Goal: Transaction & Acquisition: Book appointment/travel/reservation

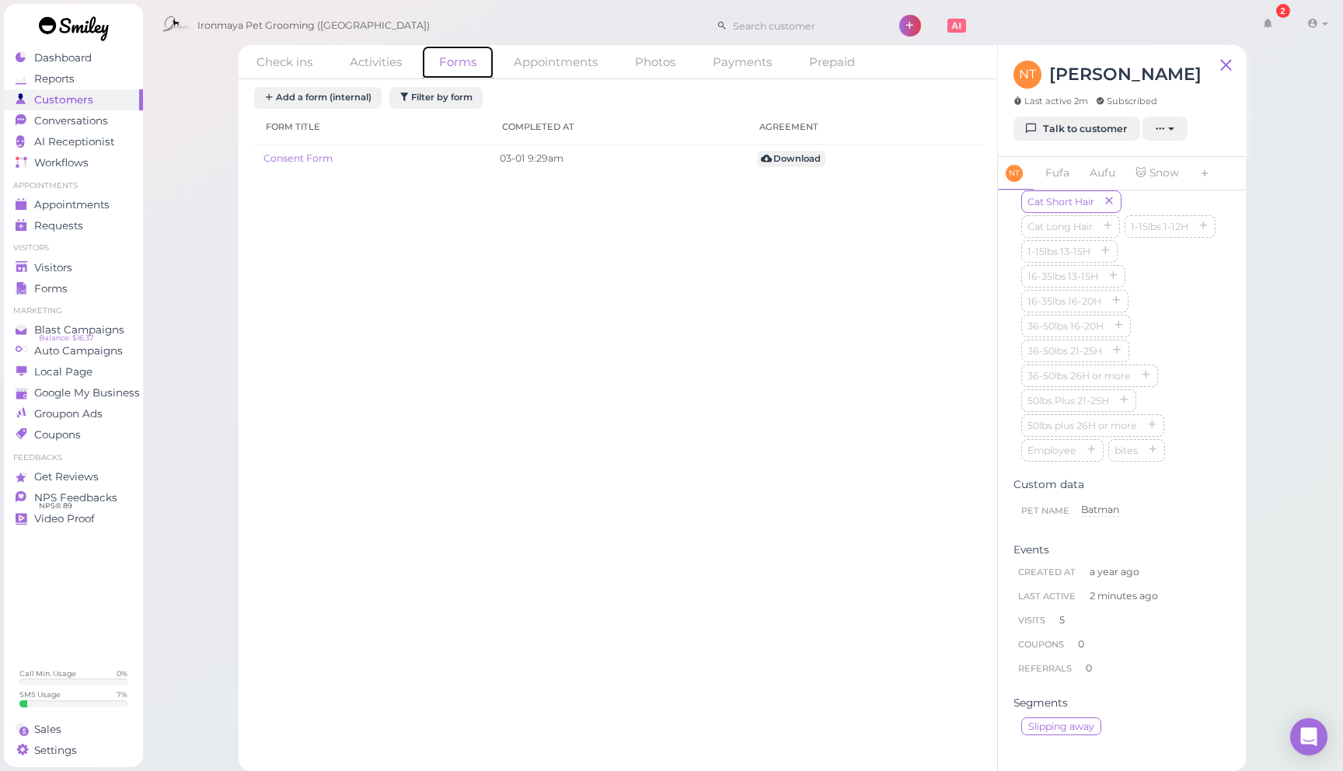
scroll to position [4, 0]
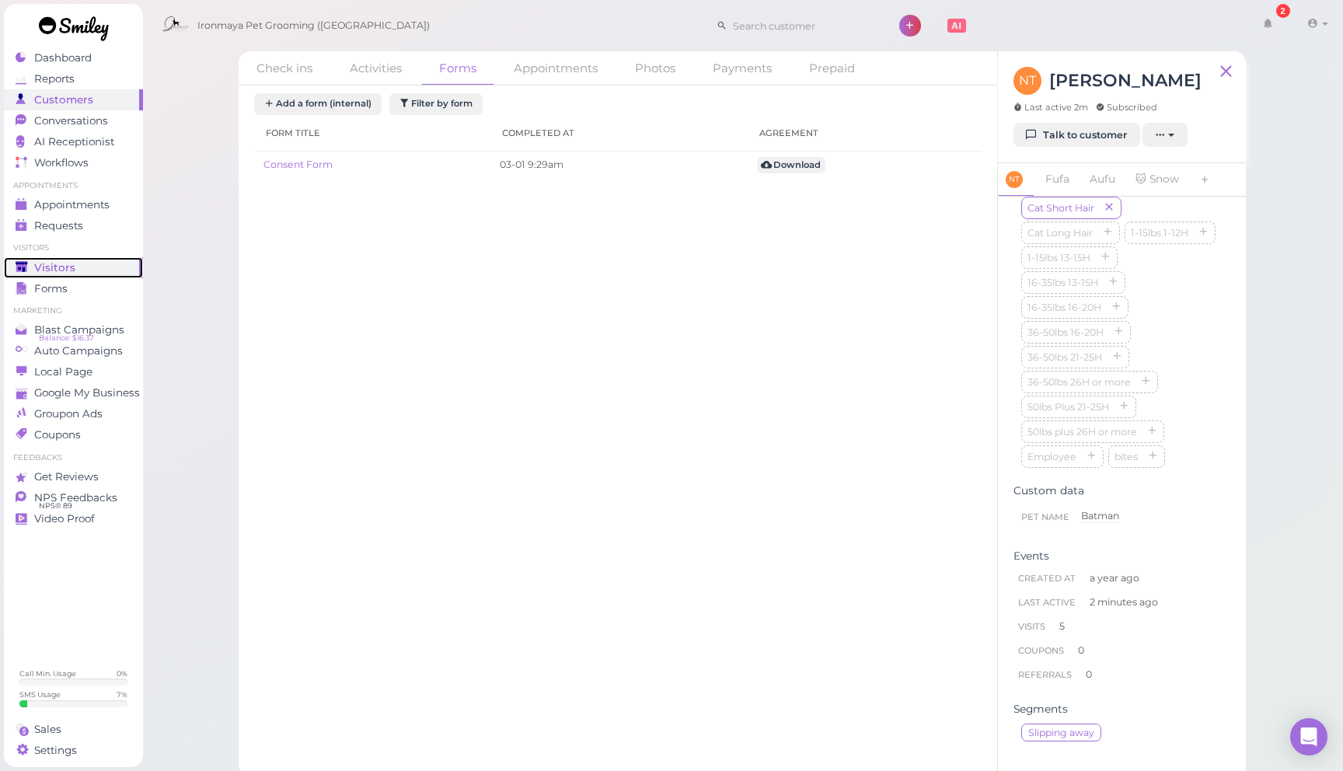
click at [88, 272] on div "Visitors" at bounding box center [72, 267] width 112 height 13
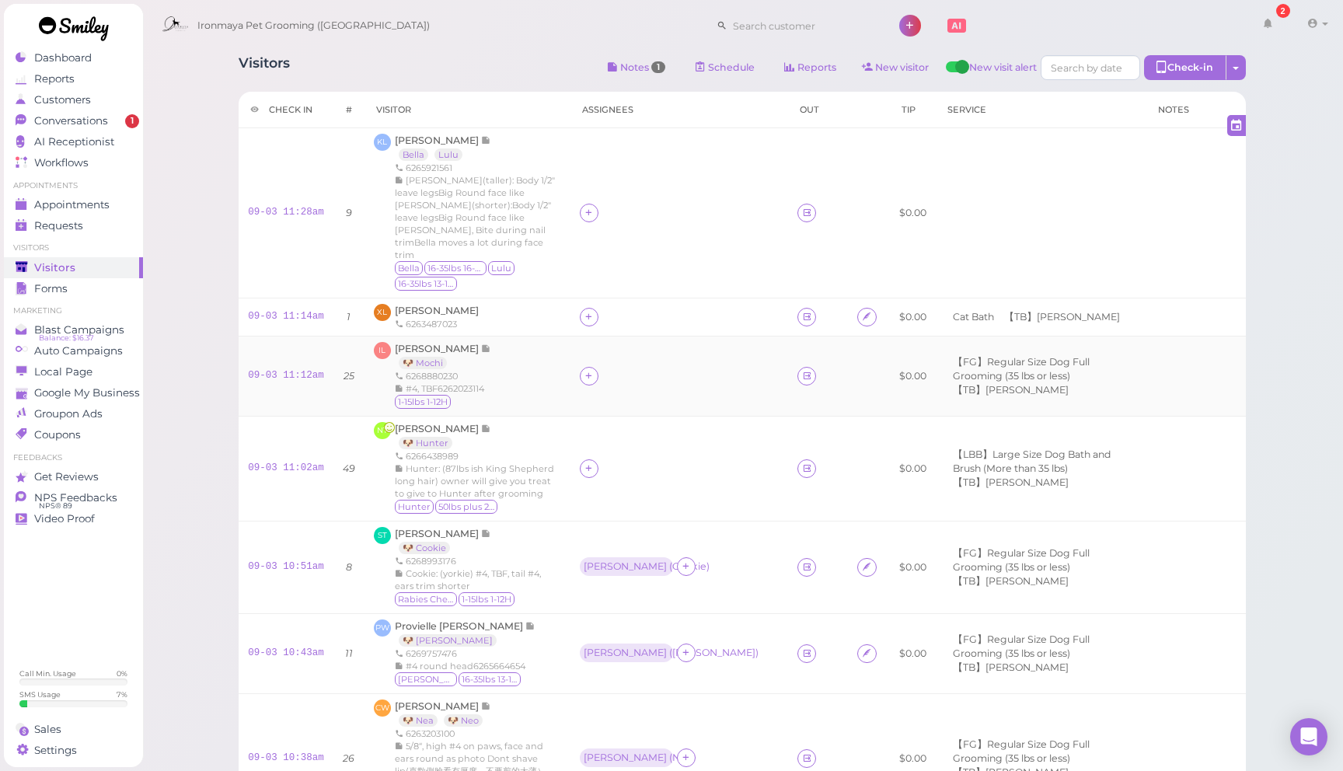
click at [691, 343] on td at bounding box center [679, 376] width 218 height 80
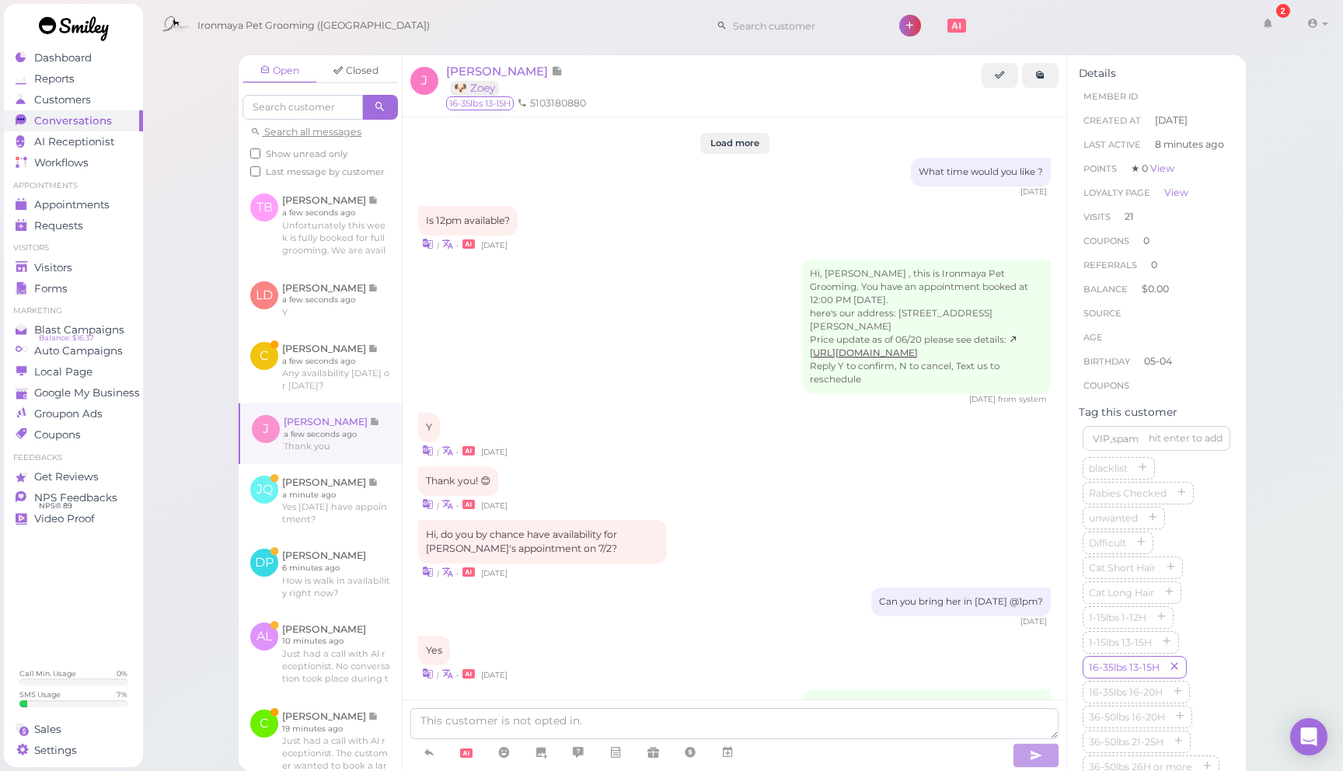
scroll to position [52, 0]
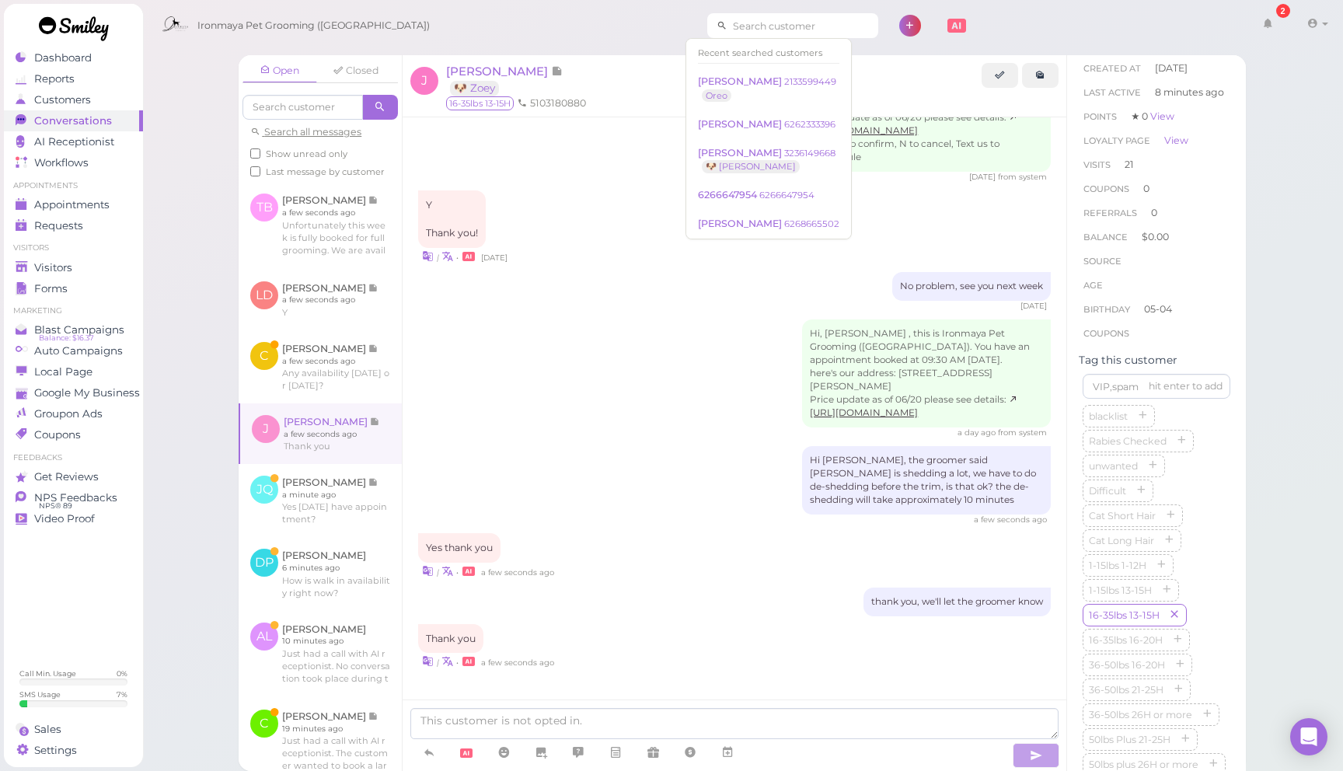
click at [754, 30] on input at bounding box center [802, 25] width 151 height 25
type input "0"
type input "4"
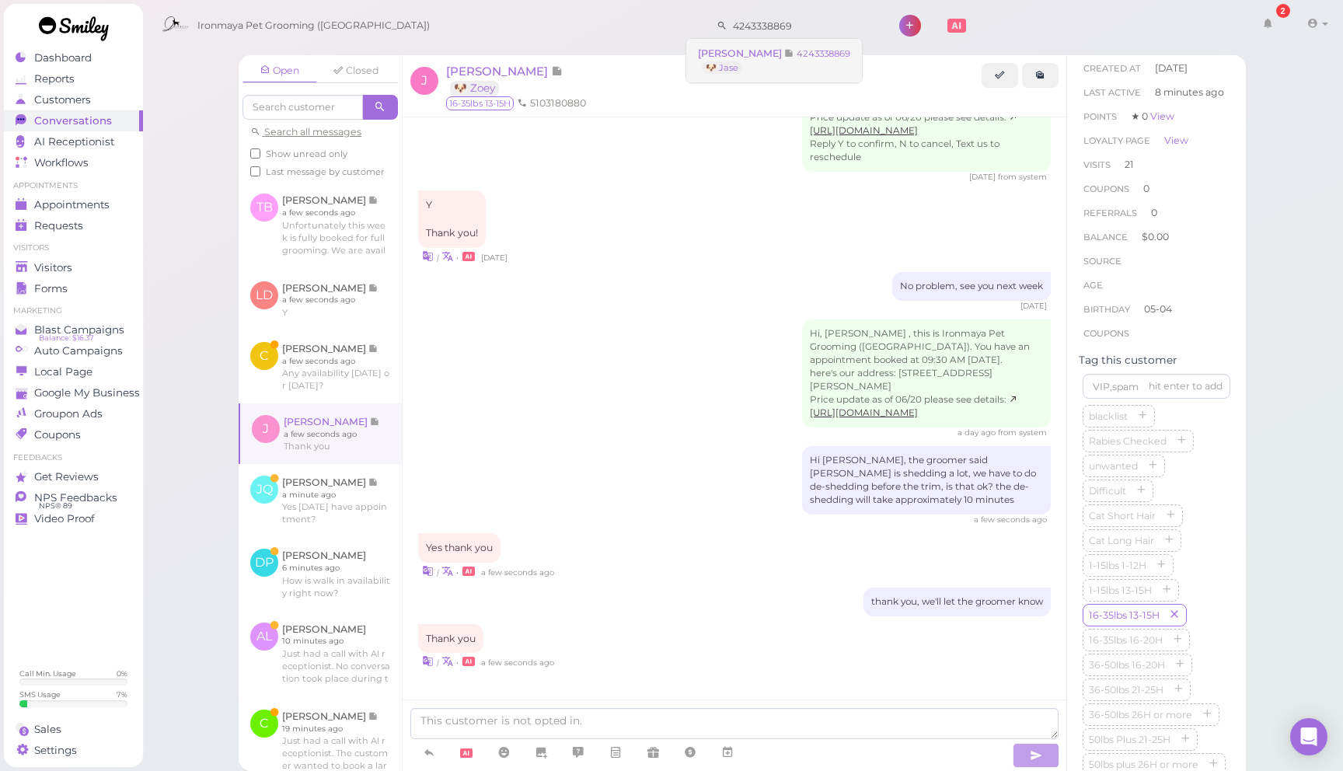
type input "4243338869"
click at [825, 56] on small "4243338869" at bounding box center [823, 53] width 54 height 11
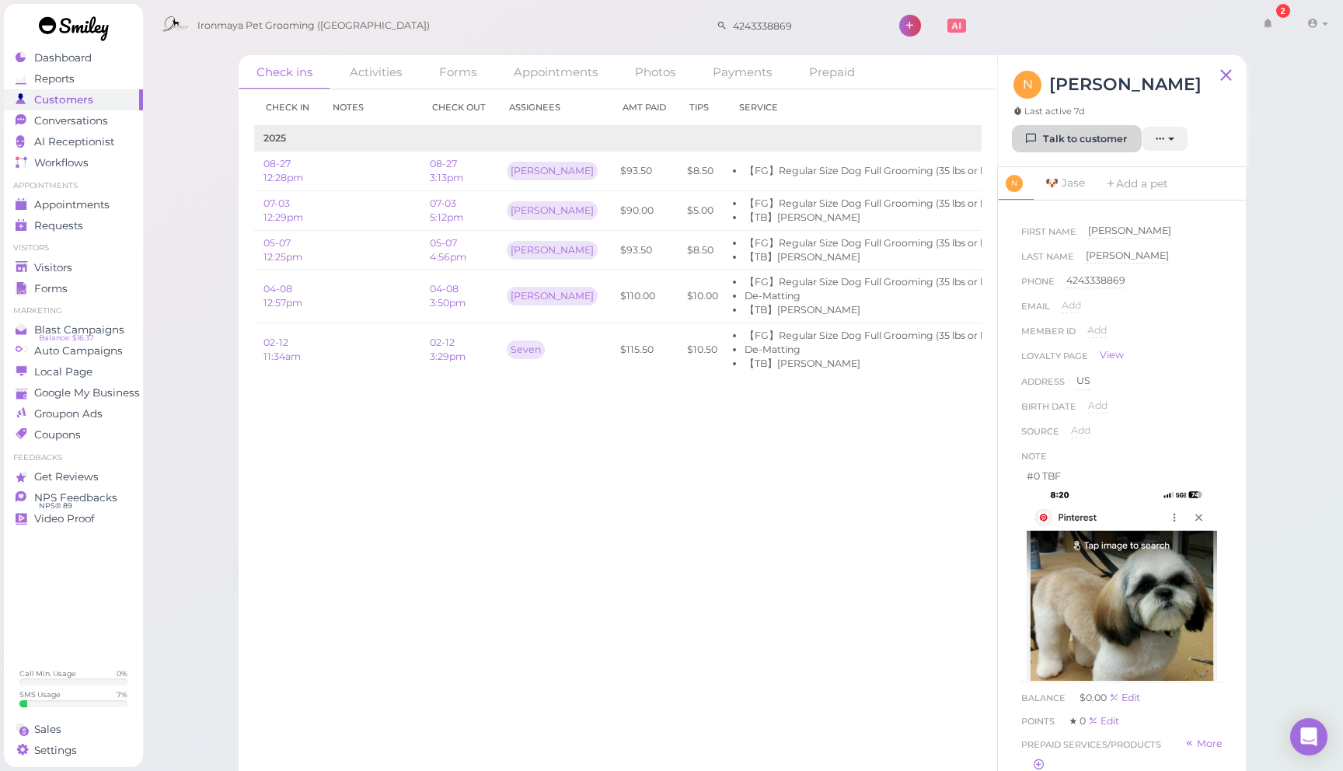
click at [1099, 135] on link "Talk to customer" at bounding box center [1076, 139] width 127 height 25
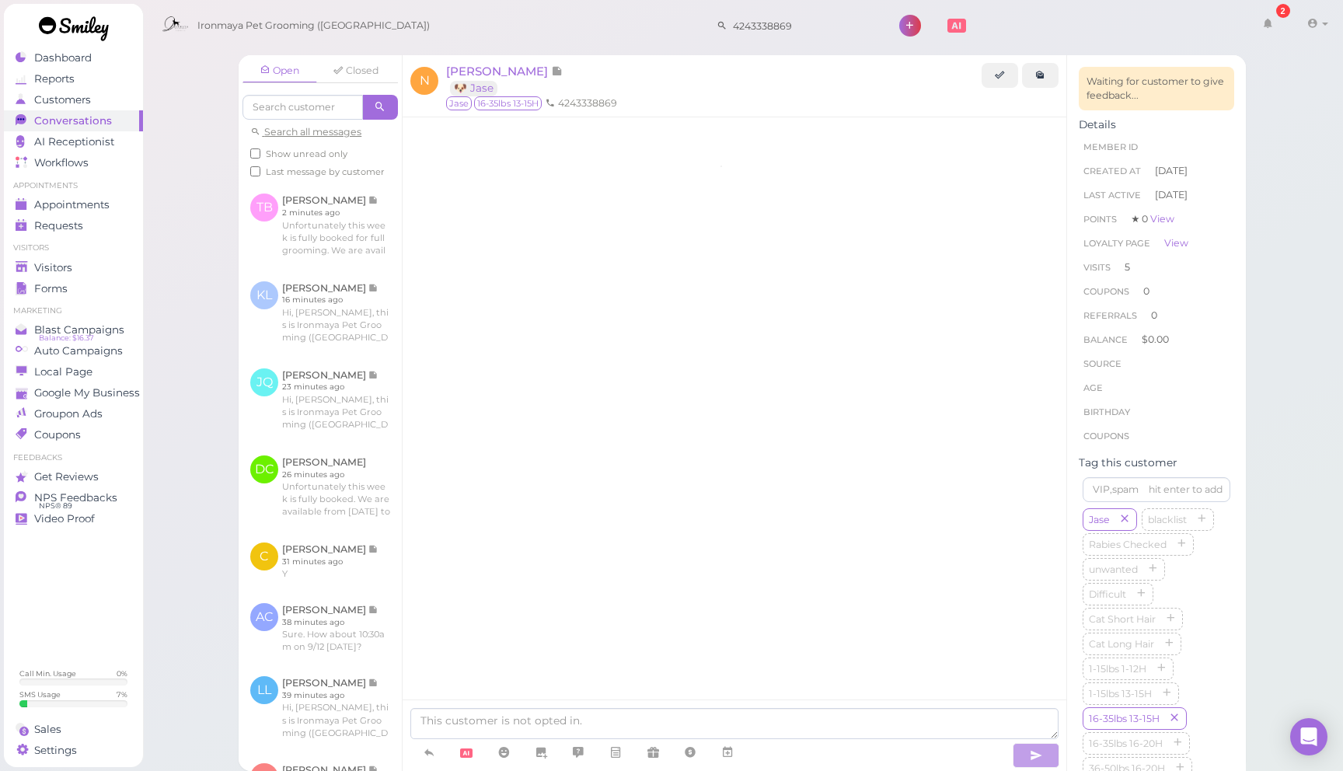
scroll to position [2163, 0]
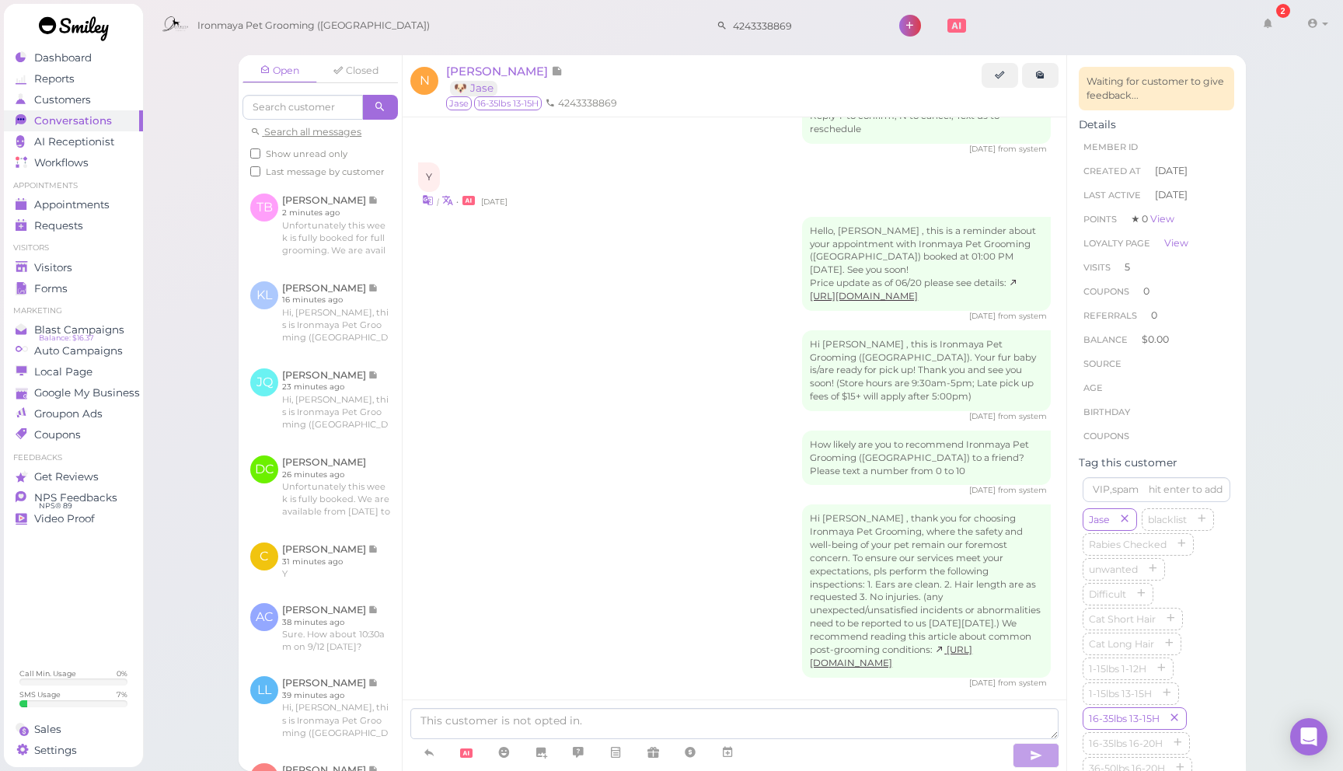
click at [203, 201] on div "Open Closed Search all messages Show unread only Last message by customer TB To…" at bounding box center [742, 385] width 1201 height 771
click at [481, 75] on span "[PERSON_NAME]" at bounding box center [498, 71] width 105 height 15
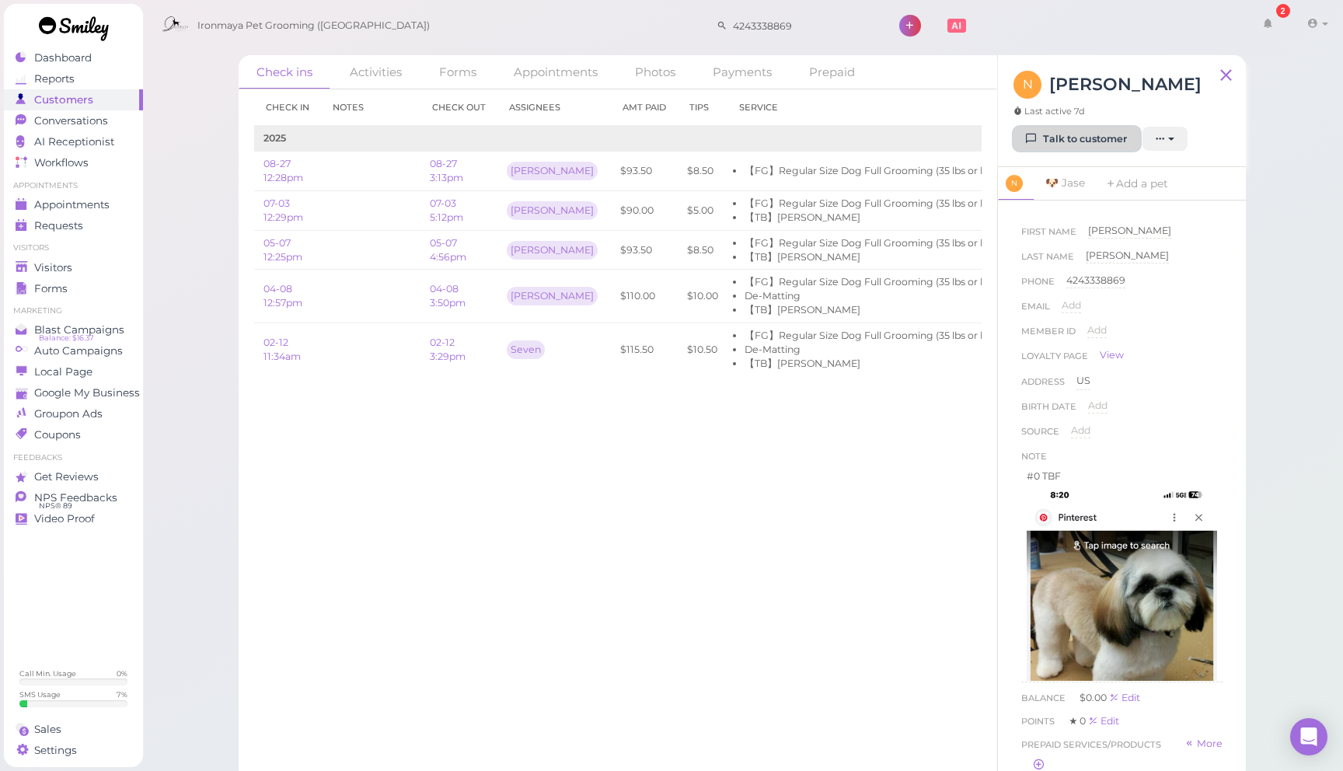
click at [1084, 137] on link "Talk to customer" at bounding box center [1076, 139] width 127 height 25
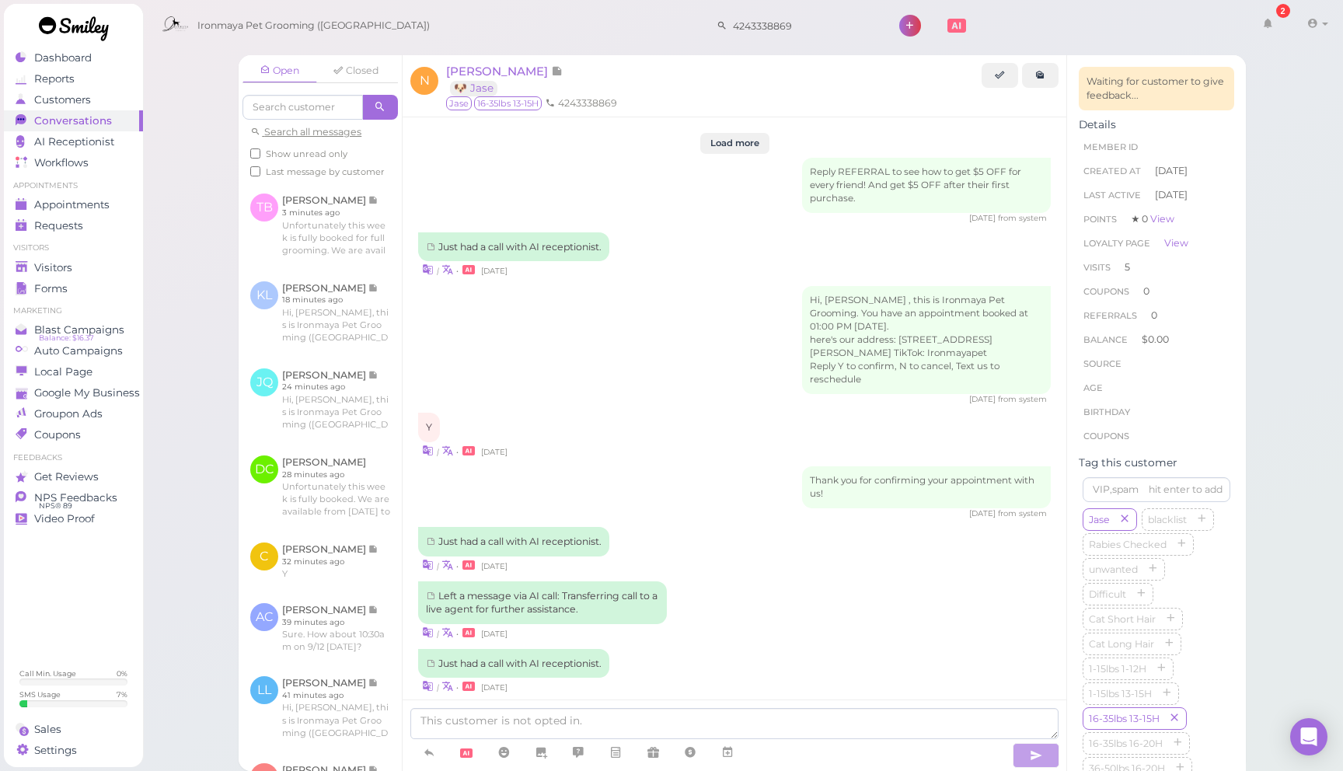
scroll to position [2163, 0]
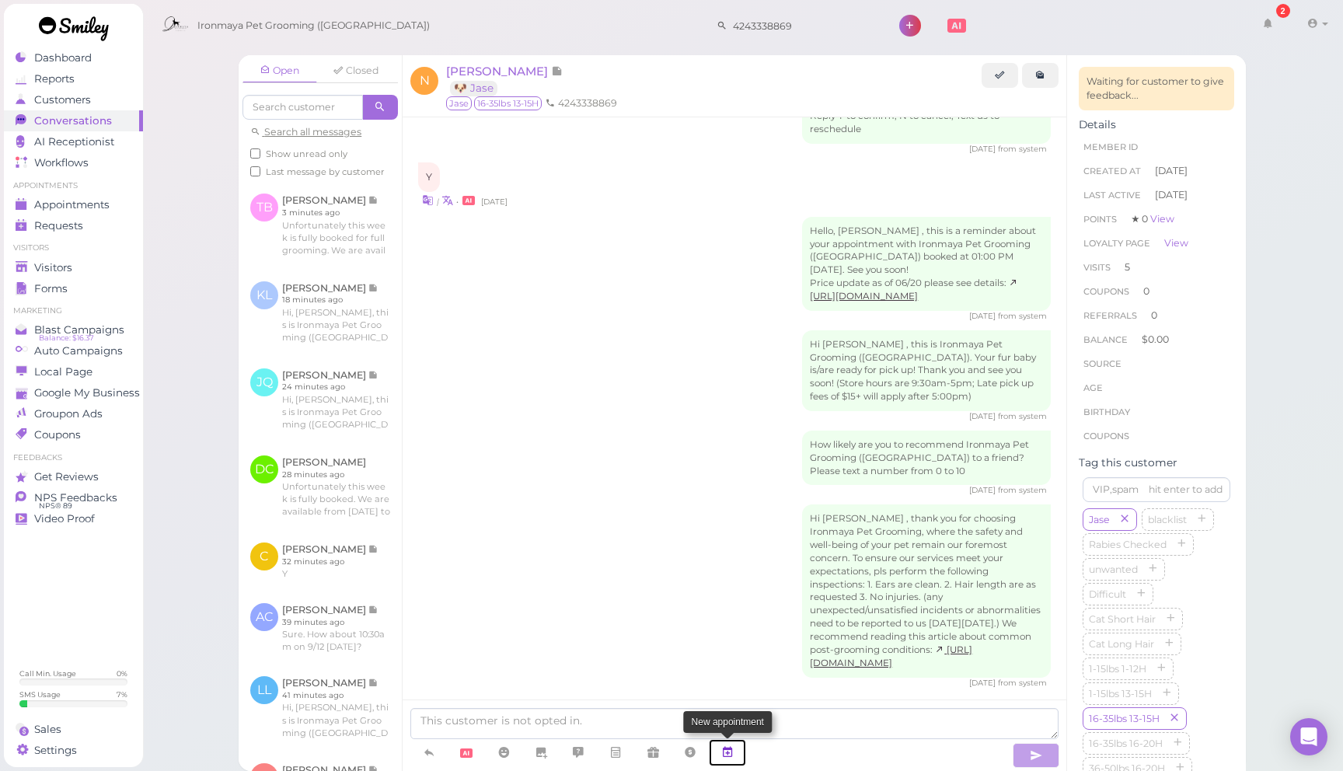
click at [726, 754] on icon at bounding box center [727, 752] width 12 height 16
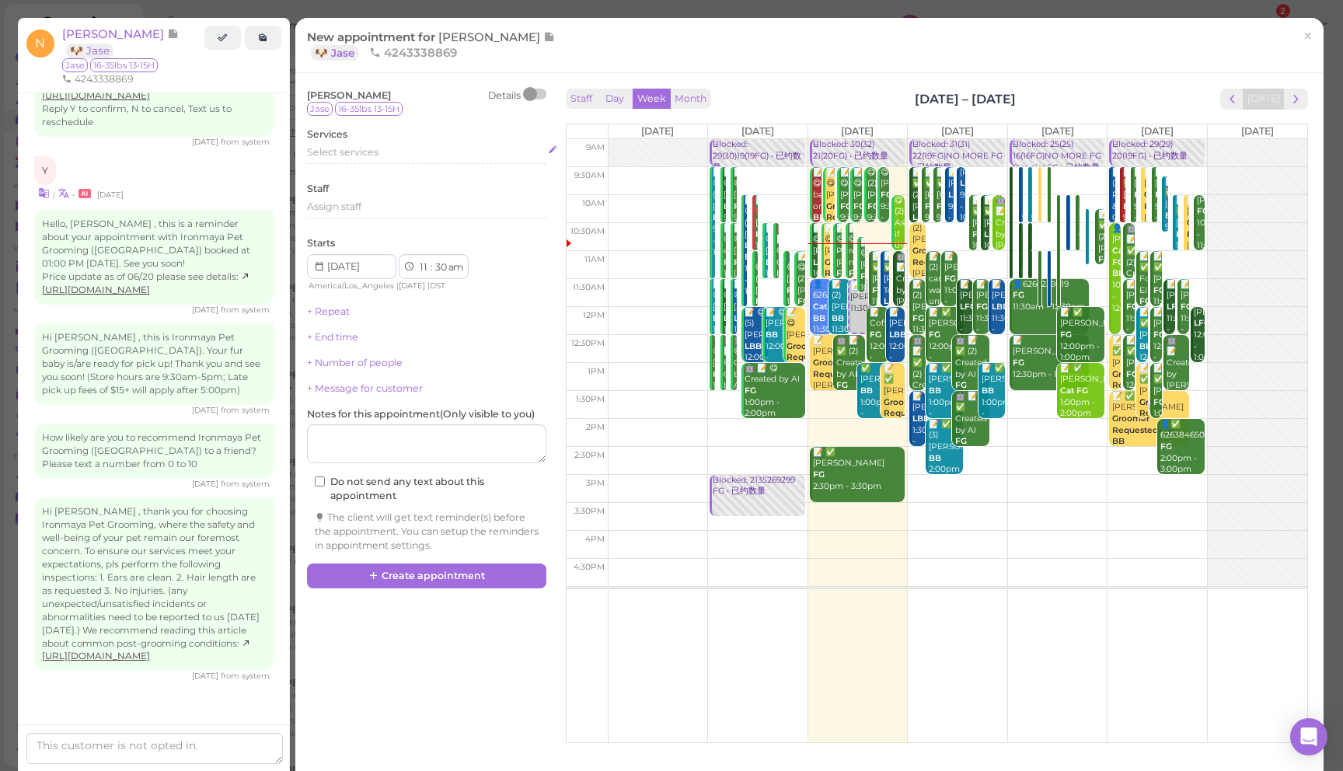
click at [410, 155] on div "Select services" at bounding box center [426, 152] width 239 height 14
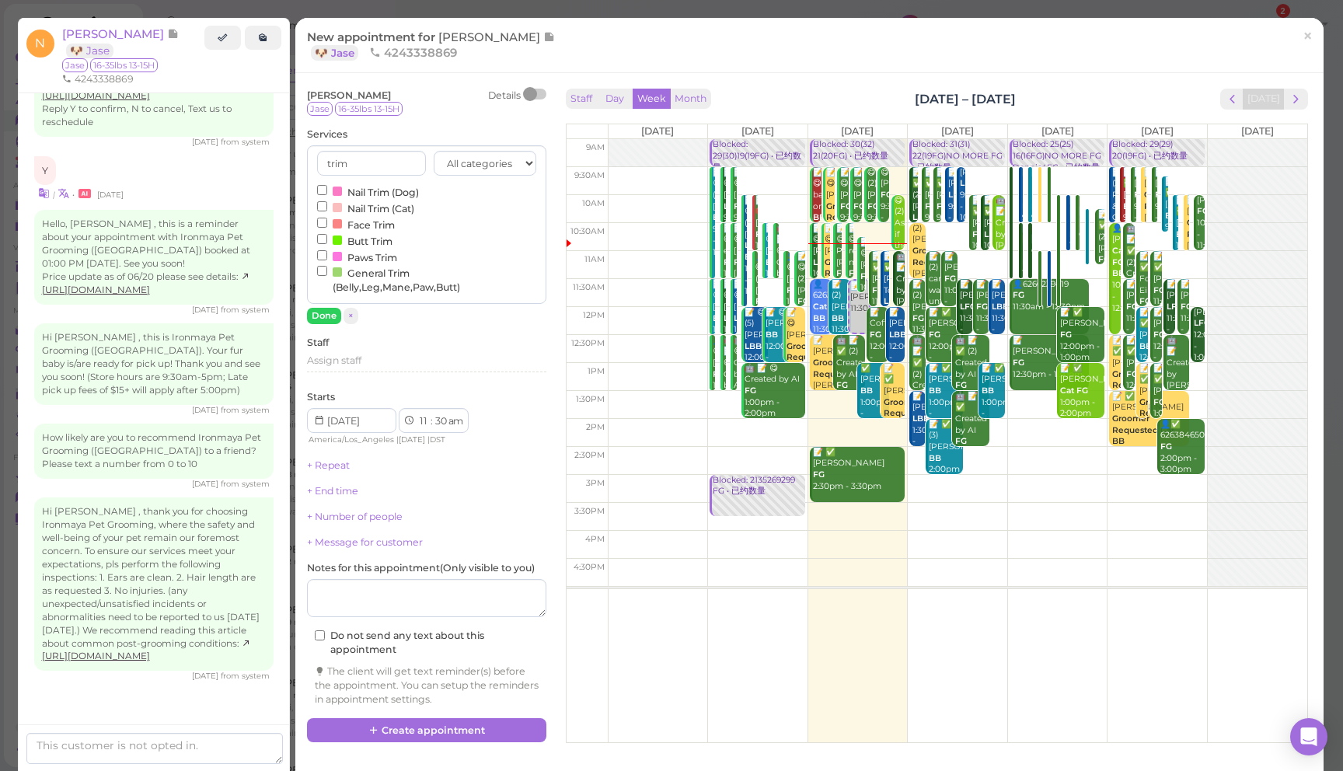
type input "trim"
click at [381, 229] on label "Face Trim" at bounding box center [356, 224] width 78 height 16
click at [327, 228] on input "Face Trim" at bounding box center [322, 223] width 10 height 10
click at [455, 594] on textarea at bounding box center [426, 598] width 239 height 39
type textarea "NO Charge. Re-trim eyes by Amy"
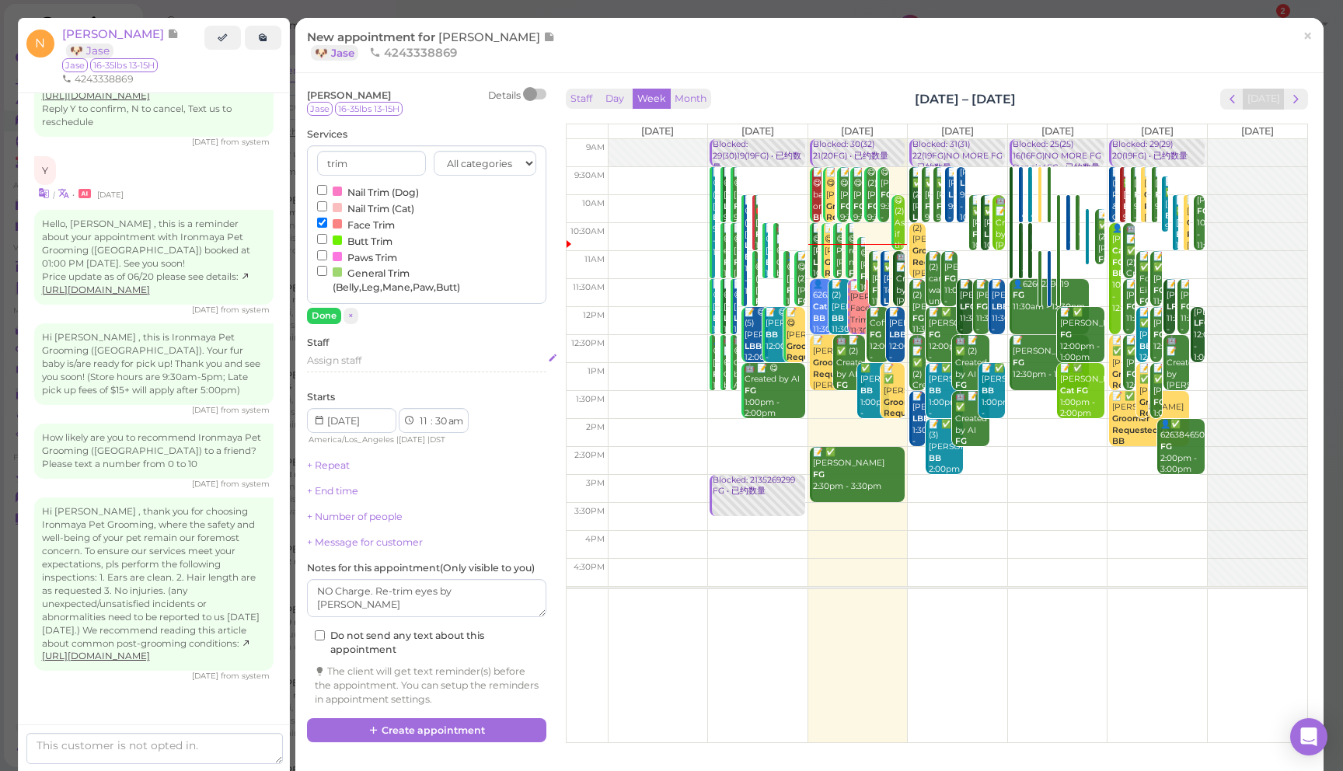
click at [341, 360] on span "Assign staff" at bounding box center [334, 360] width 54 height 12
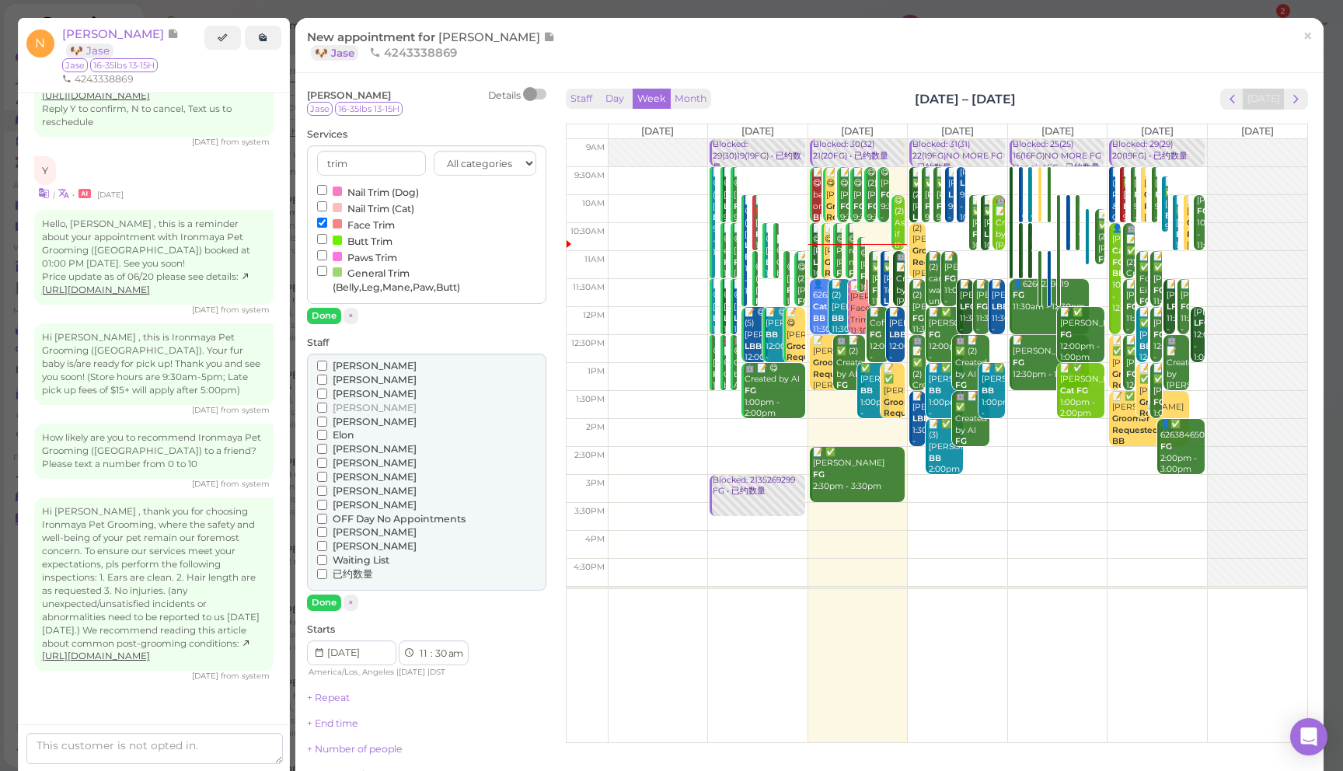
click at [336, 368] on span "[PERSON_NAME]" at bounding box center [375, 366] width 84 height 12
click at [327, 368] on input "[PERSON_NAME]" at bounding box center [322, 366] width 10 height 10
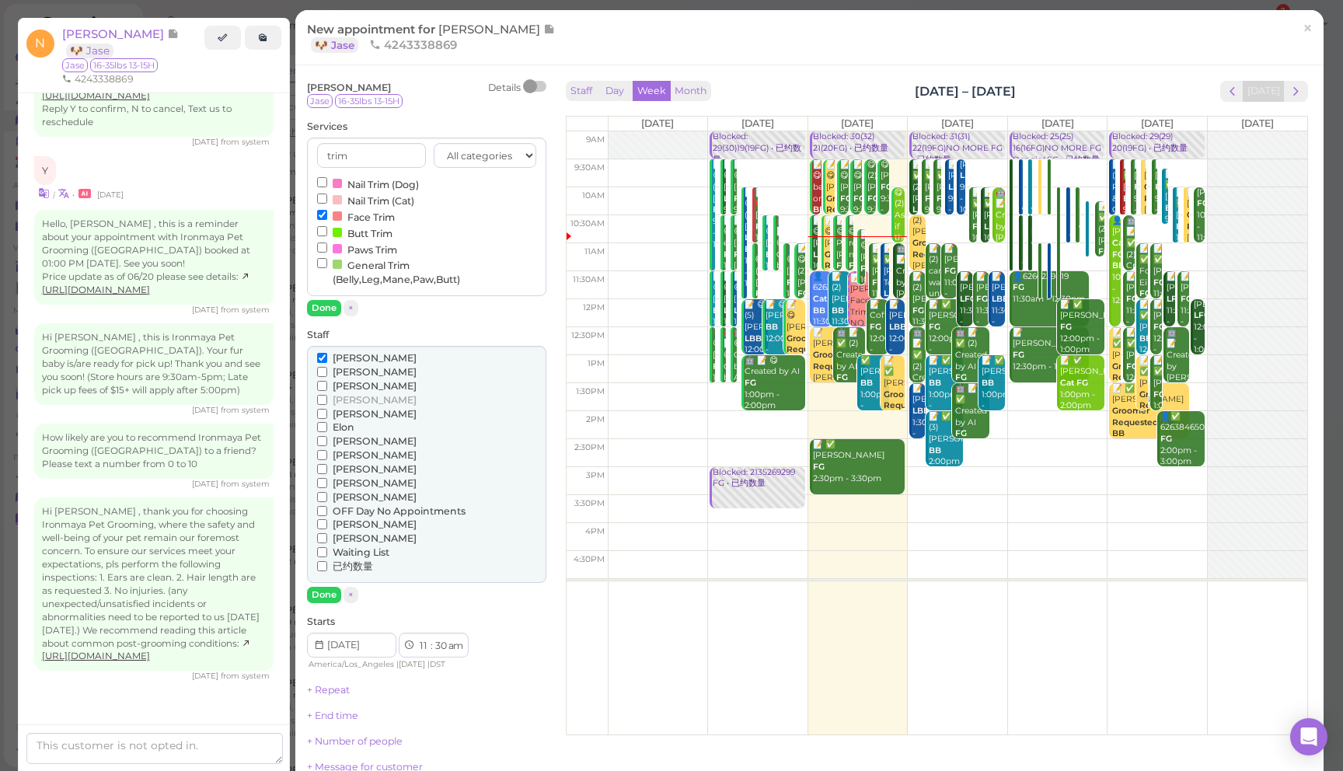
scroll to position [0, 0]
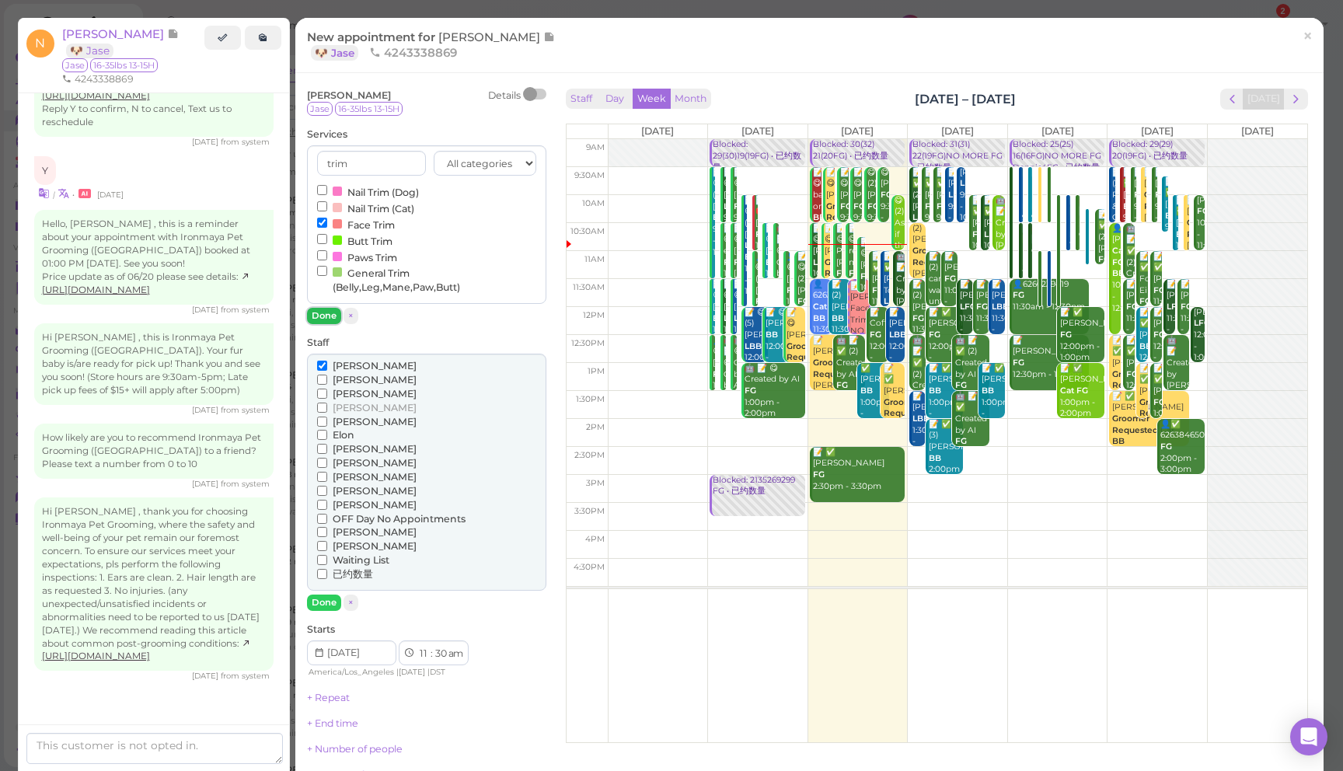
click at [327, 319] on button "Done" at bounding box center [324, 316] width 34 height 16
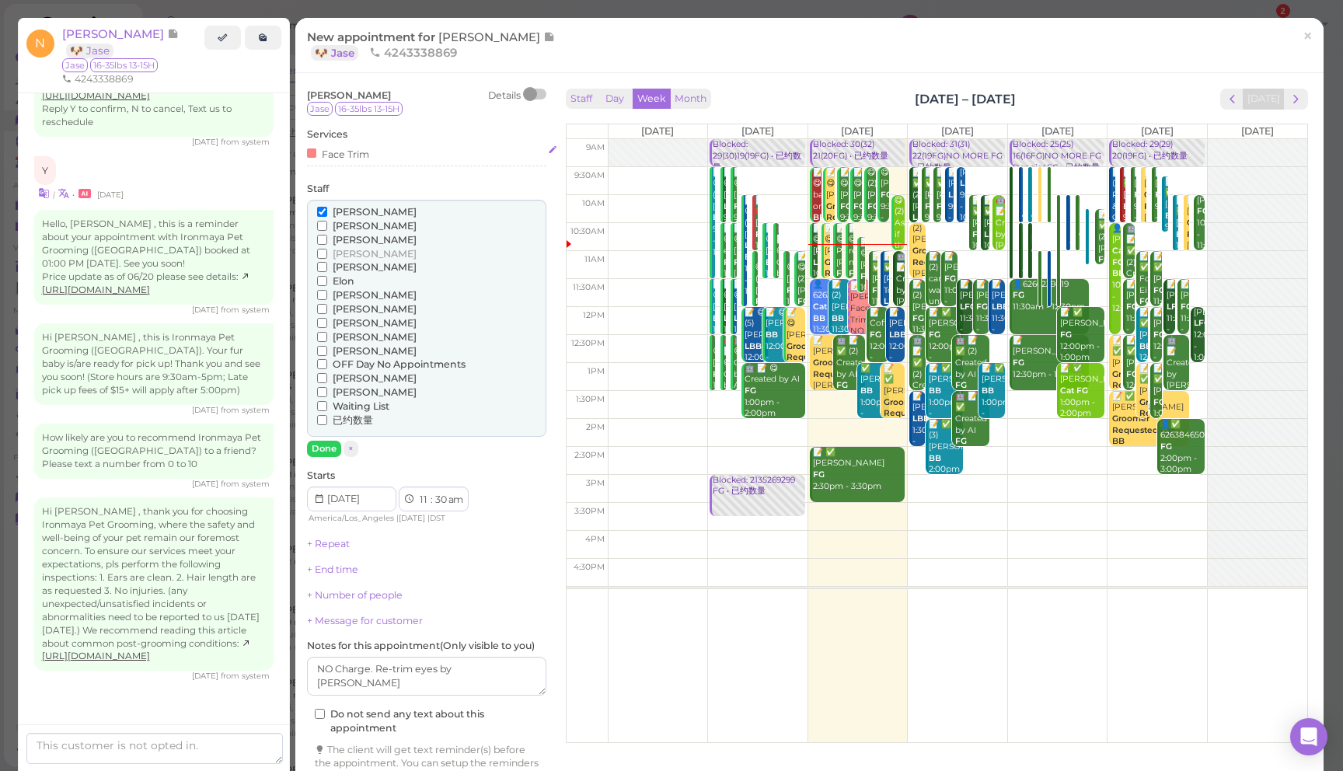
click at [386, 155] on div "Face Trim" at bounding box center [426, 153] width 239 height 16
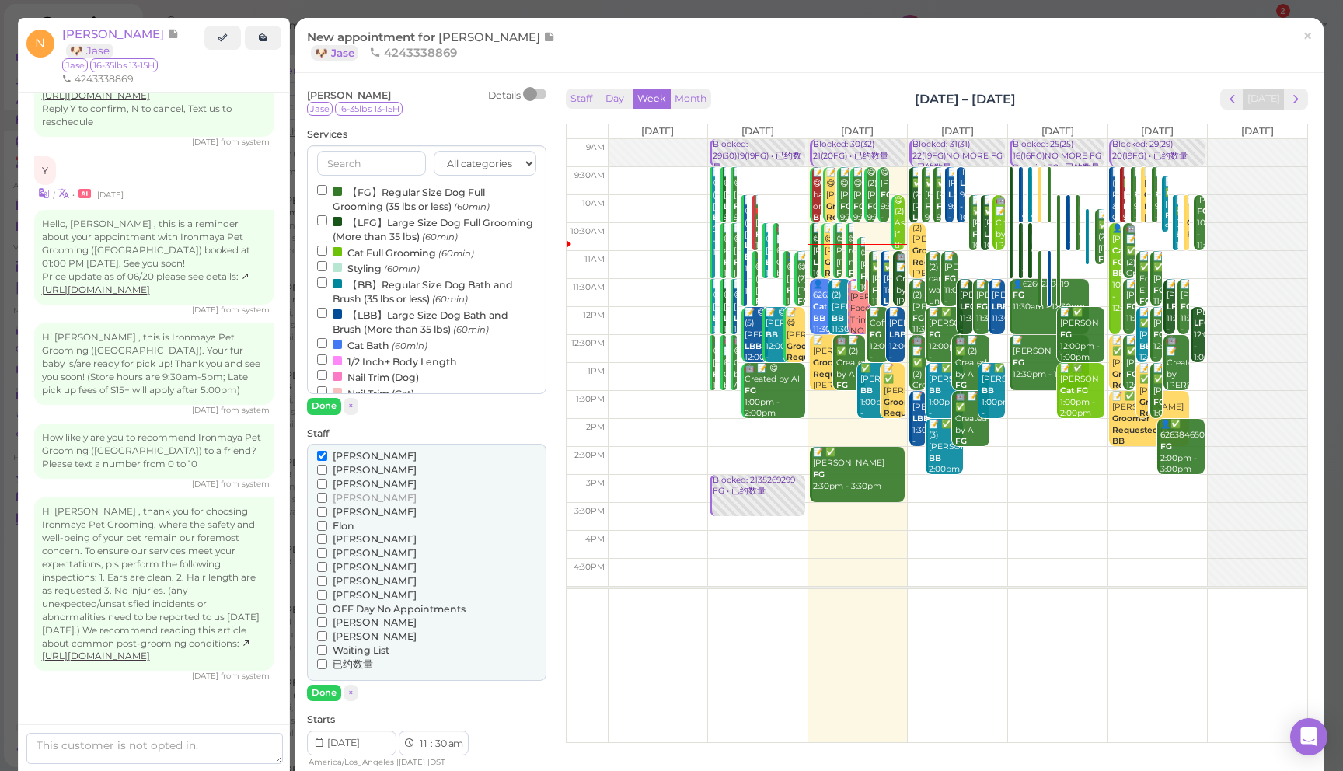
click at [383, 161] on input "text" at bounding box center [371, 163] width 109 height 25
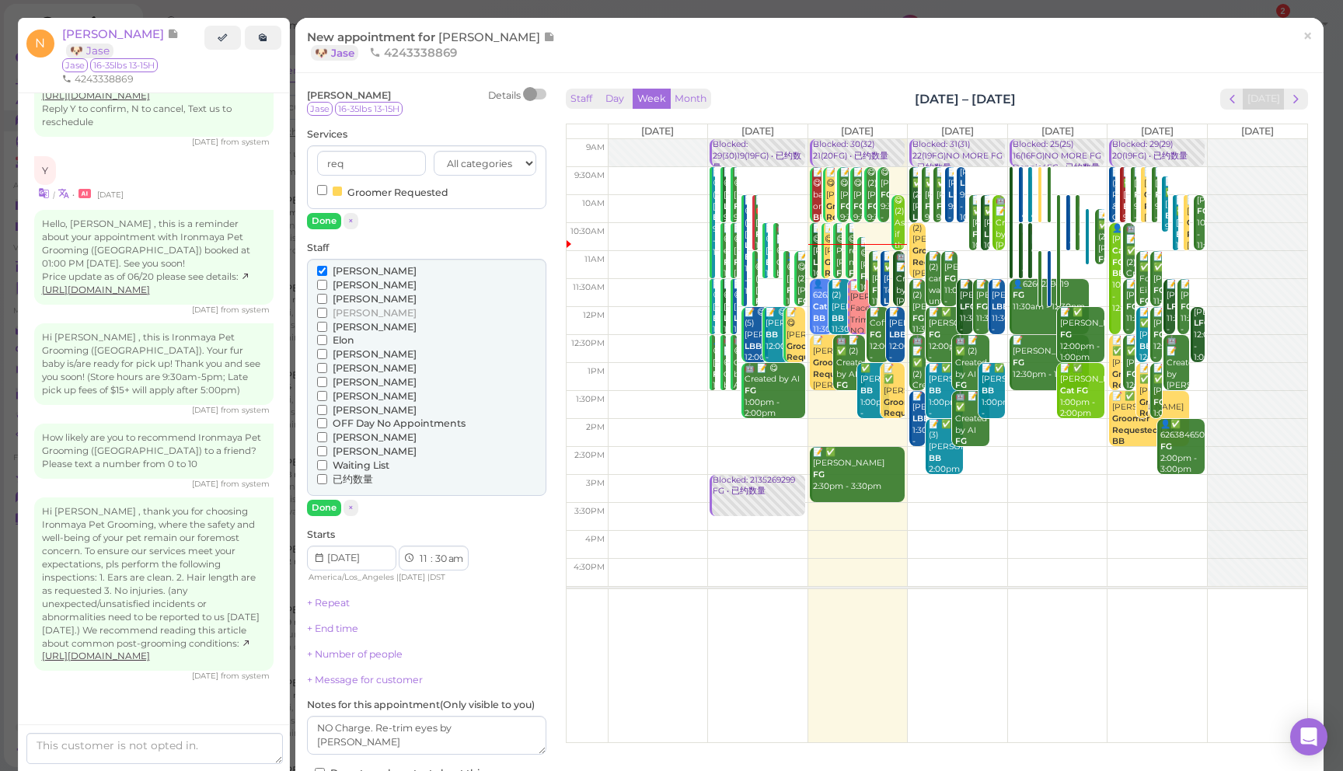
type input "req"
click at [417, 193] on label "Groomer Requested" at bounding box center [382, 191] width 131 height 16
click at [327, 193] on input "Groomer Requested" at bounding box center [322, 190] width 10 height 10
click at [333, 218] on button "Done" at bounding box center [324, 221] width 34 height 16
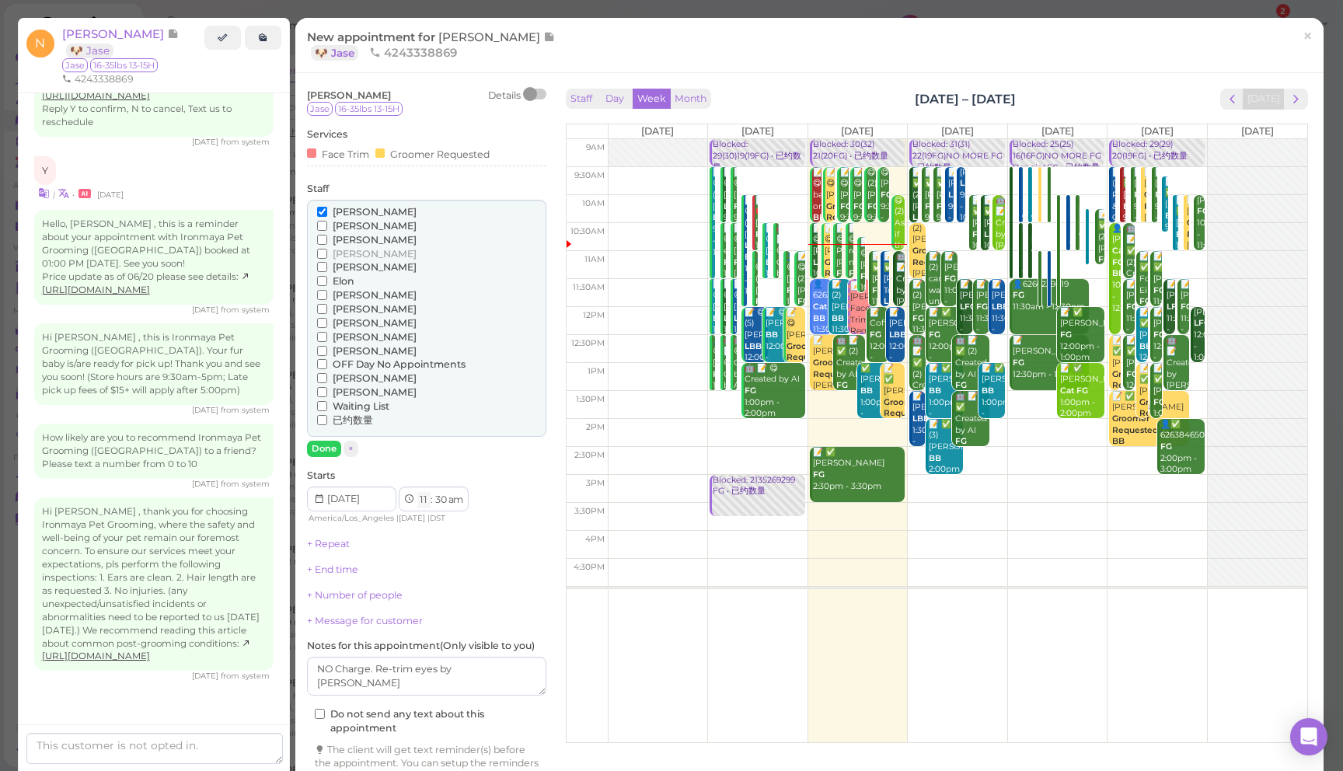
click at [423, 503] on select "1 2 3 4 5 6 7 8 9 10 11 12" at bounding box center [423, 500] width 13 height 16
select select "2"
click at [417, 493] on select "1 2 3 4 5 6 7 8 9 10 11 12" at bounding box center [423, 500] width 13 height 16
select select "pm"
click at [456, 502] on select "am pm" at bounding box center [455, 500] width 18 height 16
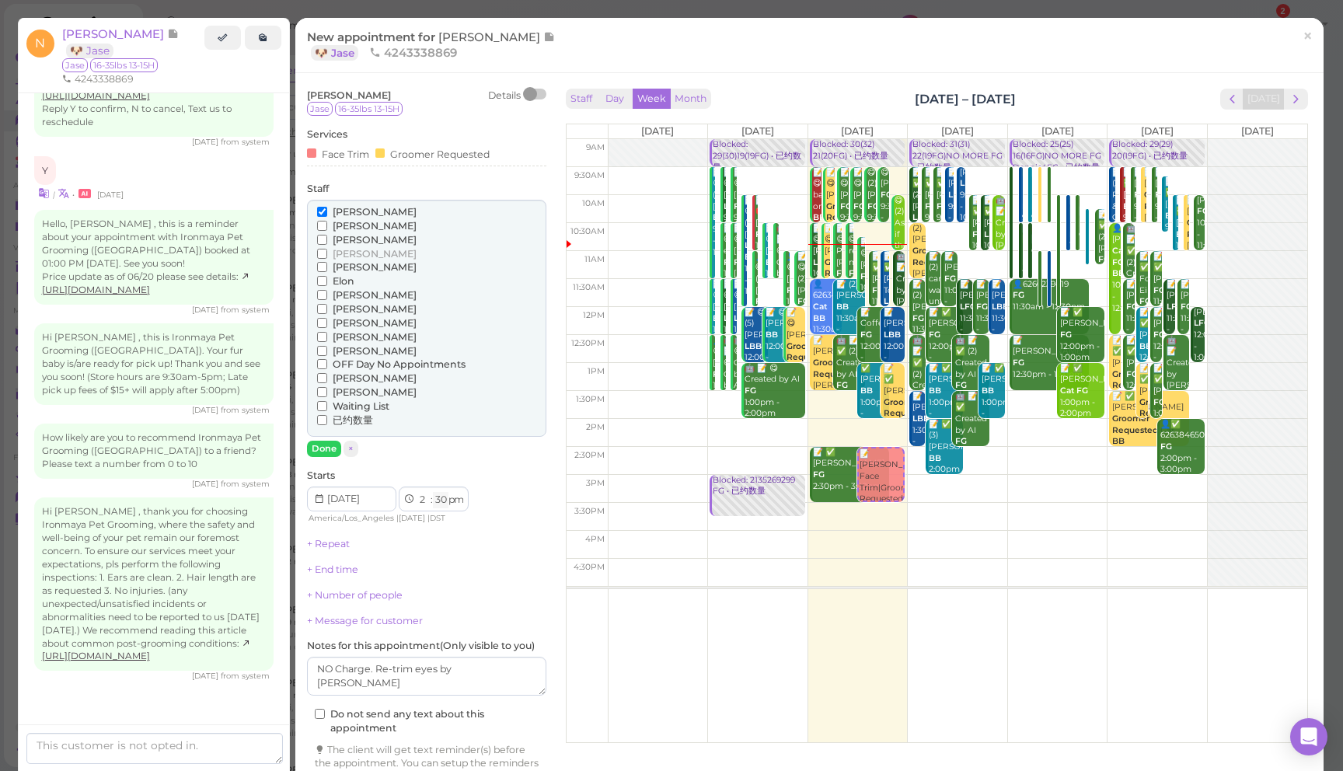
click at [442, 503] on select "00 05 10 15 20 25 30 35 40 45 50 55" at bounding box center [441, 500] width 16 height 16
select select "00"
click at [433, 493] on select "00 05 10 15 20 25 30 35 40 45 50 55" at bounding box center [441, 500] width 16 height 16
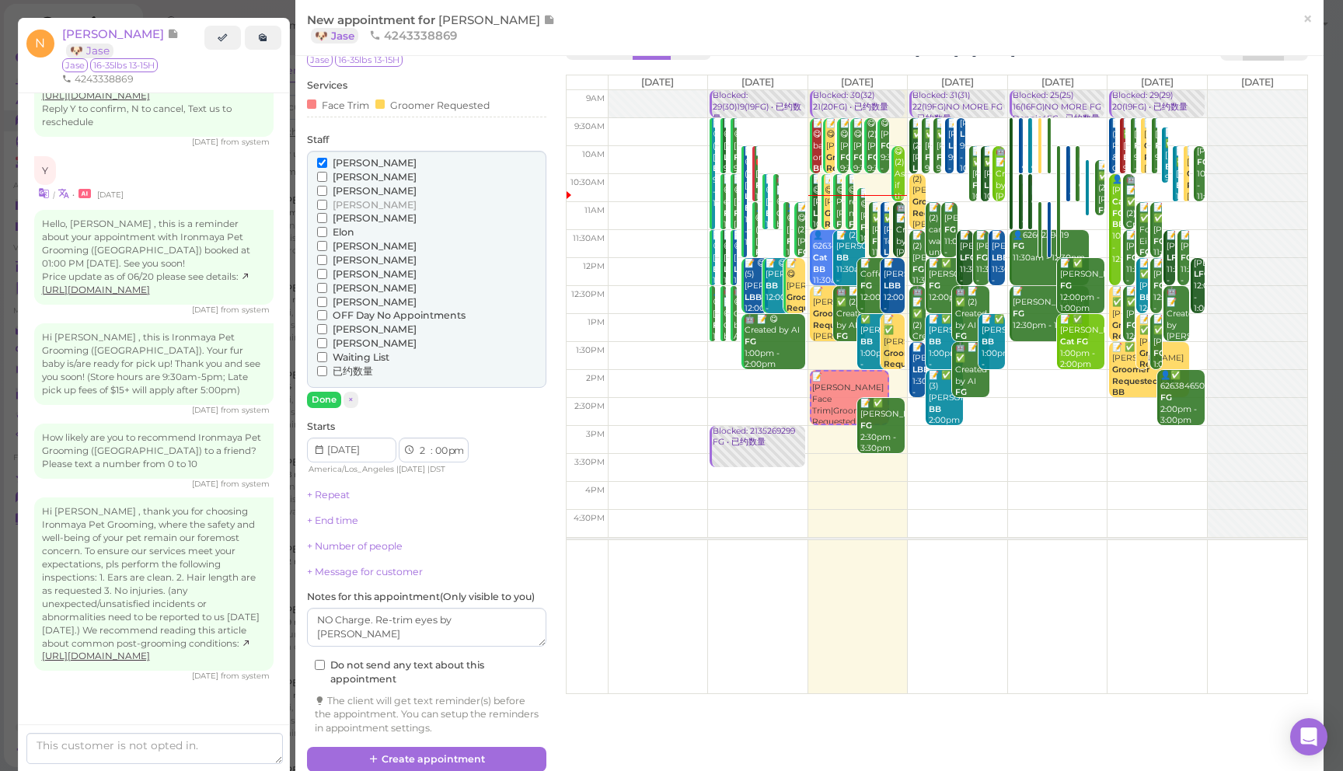
scroll to position [48, 0]
click at [533, 753] on button "Create appointment" at bounding box center [426, 759] width 239 height 25
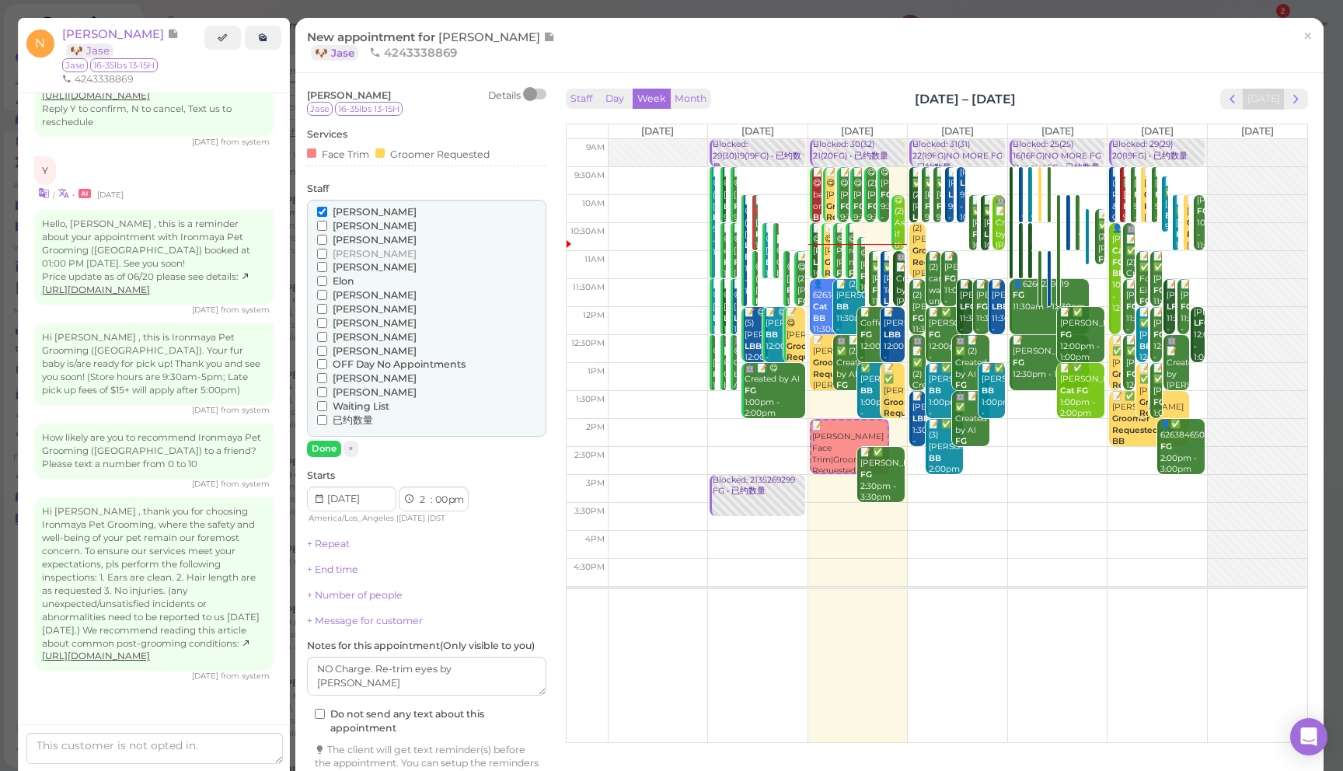
scroll to position [2163, 0]
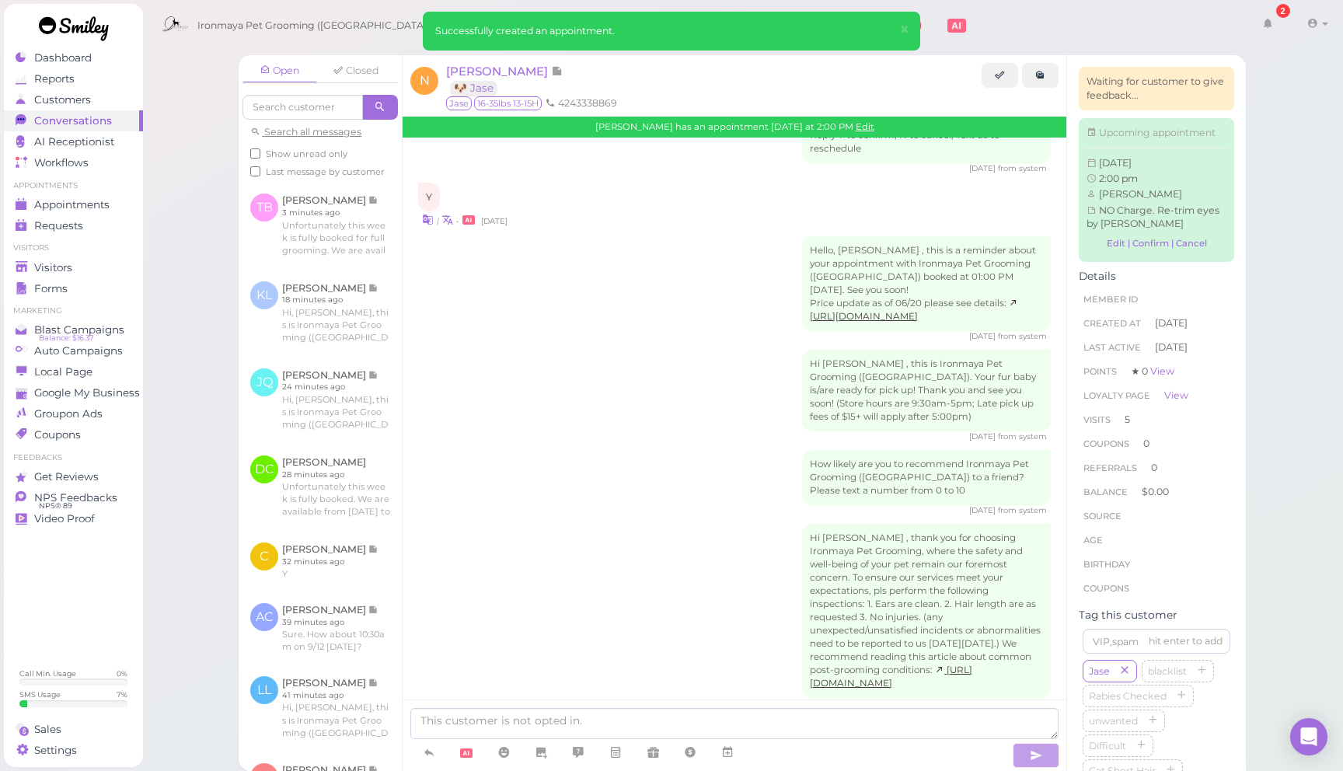
scroll to position [2325, 0]
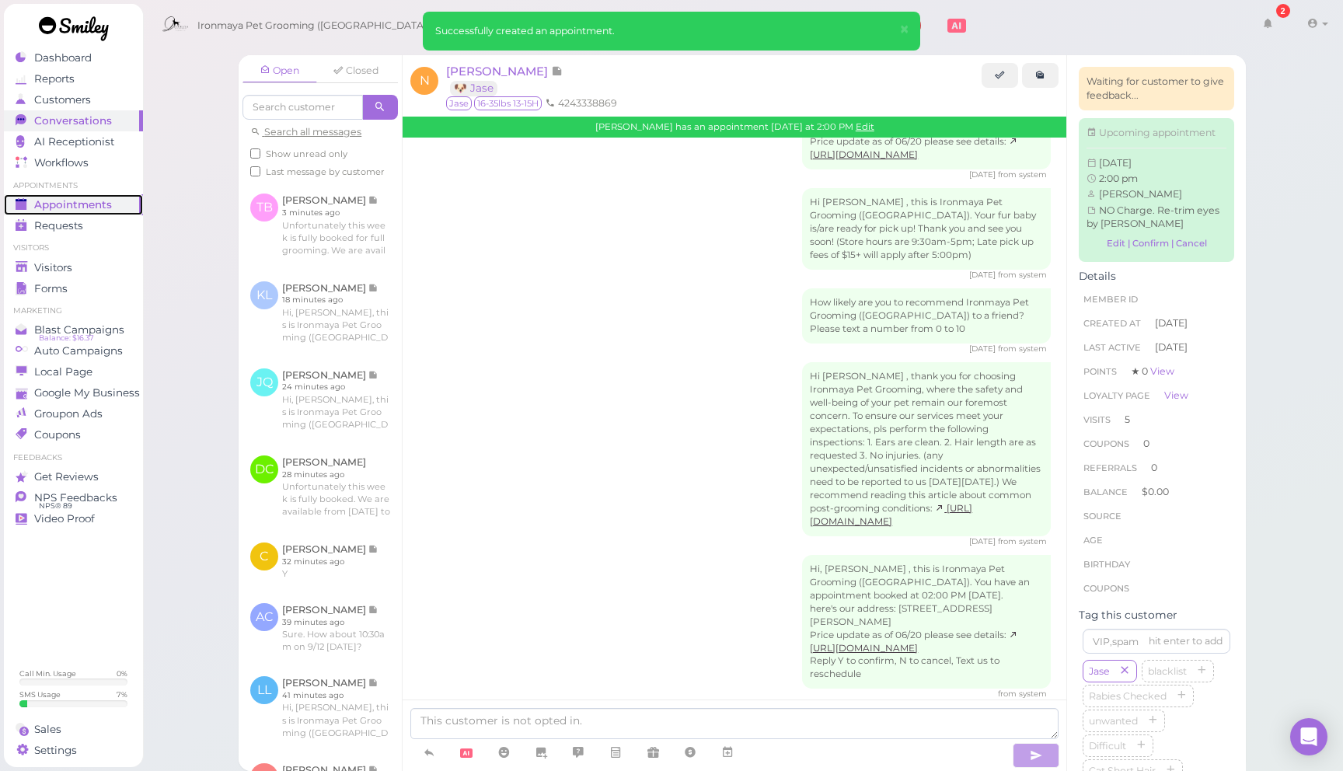
click at [105, 210] on span "Appointments" at bounding box center [73, 204] width 78 height 13
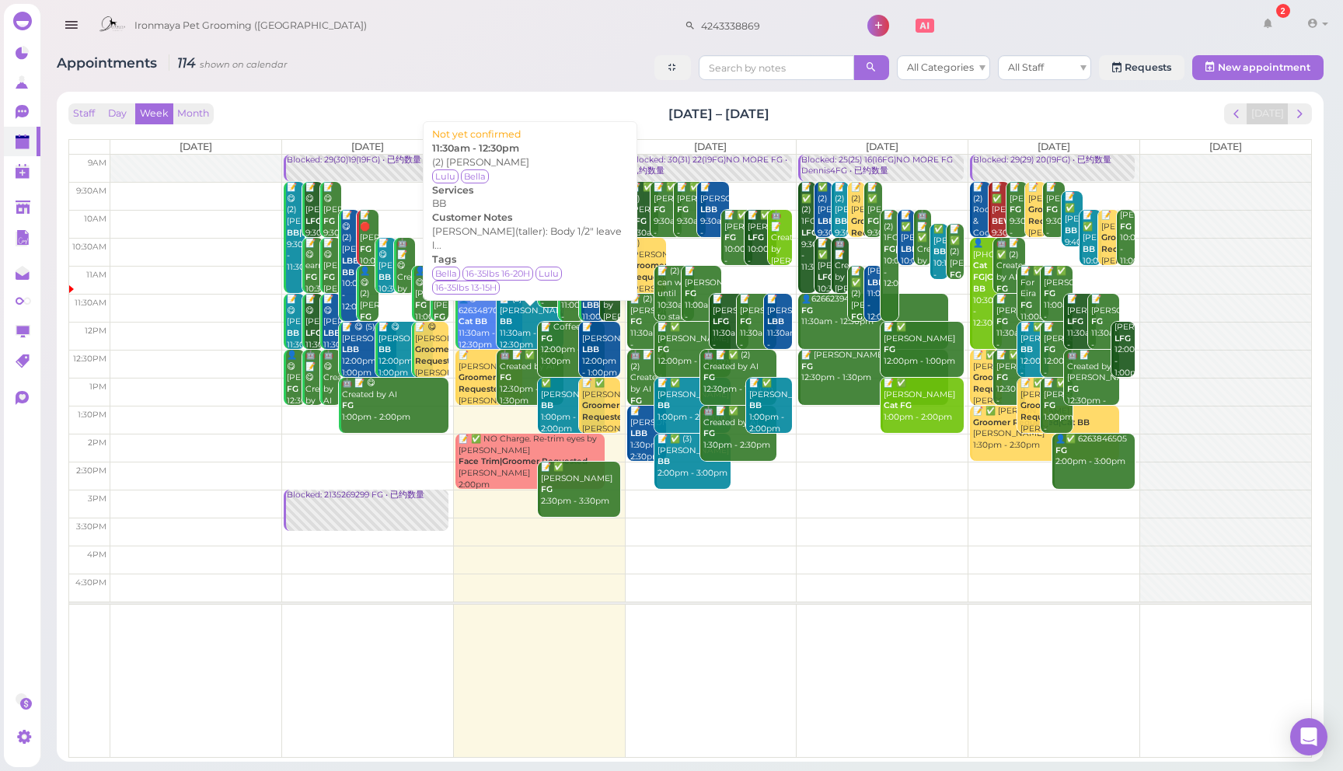
click at [517, 319] on div "📝 (2) Karen Lam BB 11:30am - 12:30pm" at bounding box center [531, 322] width 64 height 57
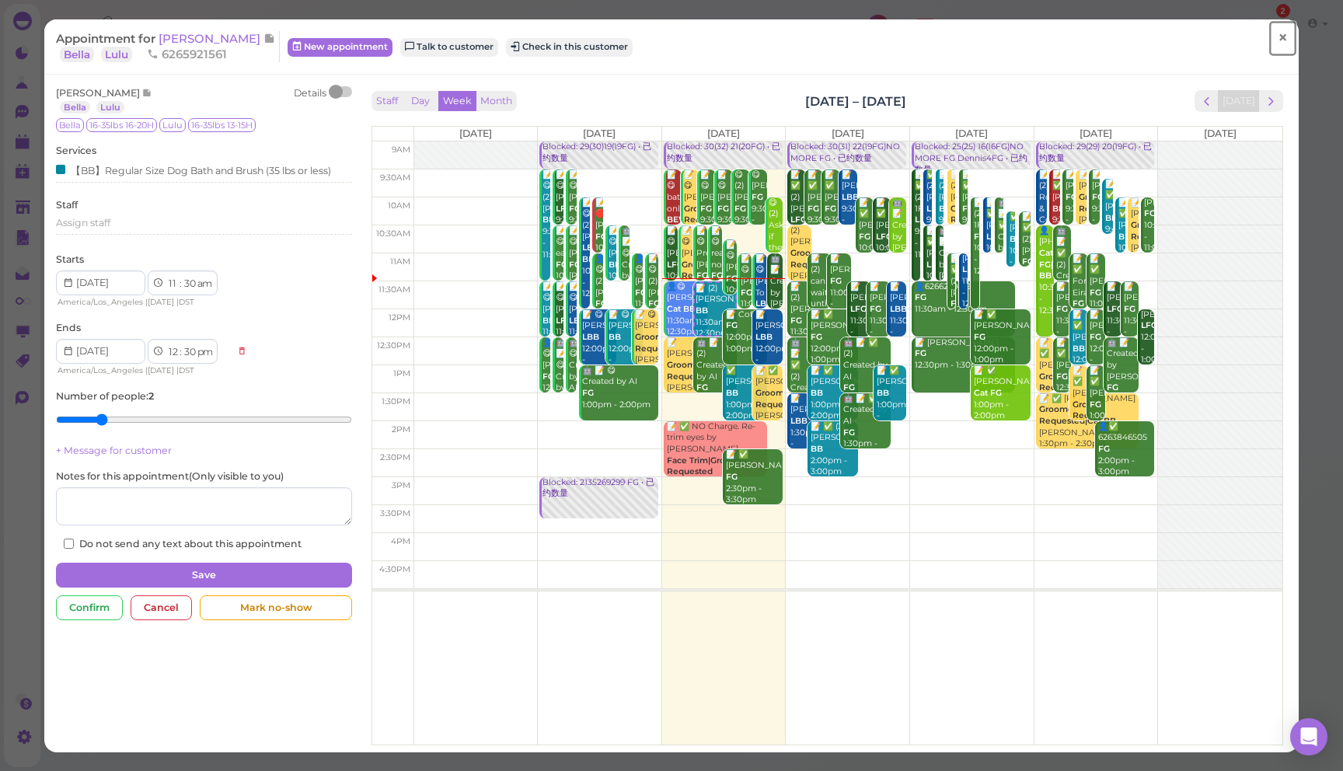
click at [1283, 41] on span "×" at bounding box center [1282, 38] width 10 height 22
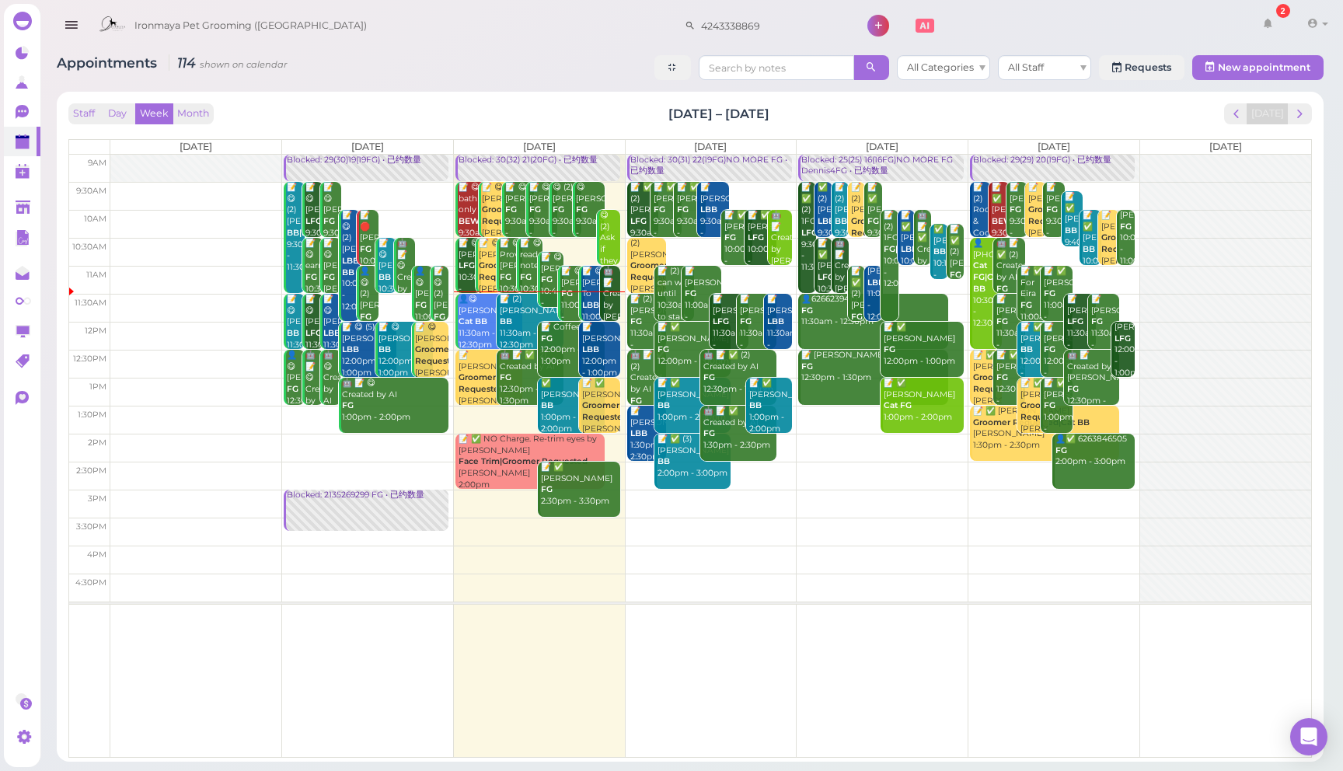
click at [546, 81] on div "Appointments 114 shown on calendar All Categories All Staff Requests New appoin…" at bounding box center [690, 69] width 1266 height 29
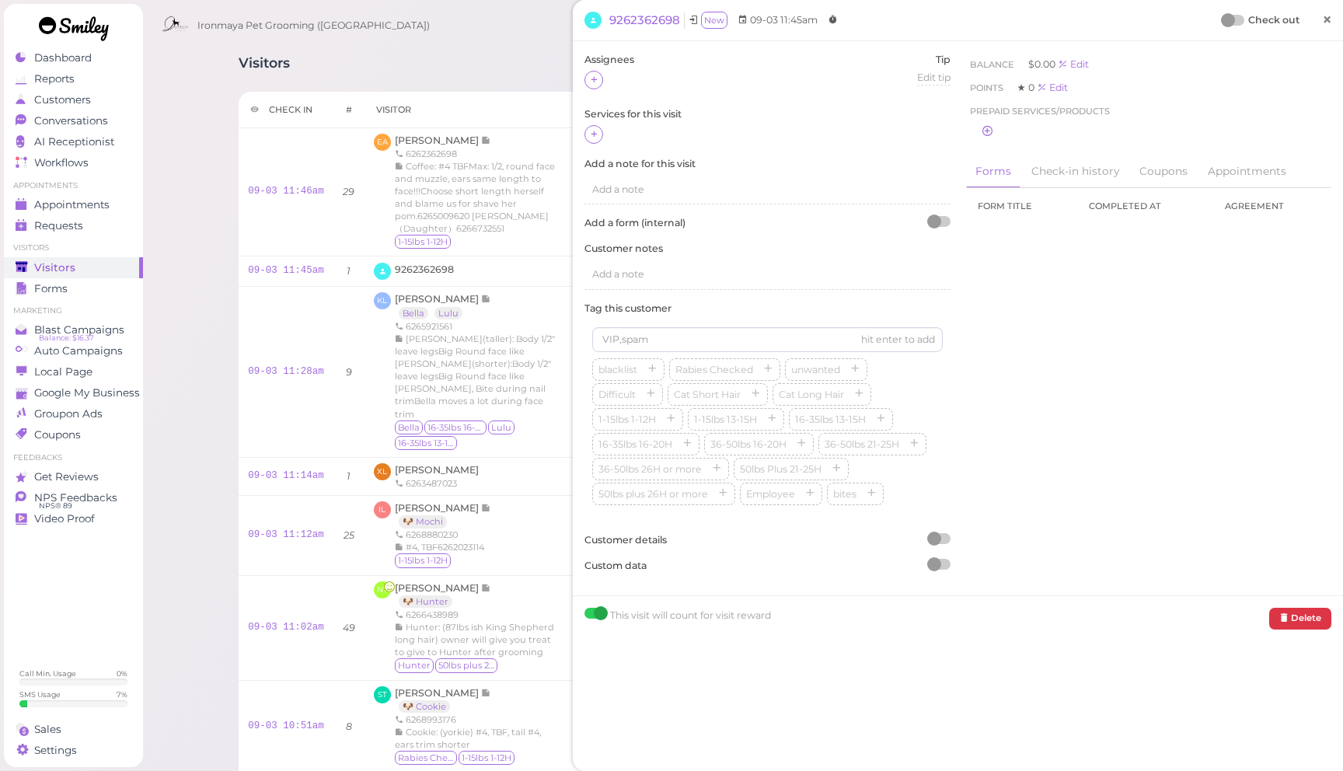
click at [1329, 20] on span "×" at bounding box center [1327, 20] width 10 height 22
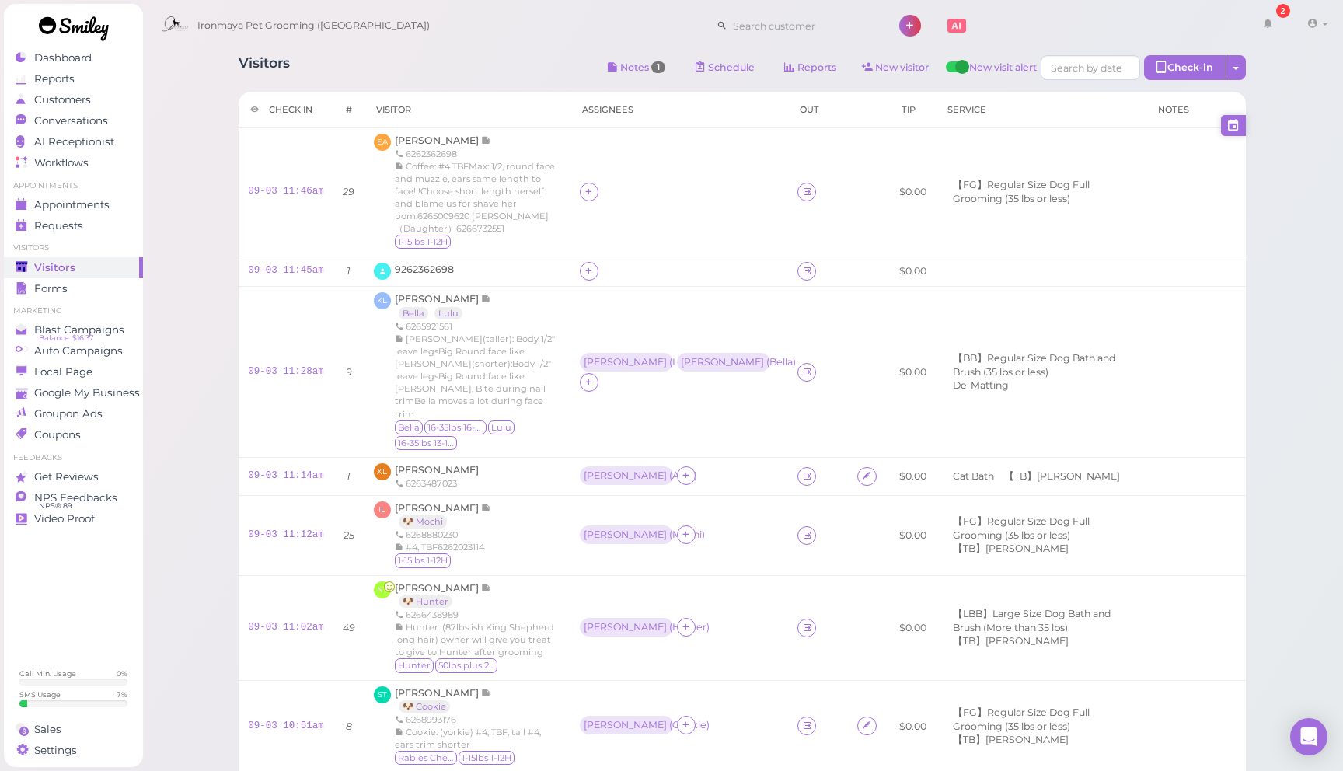
click at [1231, 122] on icon at bounding box center [1233, 125] width 14 height 16
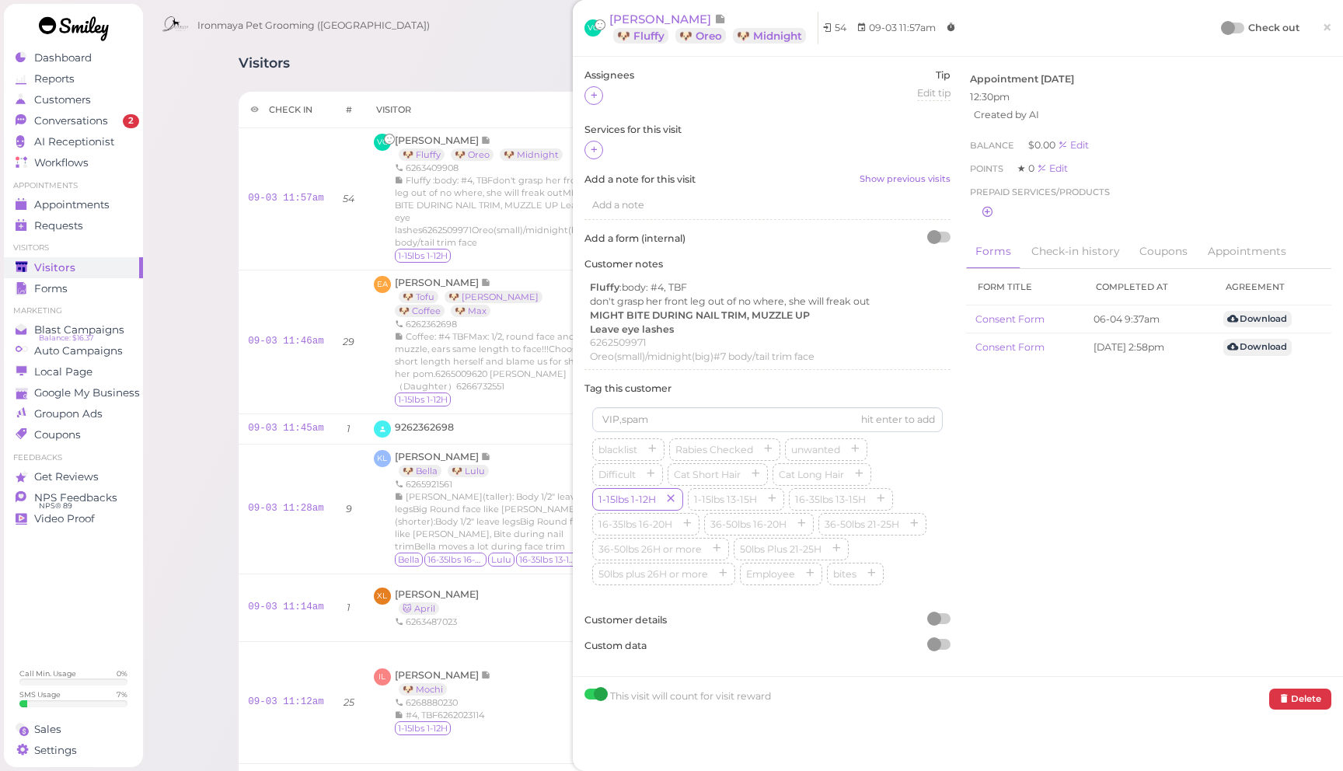
click at [1333, 26] on link "×" at bounding box center [1326, 28] width 29 height 37
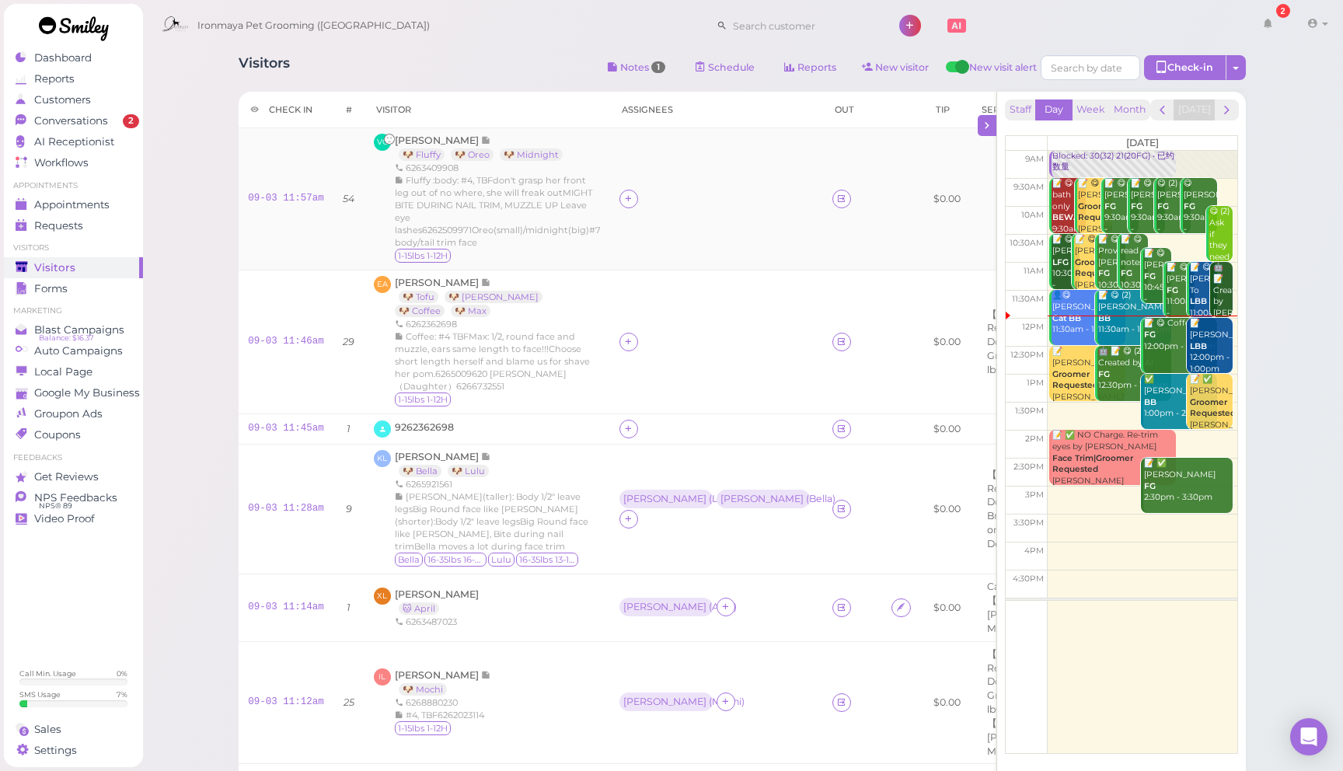
click at [755, 264] on td at bounding box center [716, 199] width 213 height 142
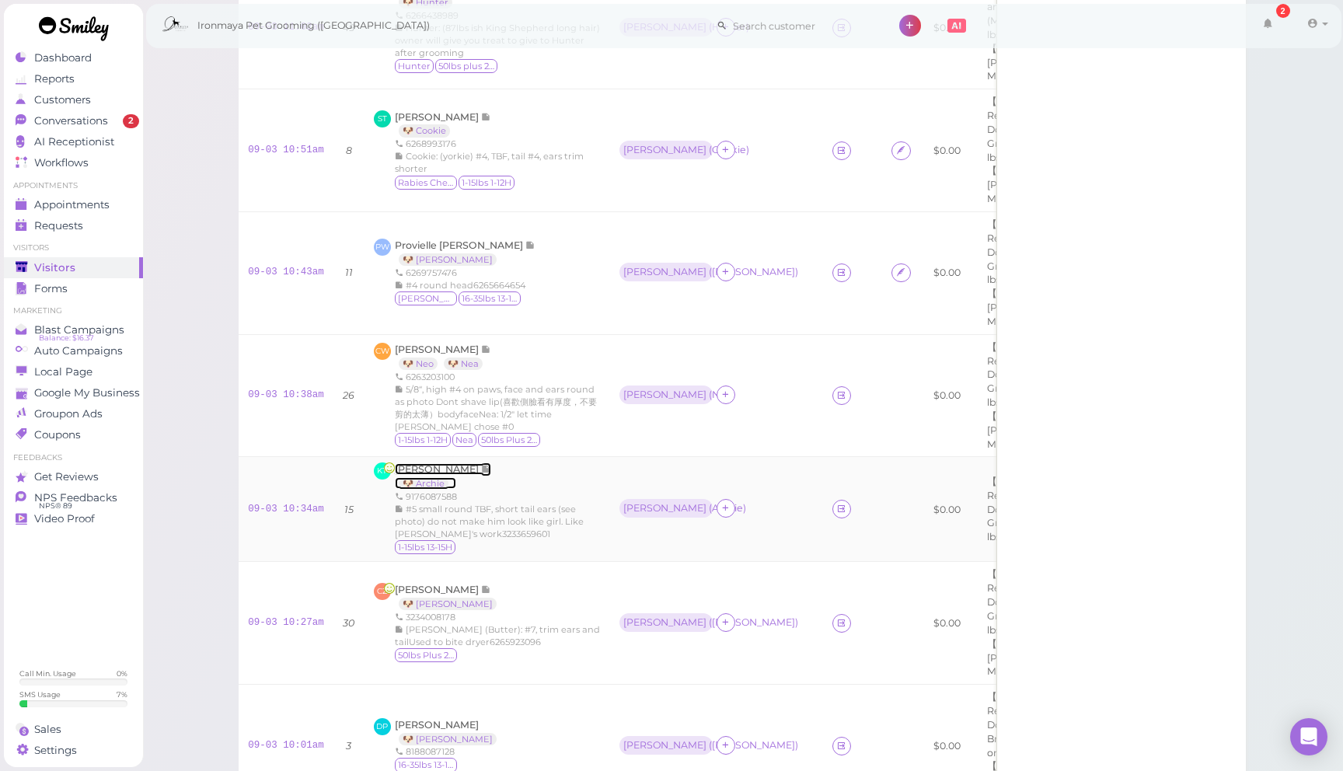
click at [423, 463] on span "[PERSON_NAME]" at bounding box center [438, 469] width 86 height 12
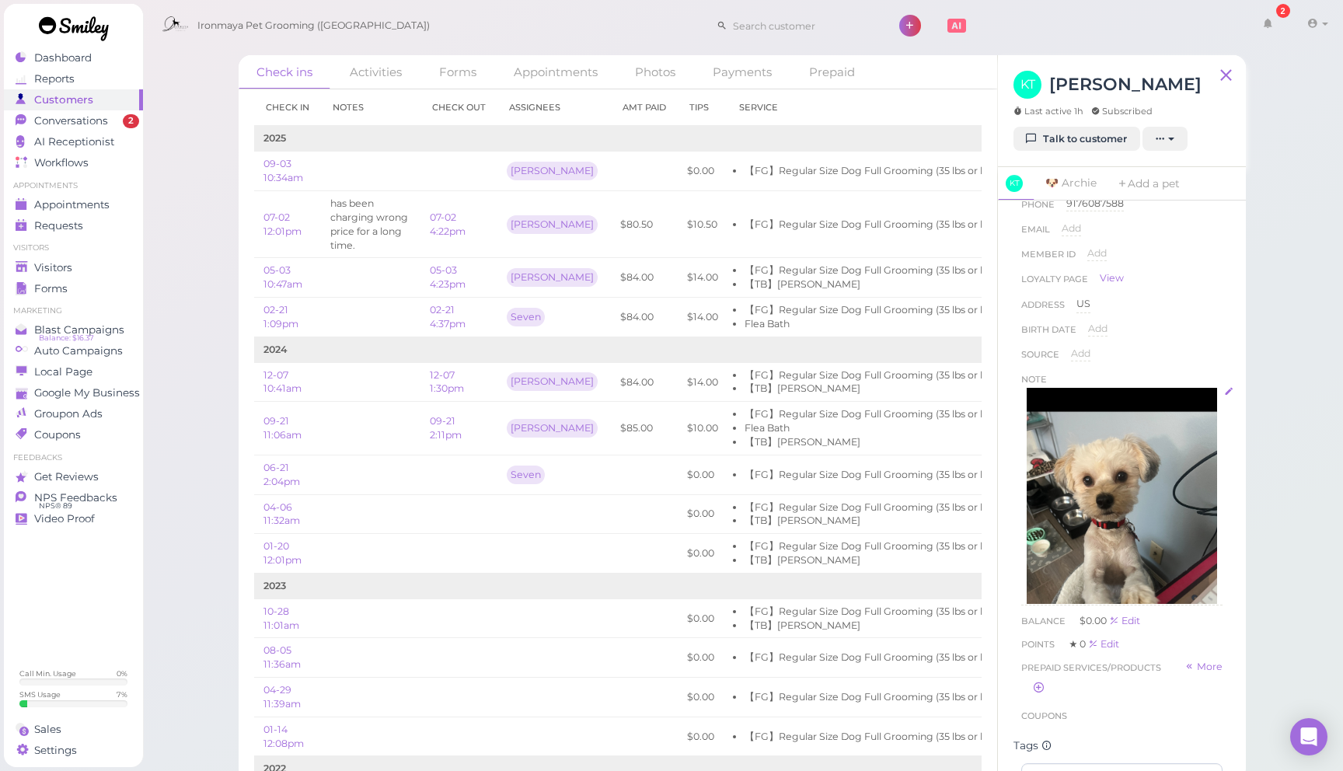
scroll to position [47, 0]
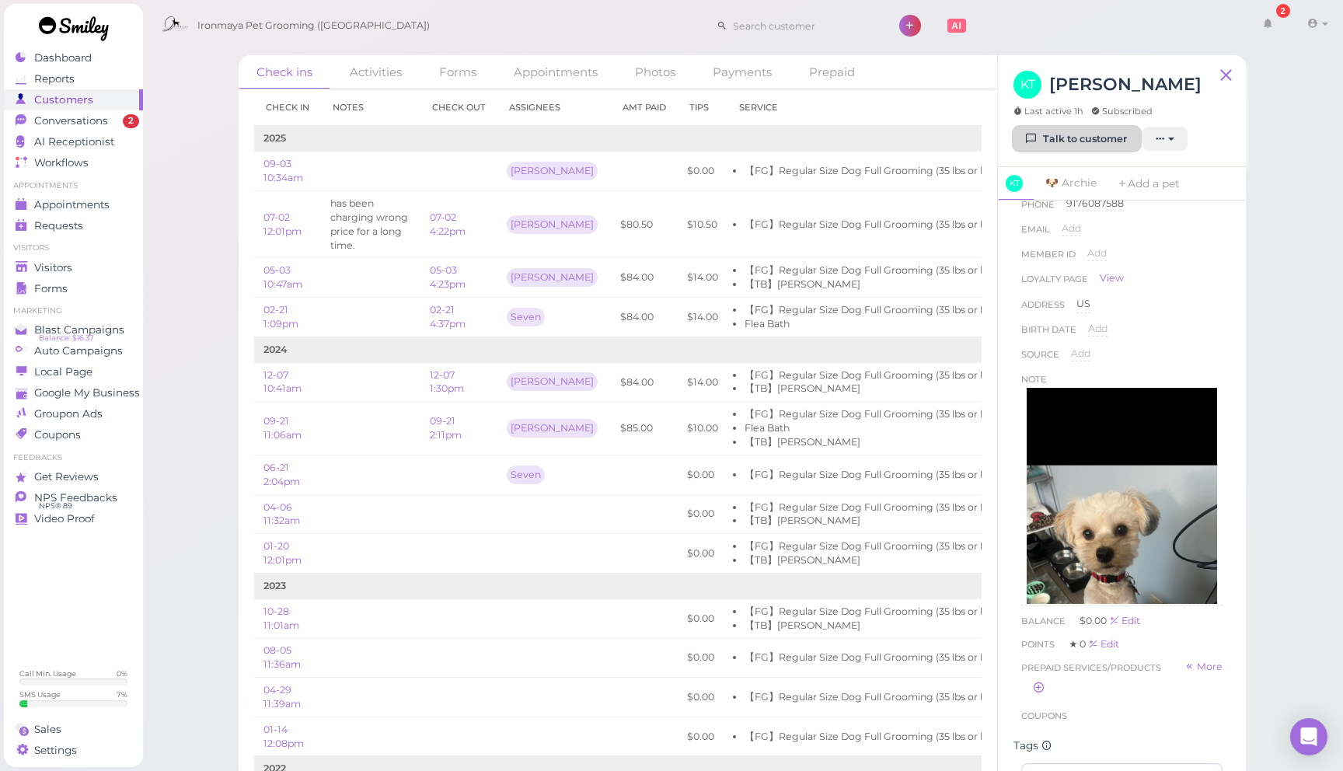
click at [1076, 138] on link "Talk to customer" at bounding box center [1076, 139] width 127 height 25
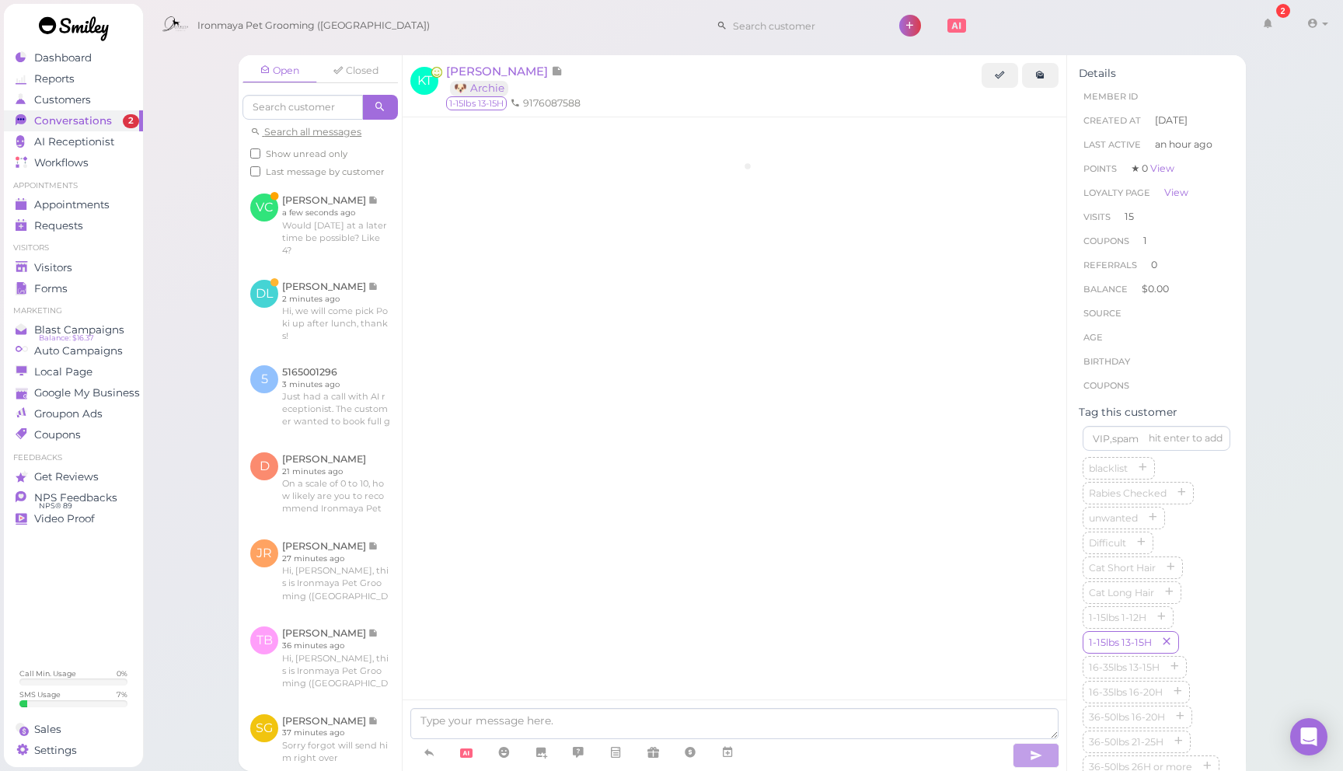
scroll to position [1947, 0]
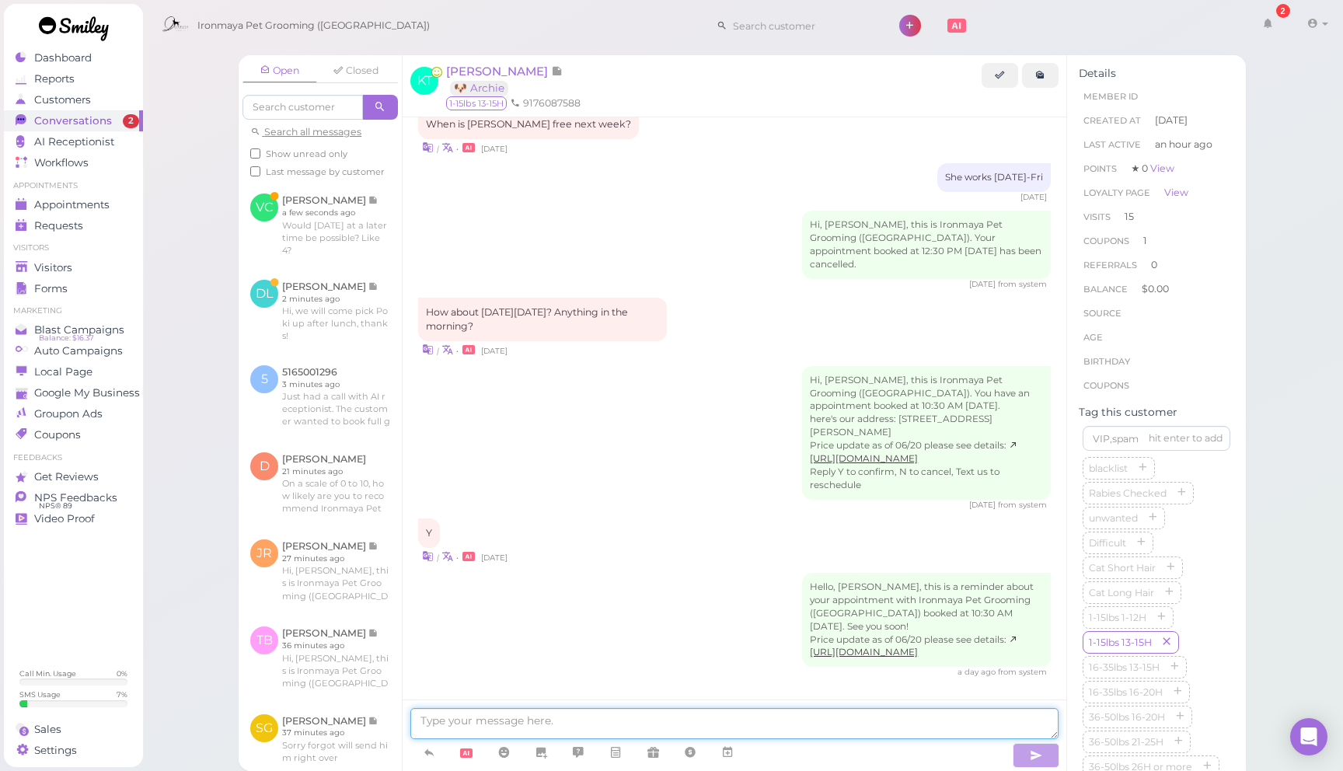
click at [606, 713] on textarea at bounding box center [734, 723] width 648 height 31
type textarea "h"
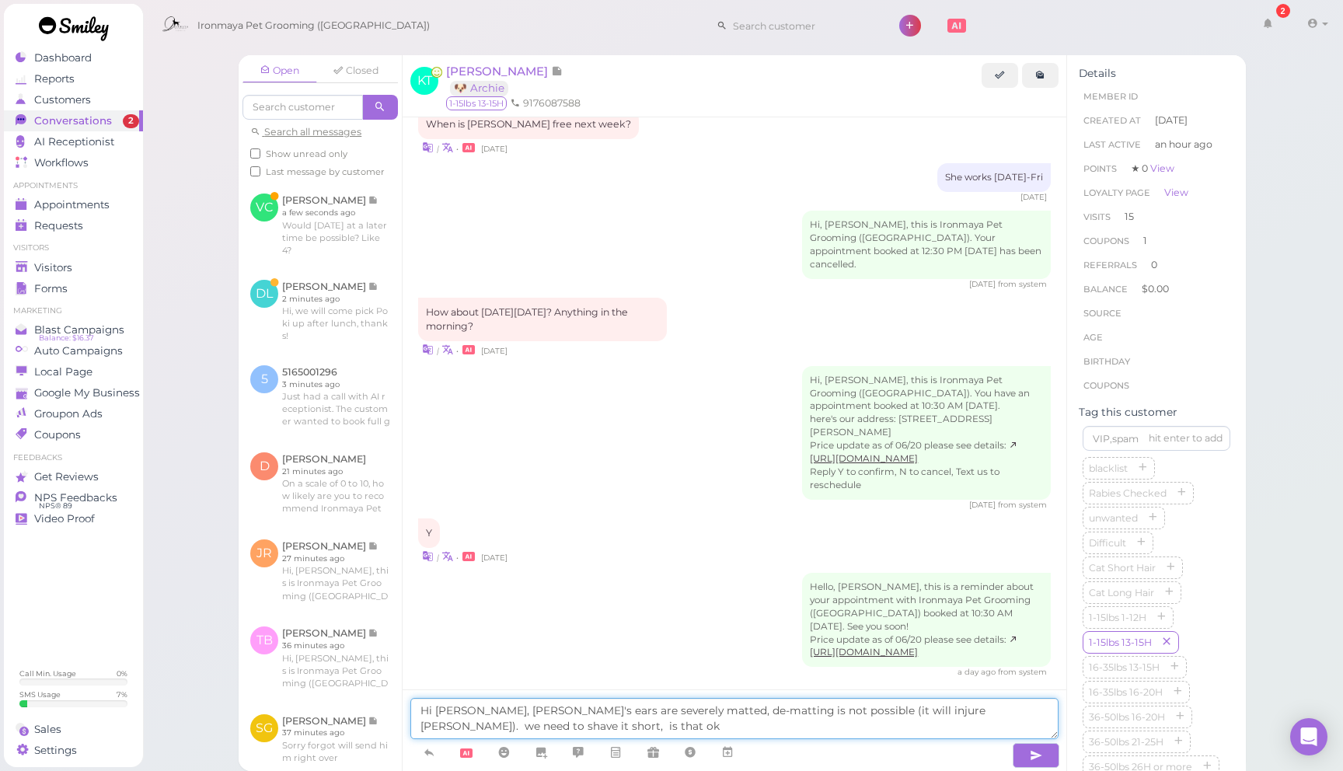
type textarea "Hi Karen, Archie's ears are severely matted, de-matting is not possible (it wil…"
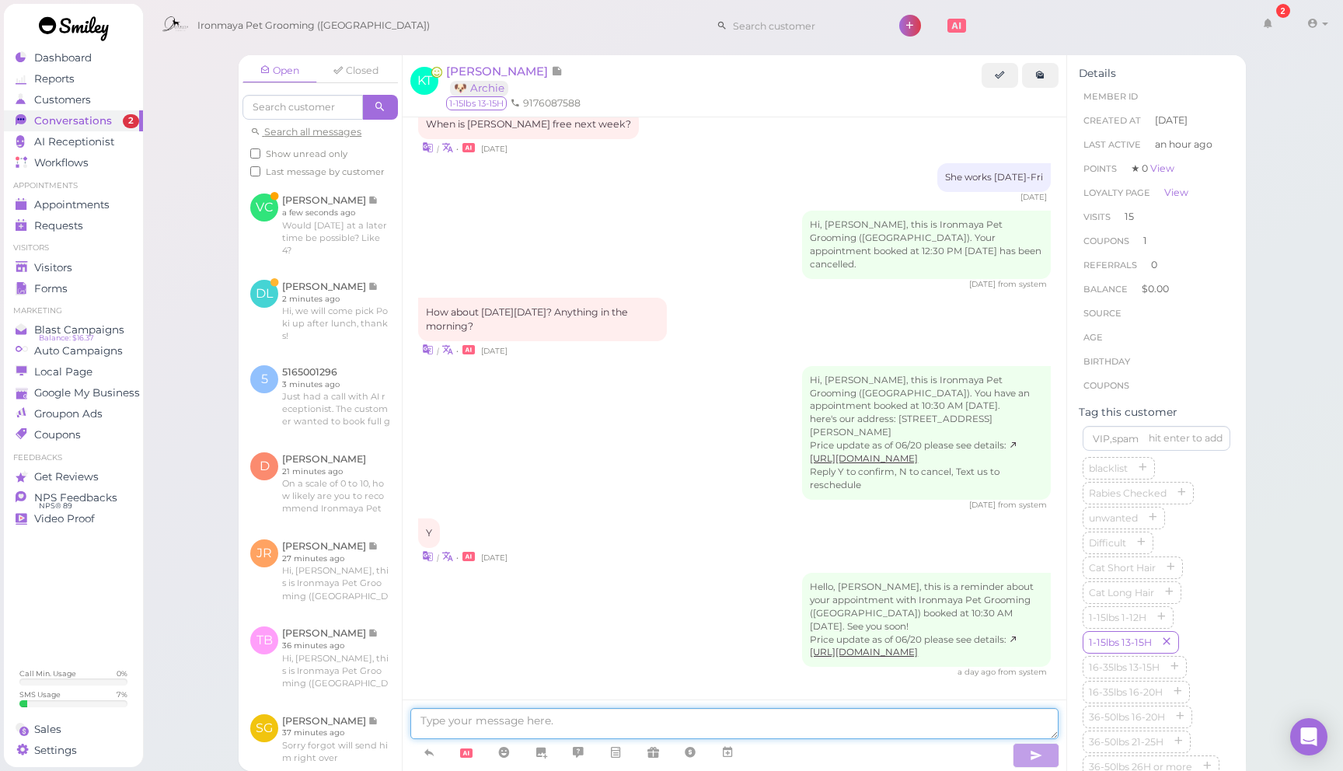
scroll to position [2009, 0]
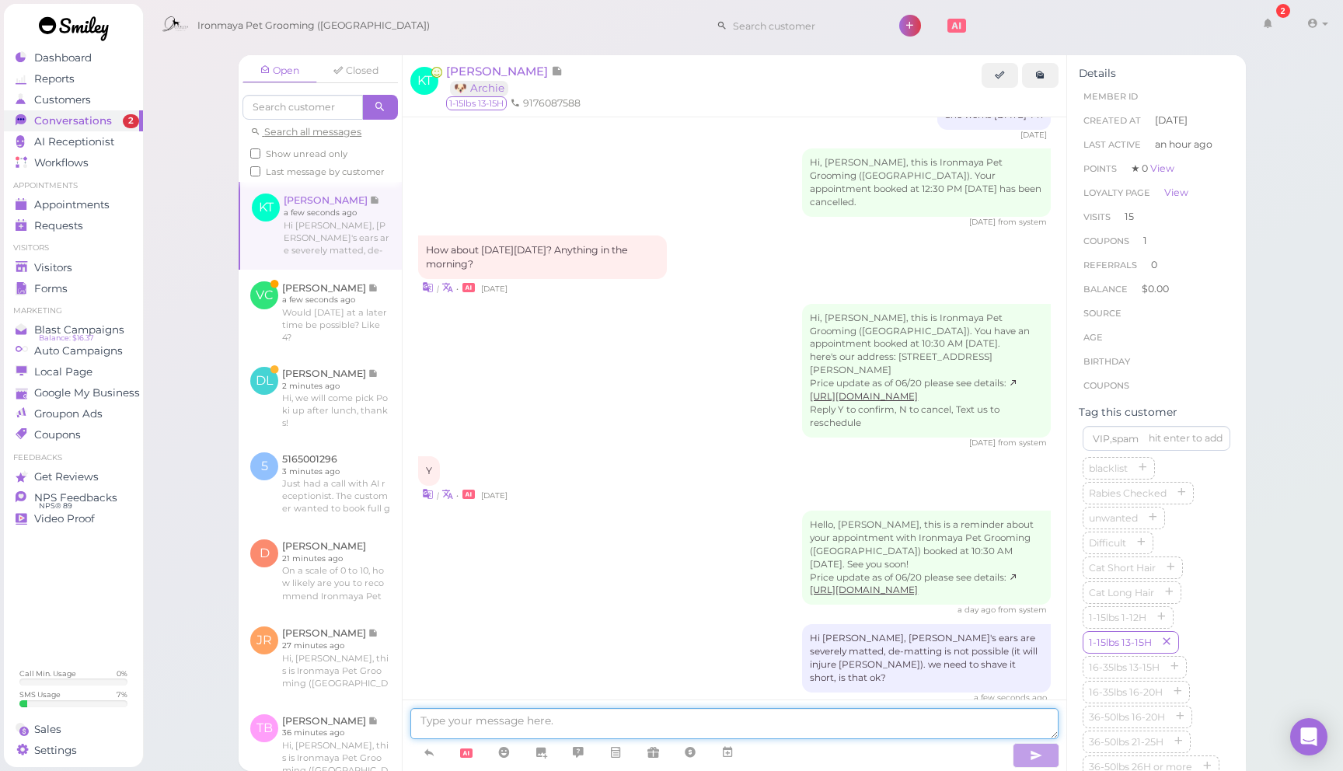
click at [711, 723] on textarea at bounding box center [734, 723] width 648 height 31
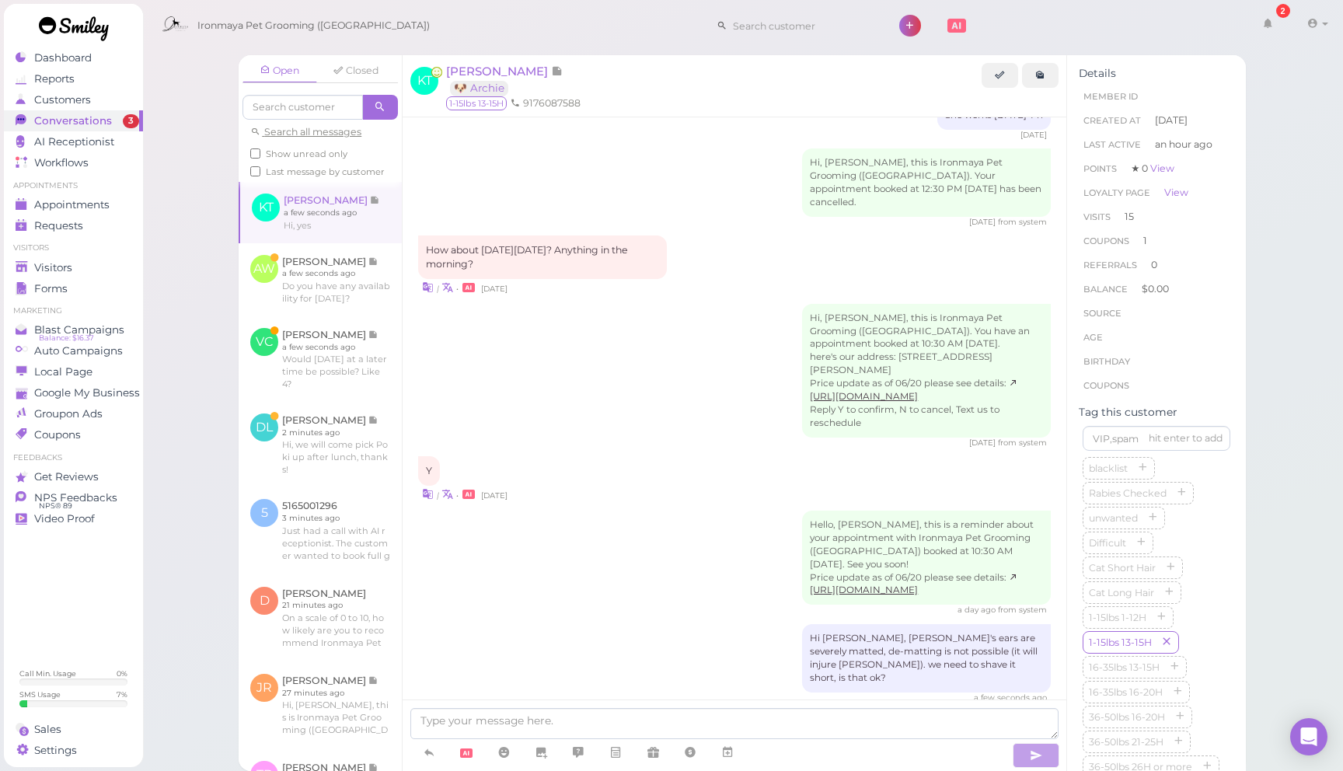
scroll to position [2075, 0]
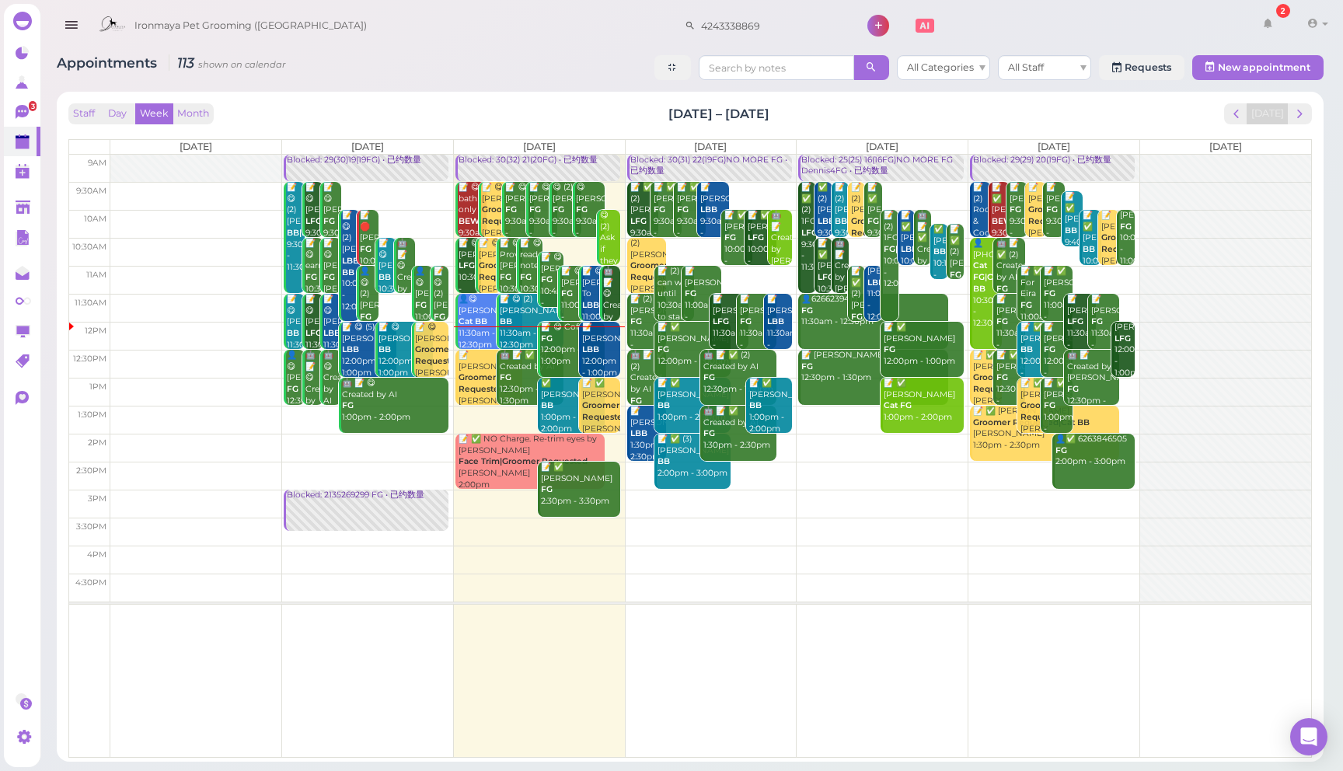
click at [82, 23] on button "button" at bounding box center [71, 26] width 40 height 44
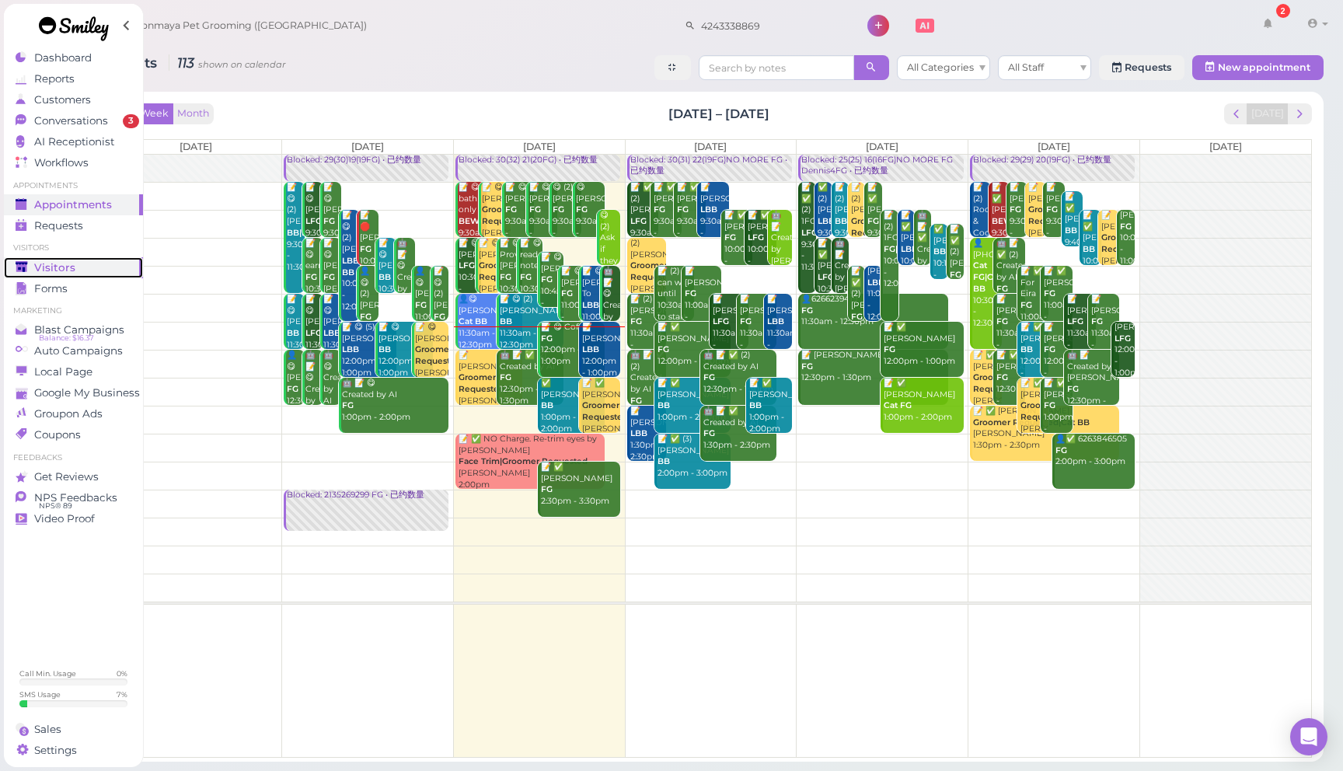
click at [82, 261] on div "Visitors" at bounding box center [72, 267] width 112 height 13
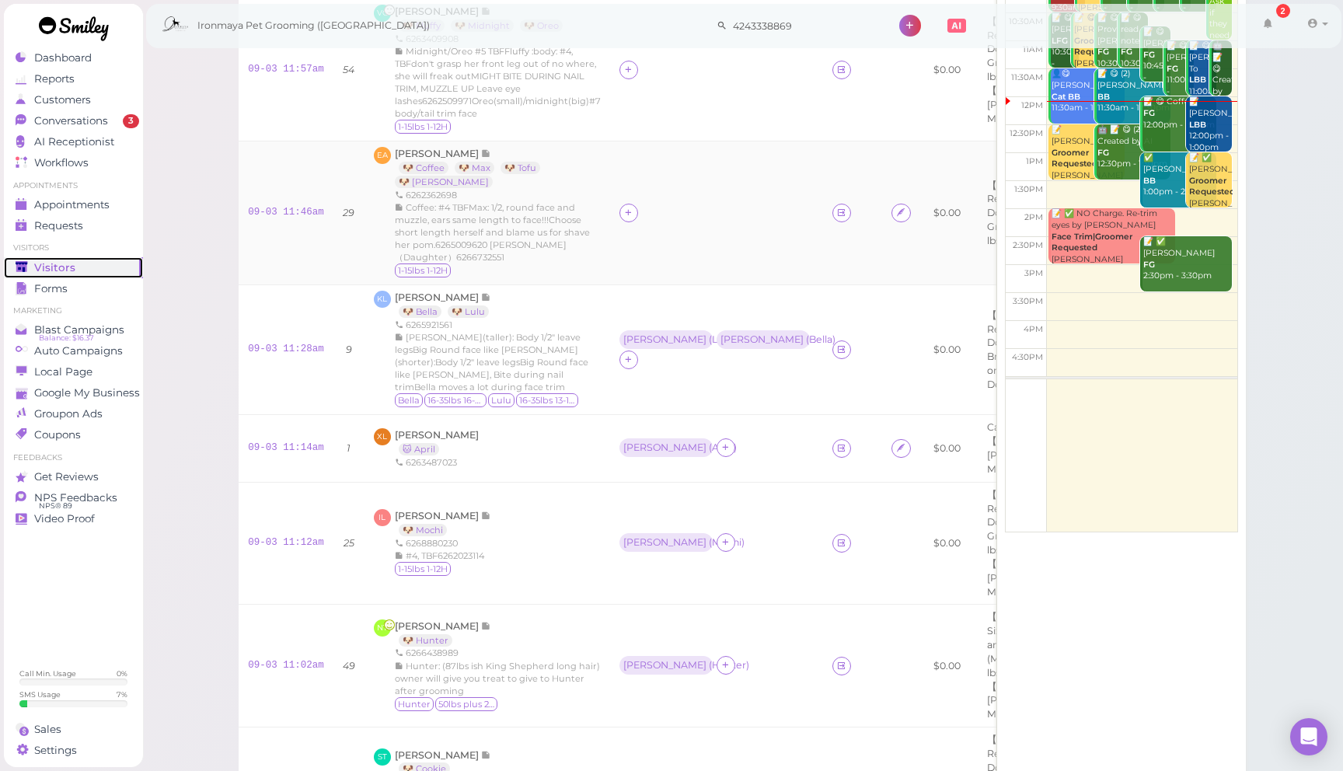
scroll to position [223, 0]
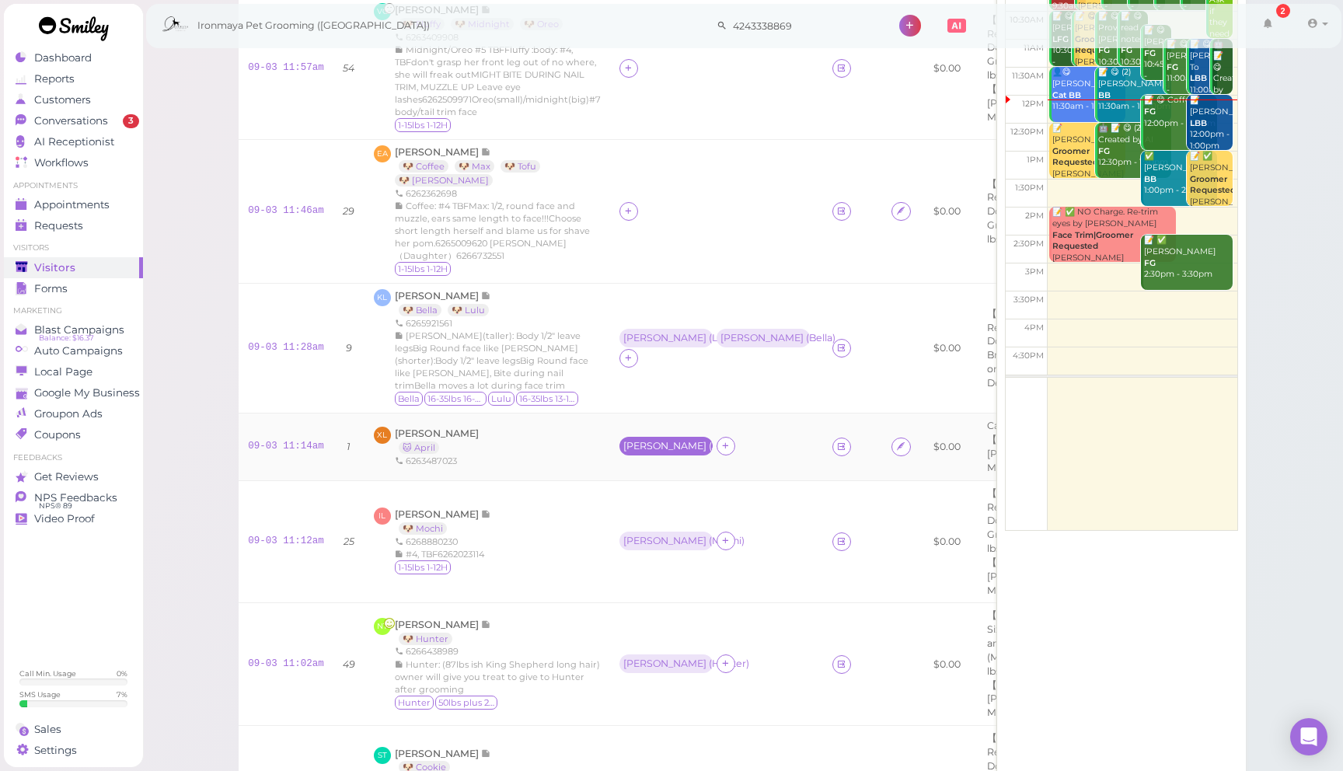
click at [658, 441] on div "Amy ( April )" at bounding box center [665, 446] width 85 height 11
click at [667, 588] on button "Remove" at bounding box center [650, 587] width 58 height 16
click at [620, 437] on div at bounding box center [628, 446] width 19 height 19
click at [648, 604] on span "[PERSON_NAME]" at bounding box center [666, 603] width 83 height 12
click at [635, 441] on div "[PERSON_NAME]" at bounding box center [664, 446] width 83 height 11
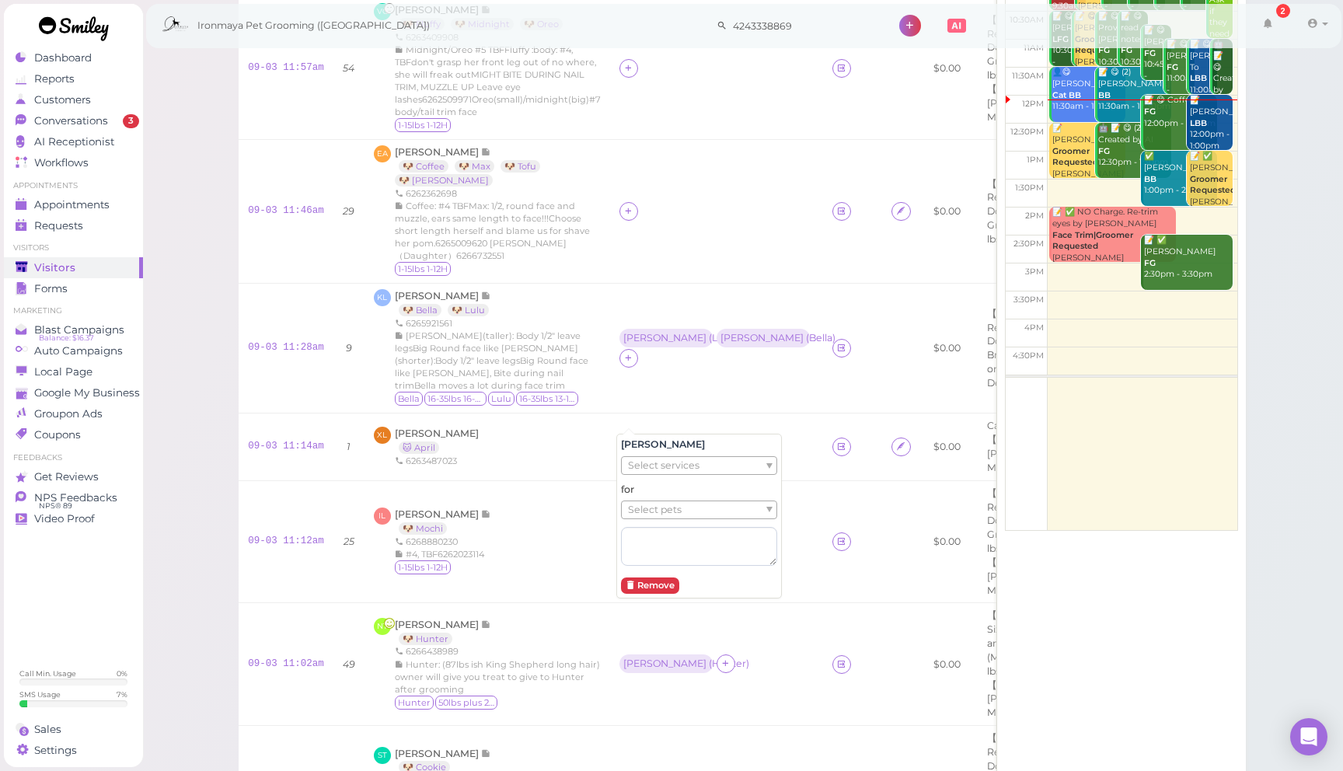
click at [685, 456] on div "Select services" at bounding box center [699, 465] width 156 height 19
click at [702, 428] on div "Dennis Select services for Select pets Remove" at bounding box center [698, 512] width 165 height 172
click at [681, 509] on ul "Select pets" at bounding box center [693, 509] width 142 height 17
click at [559, 507] on div "IL Irene Luy 🐶 Mochi 6268880230 #4, TBF6262023114 1-15lbs 1-12H" at bounding box center [487, 541] width 227 height 68
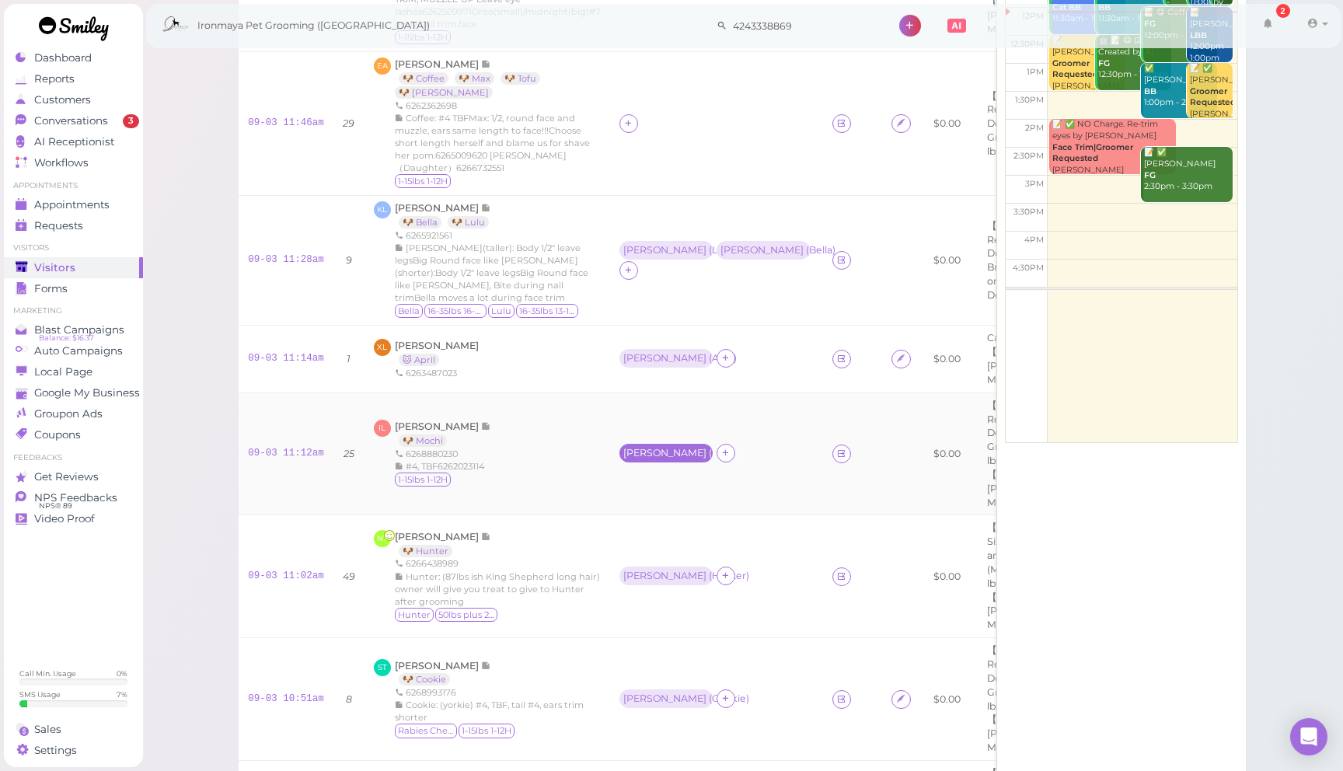
scroll to position [312, 0]
click at [670, 570] on div "Dennis ( Hunter )" at bounding box center [665, 575] width 85 height 11
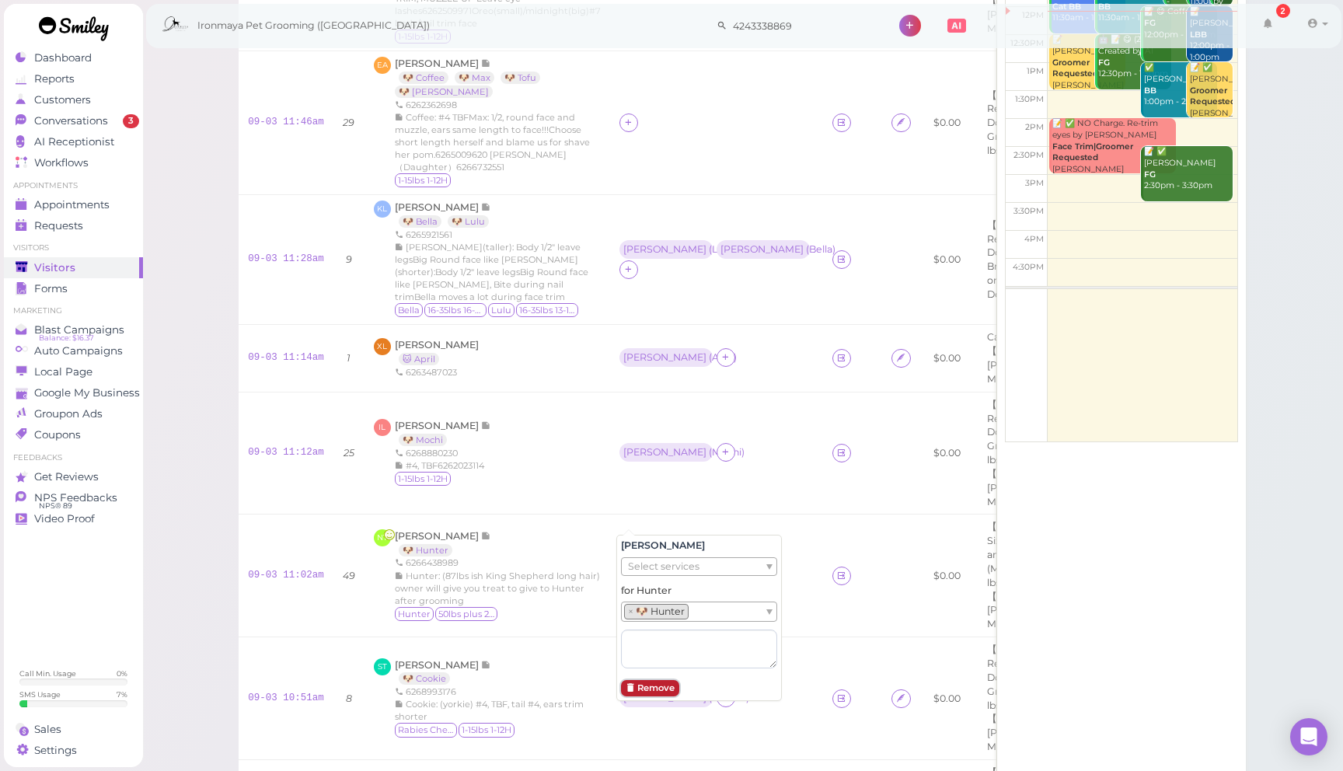
click at [639, 687] on button "Remove" at bounding box center [650, 688] width 58 height 16
click at [629, 570] on icon at bounding box center [628, 576] width 10 height 12
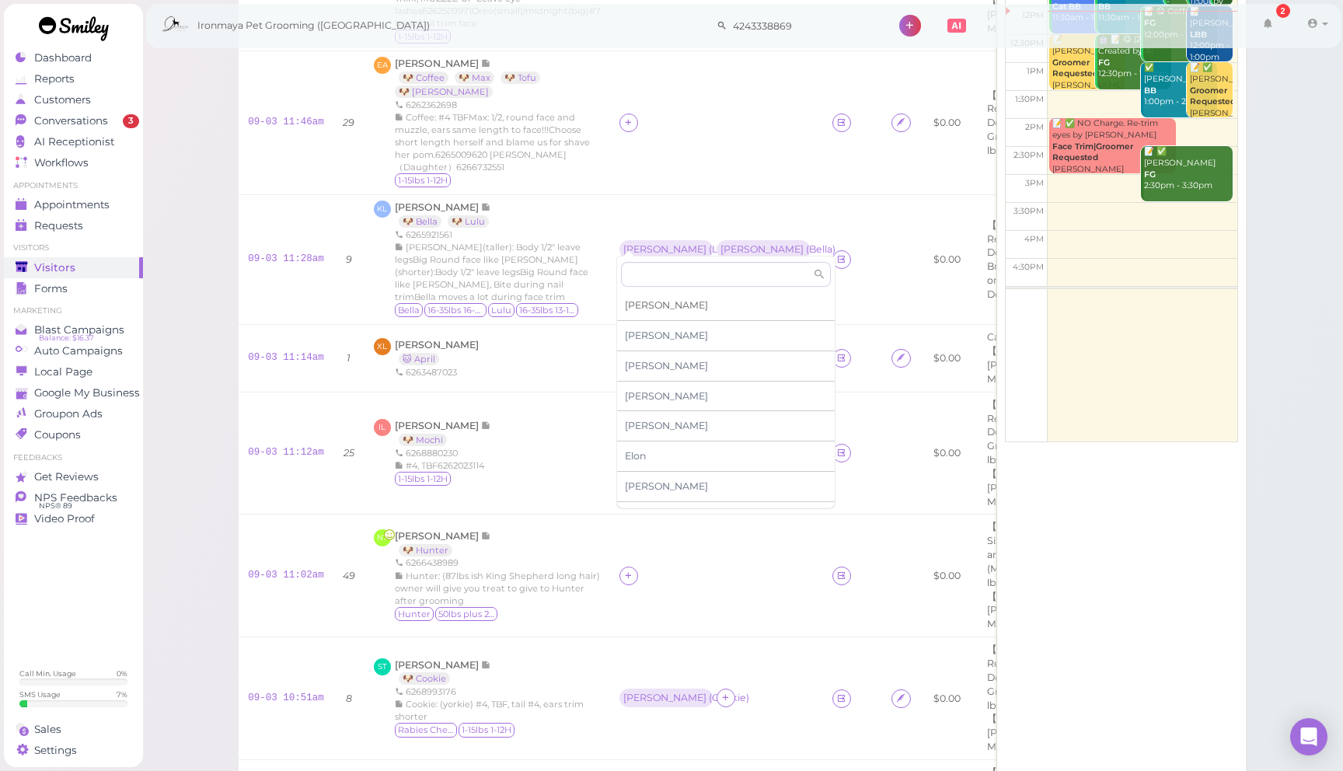
click at [660, 305] on div "[PERSON_NAME]" at bounding box center [726, 306] width 218 height 30
click at [636, 570] on div "[PERSON_NAME]" at bounding box center [664, 575] width 83 height 11
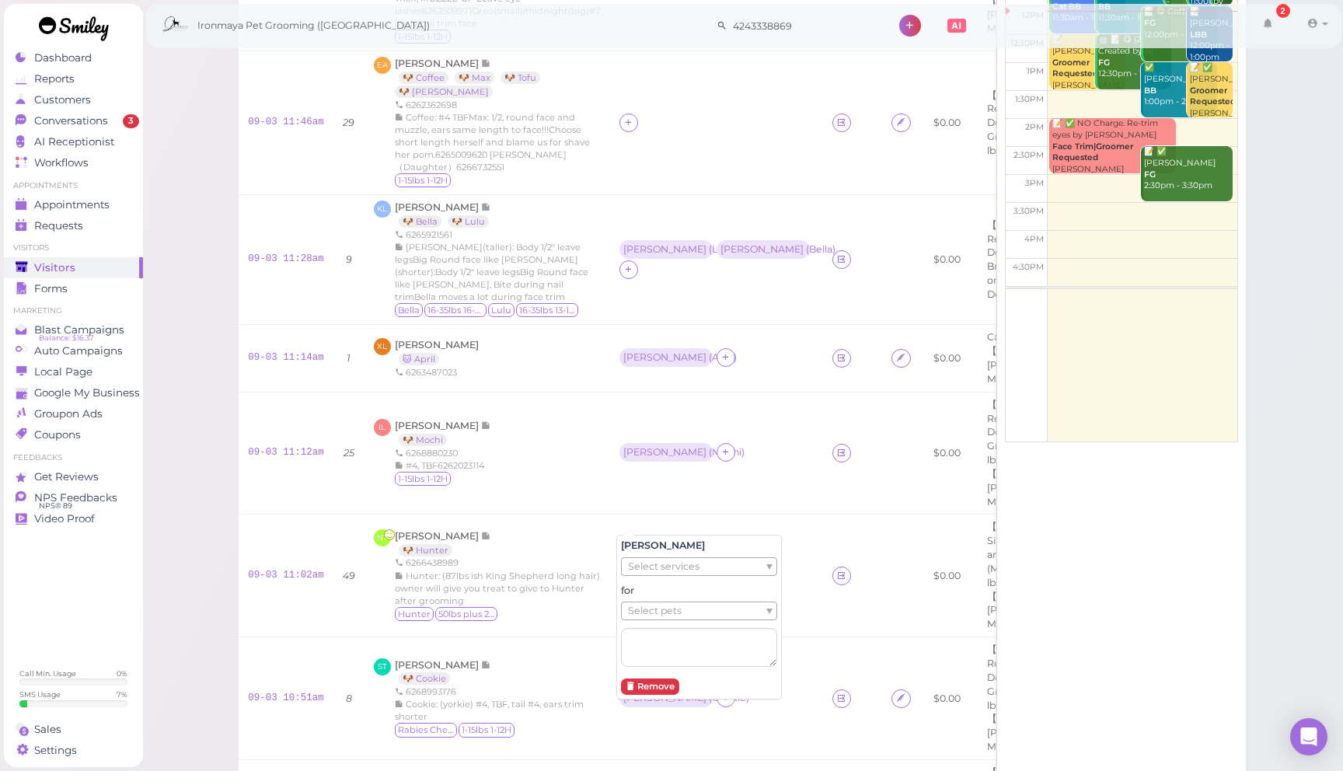
click at [653, 566] on span "Select services" at bounding box center [663, 566] width 71 height 17
click at [697, 528] on div "Amy Select services for Select pets Remove" at bounding box center [698, 613] width 165 height 172
click at [667, 610] on span "Select pets" at bounding box center [655, 610] width 54 height 17
click at [779, 450] on td "Emma ( Mochi )" at bounding box center [716, 453] width 213 height 123
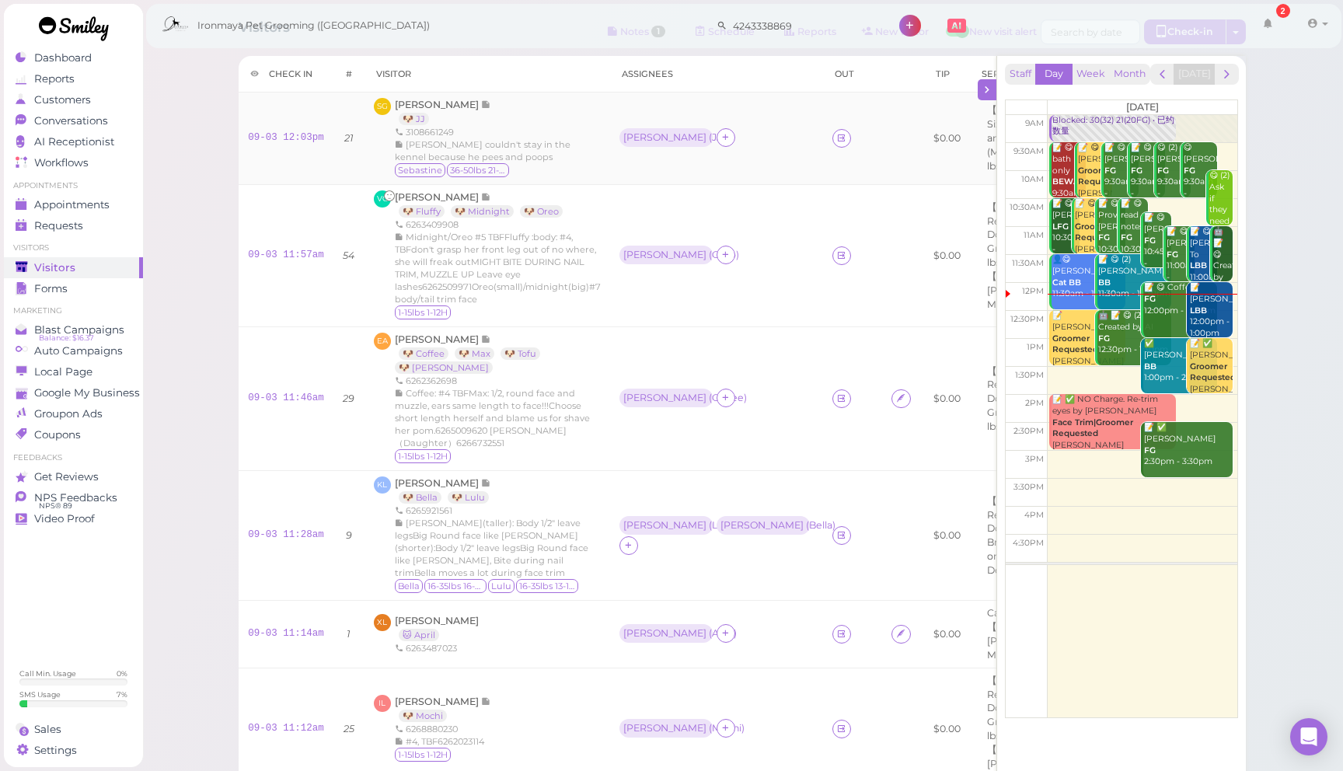
scroll to position [33, 0]
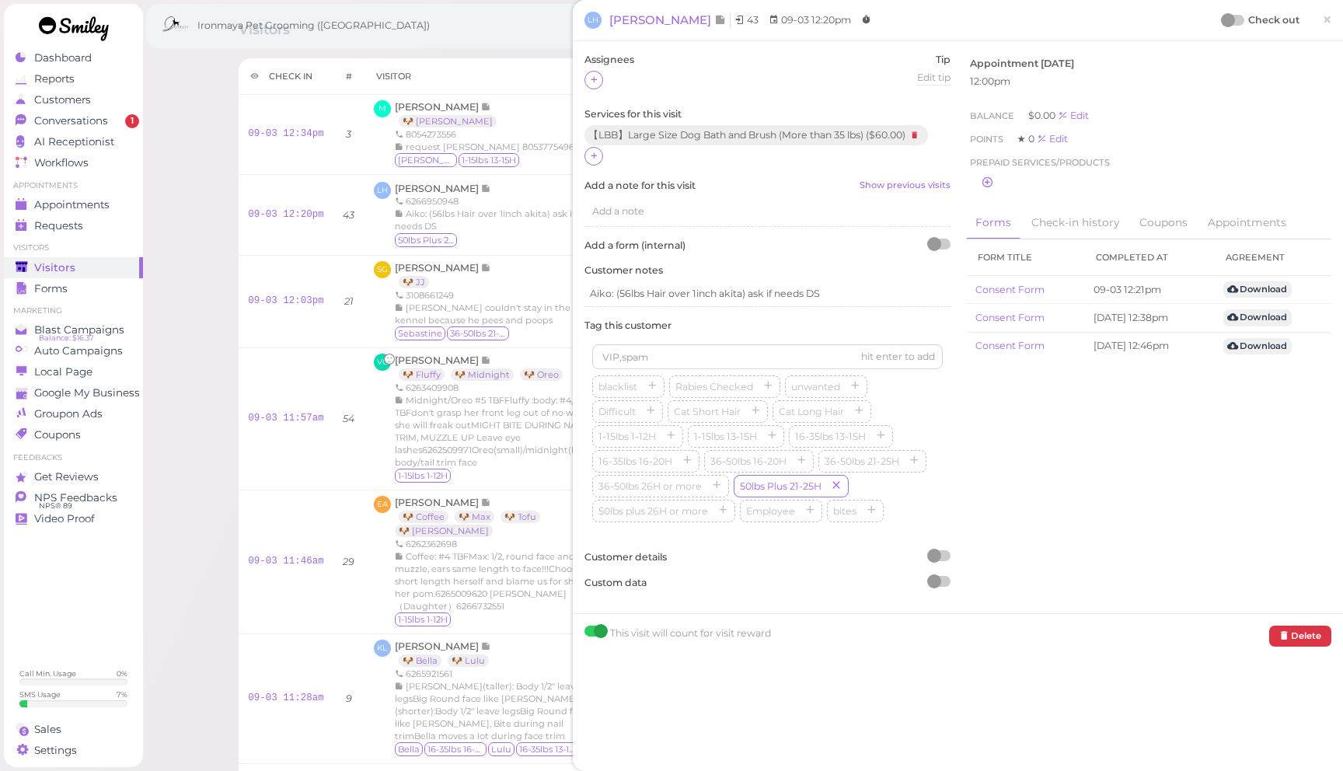
click at [1322, 25] on span "×" at bounding box center [1327, 20] width 10 height 22
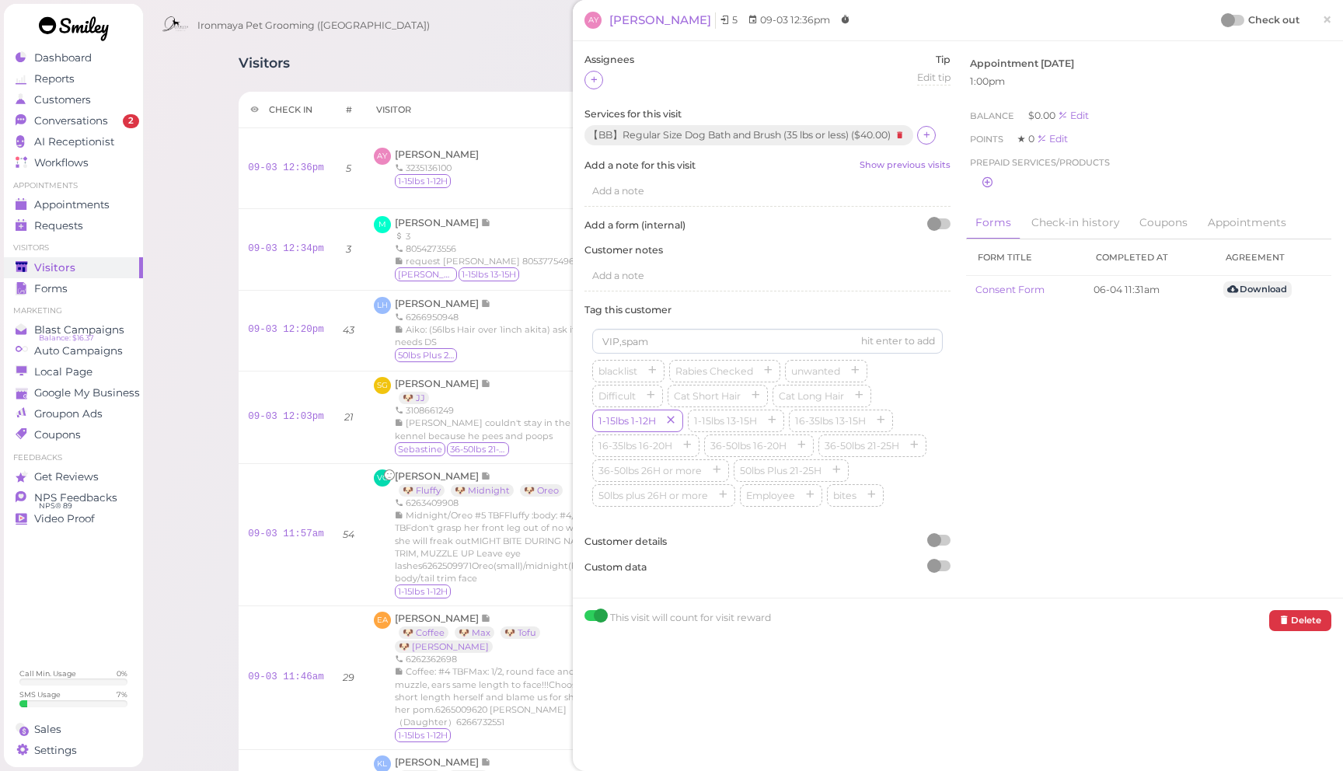
click at [514, 97] on th "Visitor" at bounding box center [487, 110] width 246 height 37
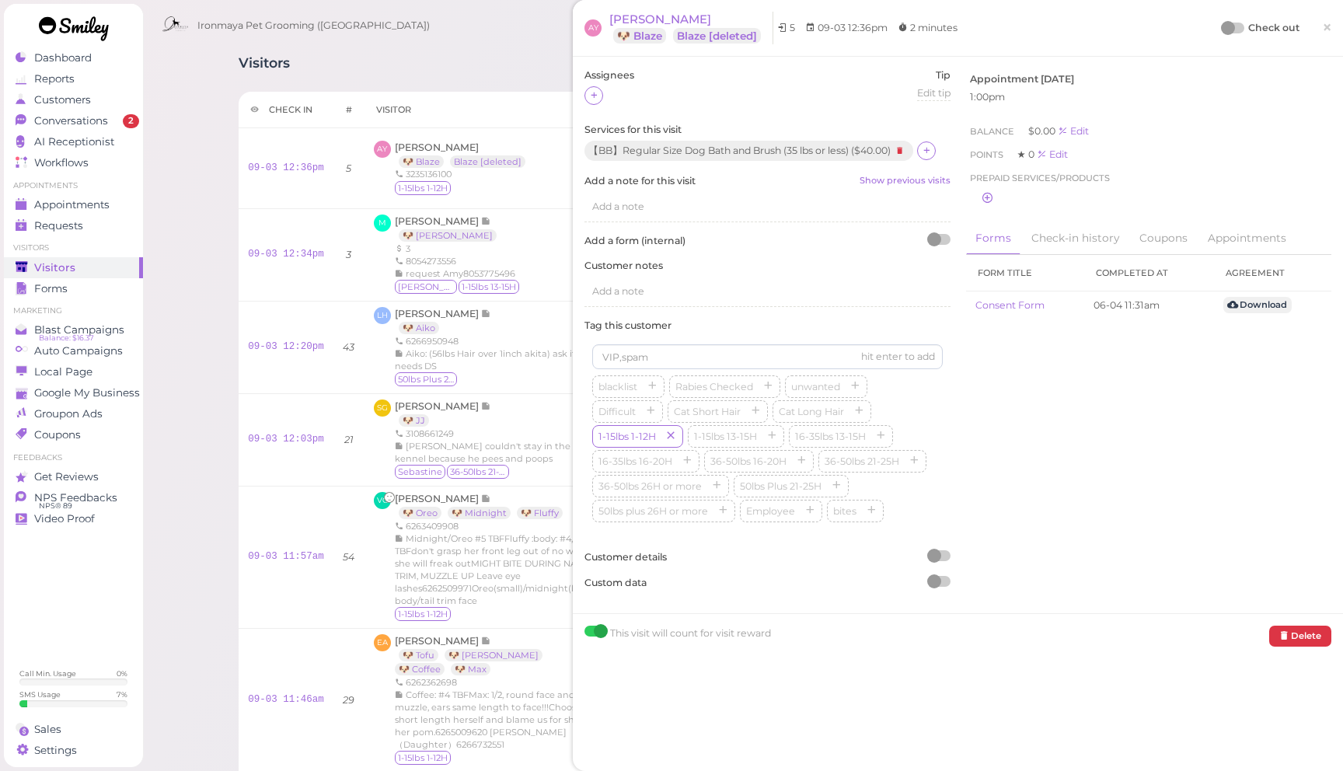
drag, startPoint x: 203, startPoint y: 197, endPoint x: 168, endPoint y: 210, distance: 37.4
click at [92, 266] on div "Visitors" at bounding box center [72, 267] width 112 height 13
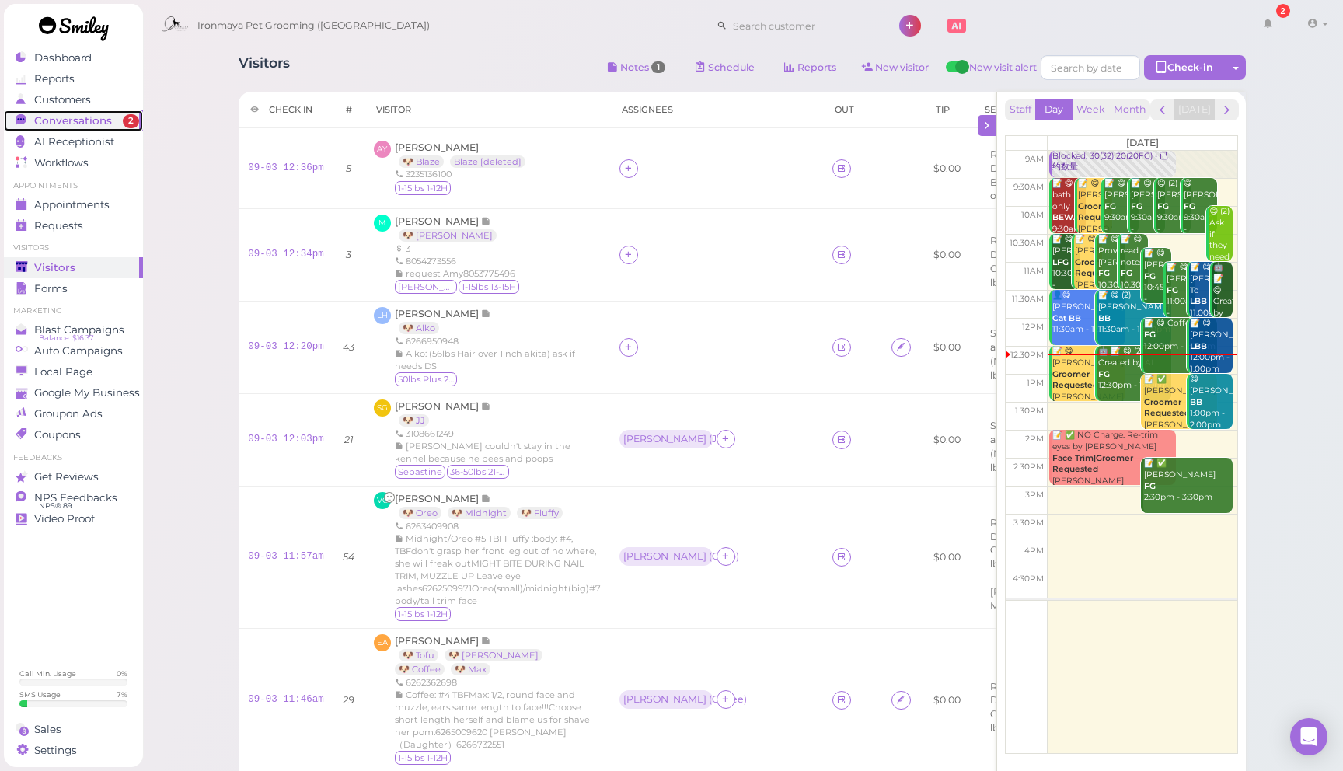
click at [116, 115] on div "Conversations" at bounding box center [72, 120] width 112 height 13
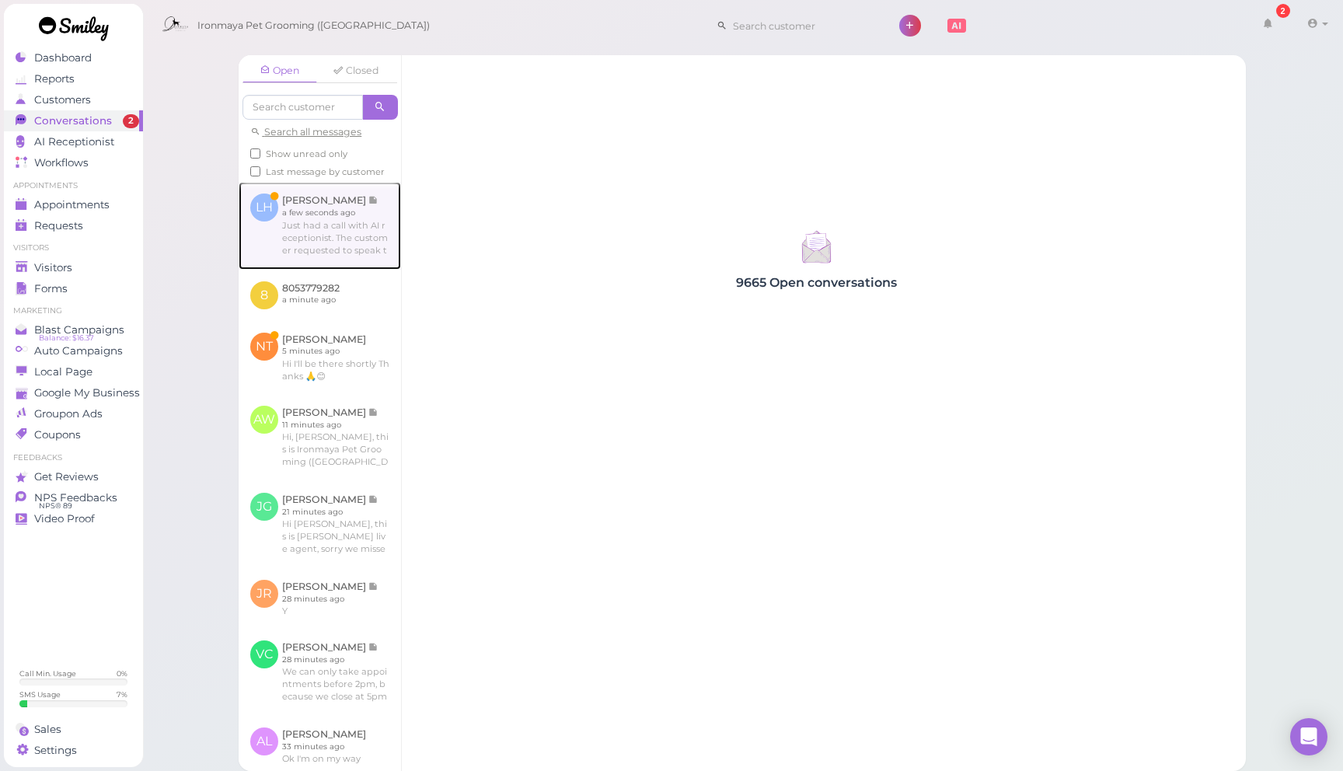
click at [378, 215] on link at bounding box center [320, 225] width 162 height 87
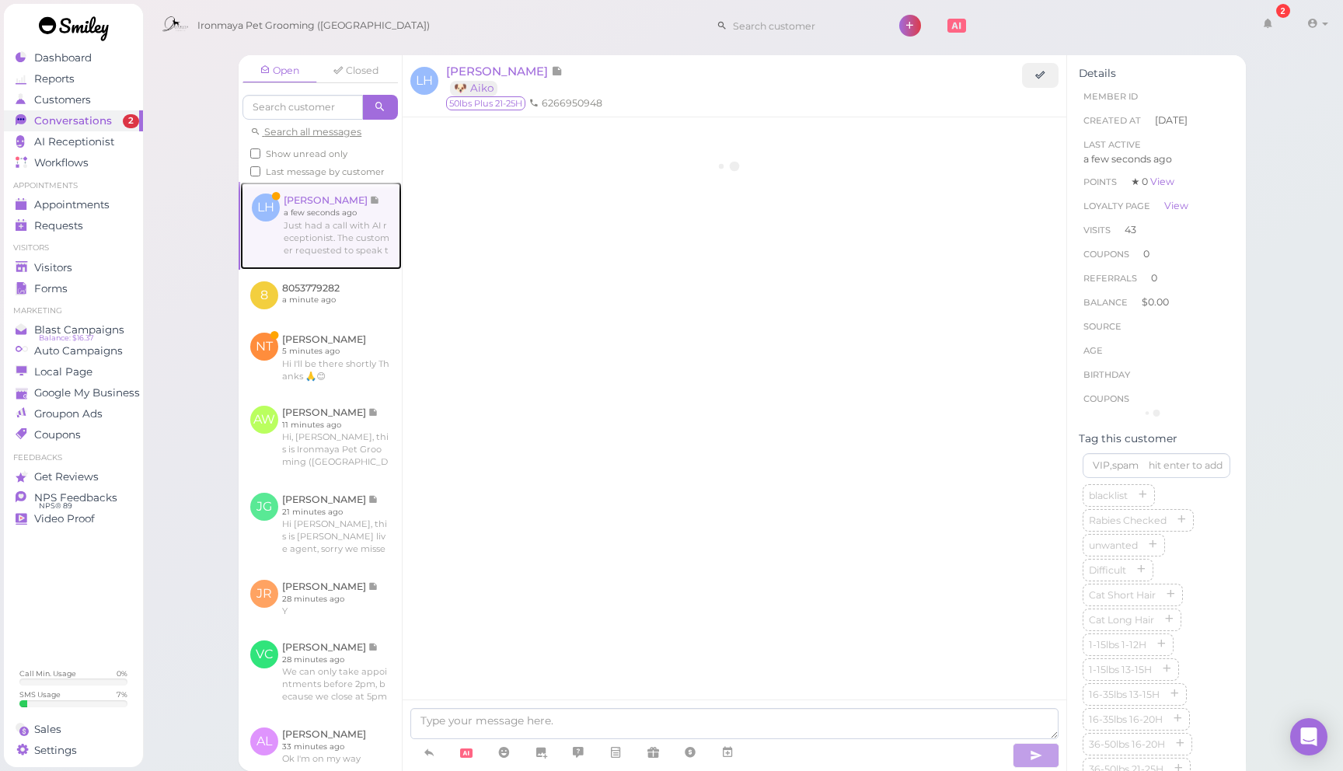
scroll to position [2556, 0]
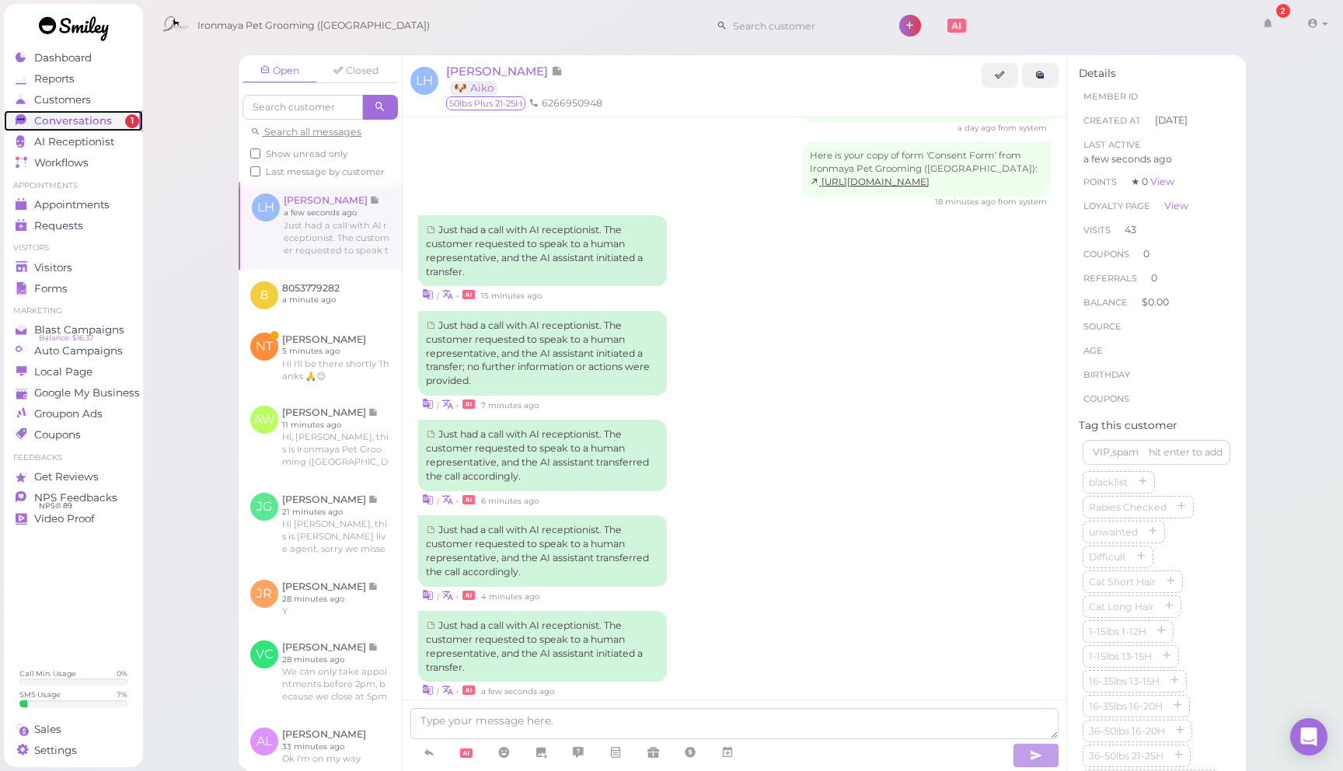
click at [97, 122] on span "Conversations" at bounding box center [73, 120] width 78 height 13
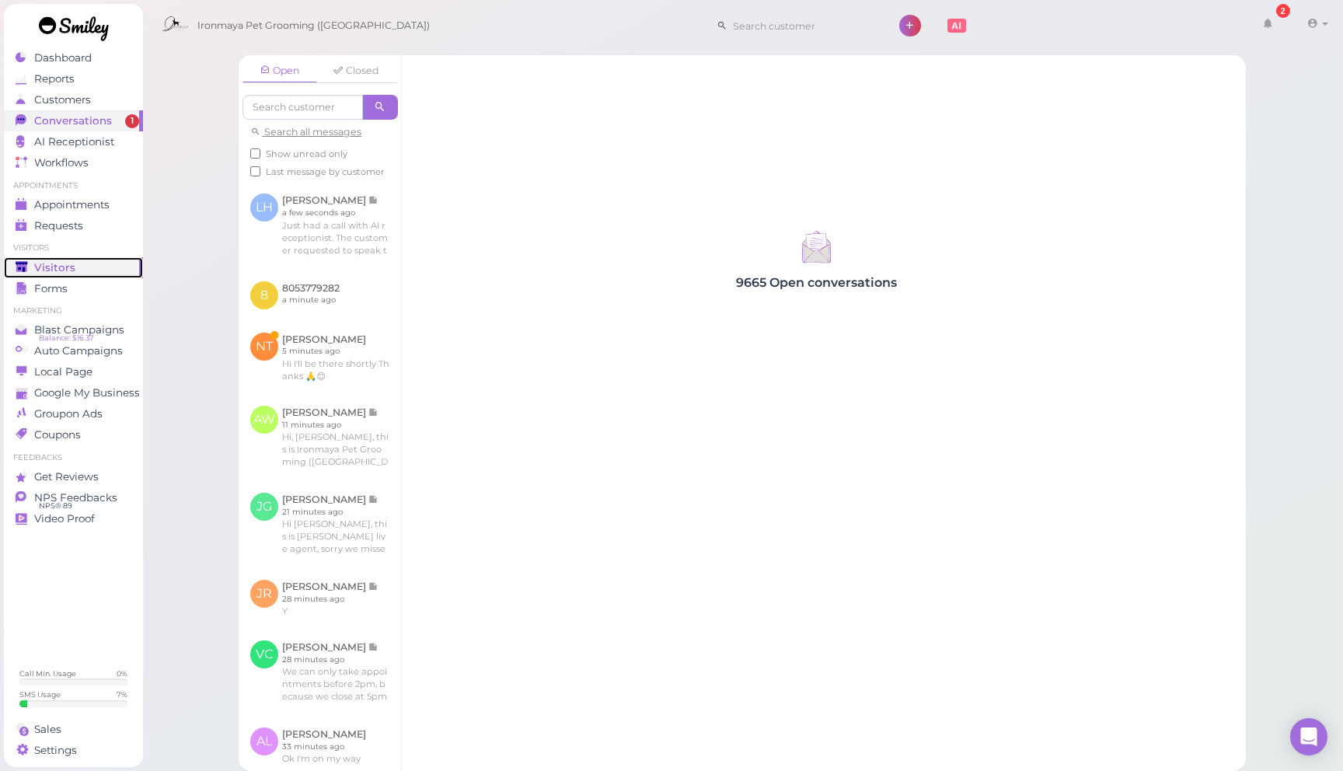
click at [93, 261] on div "Visitors" at bounding box center [72, 267] width 112 height 13
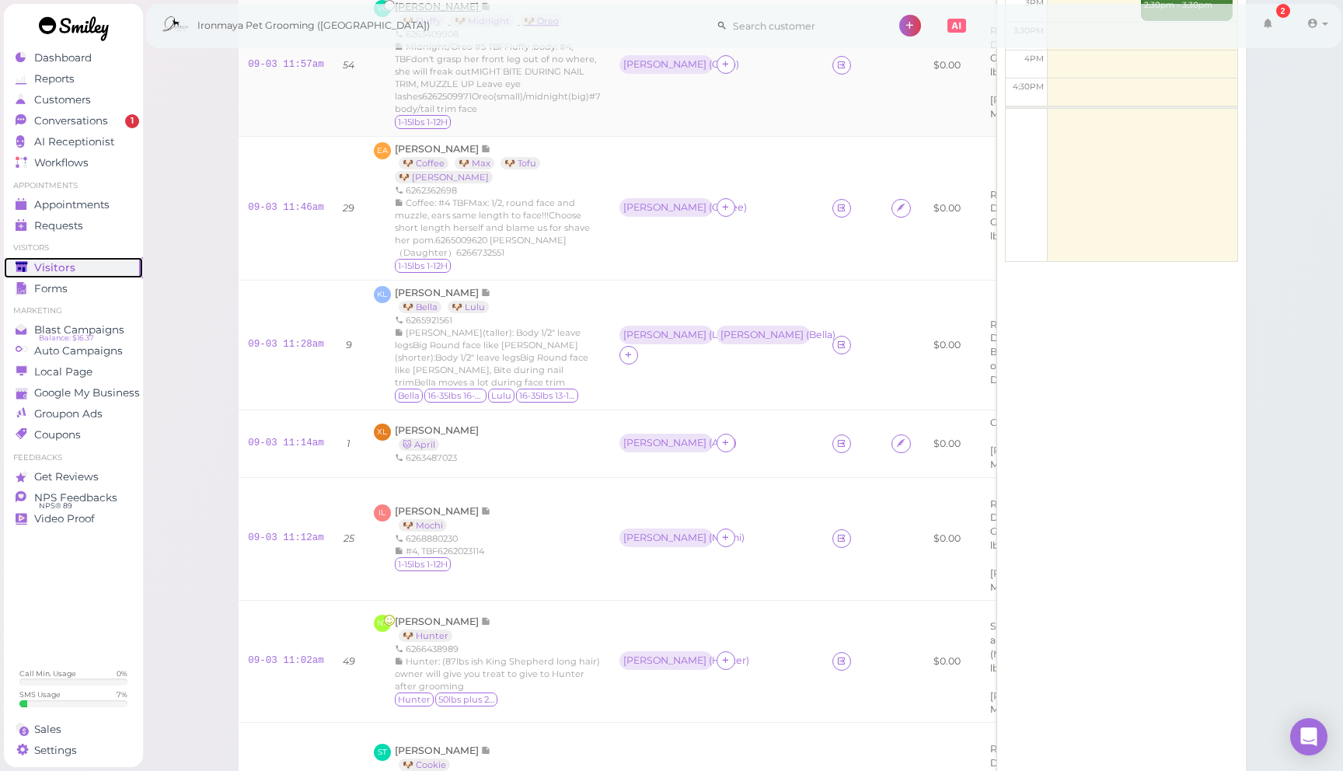
scroll to position [509, 0]
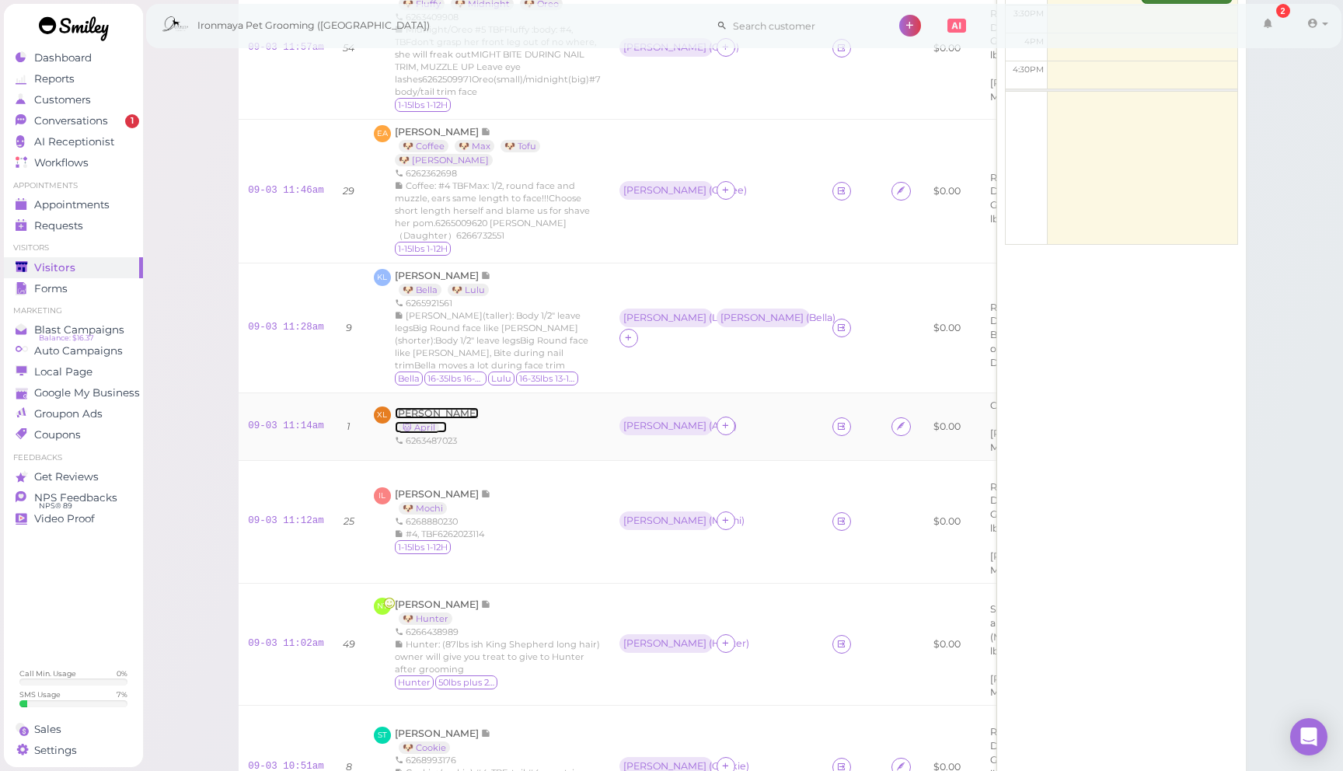
click at [408, 407] on span "[PERSON_NAME]" at bounding box center [437, 413] width 84 height 12
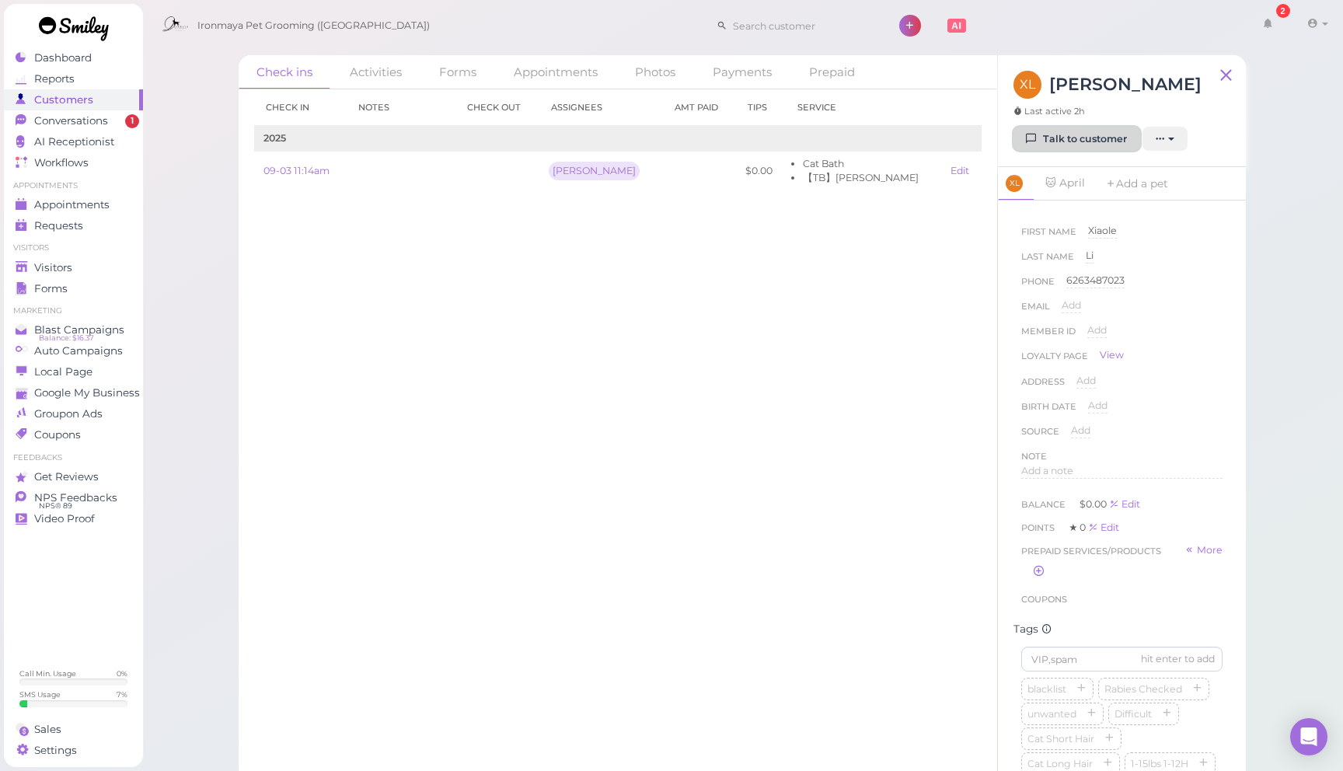
click at [1096, 141] on link "Talk to customer" at bounding box center [1076, 139] width 127 height 25
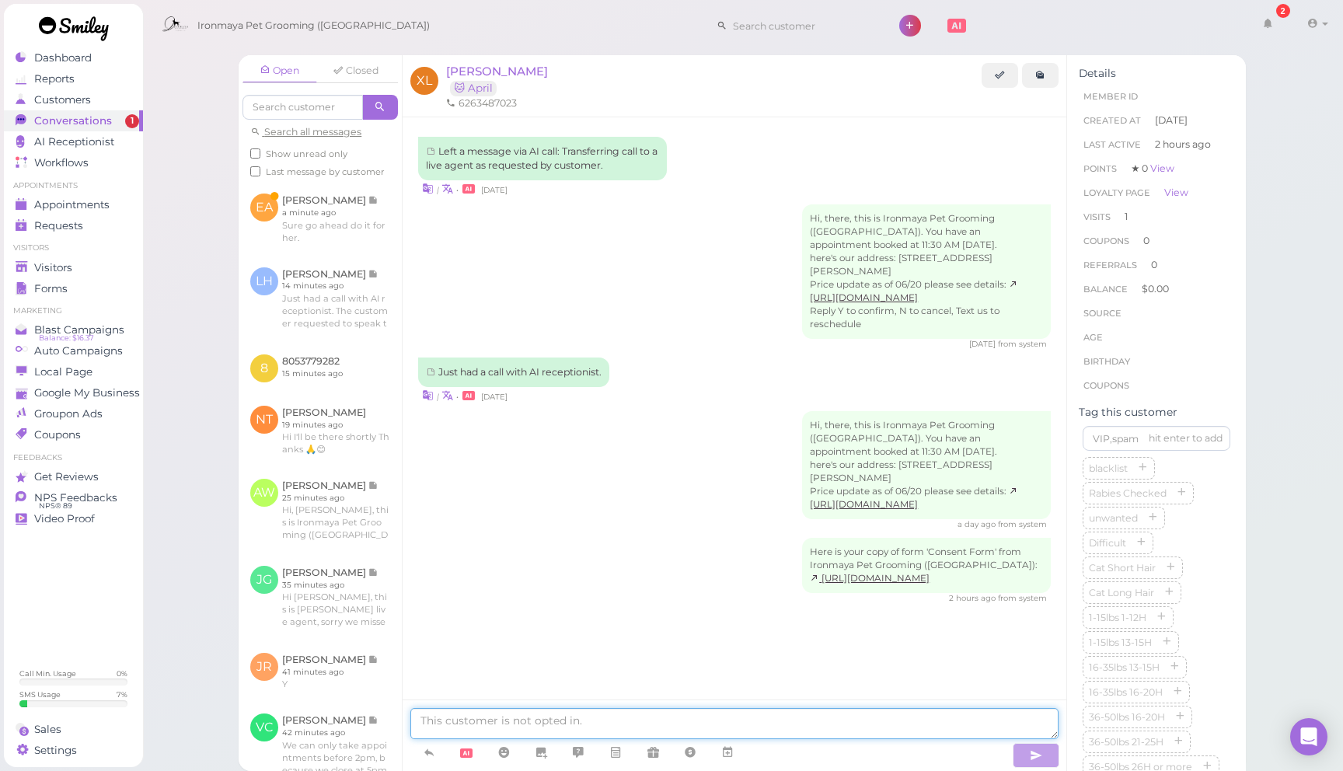
click at [649, 728] on textarea at bounding box center [734, 723] width 648 height 31
click at [681, 721] on textarea at bounding box center [734, 723] width 648 height 31
type textarea "f"
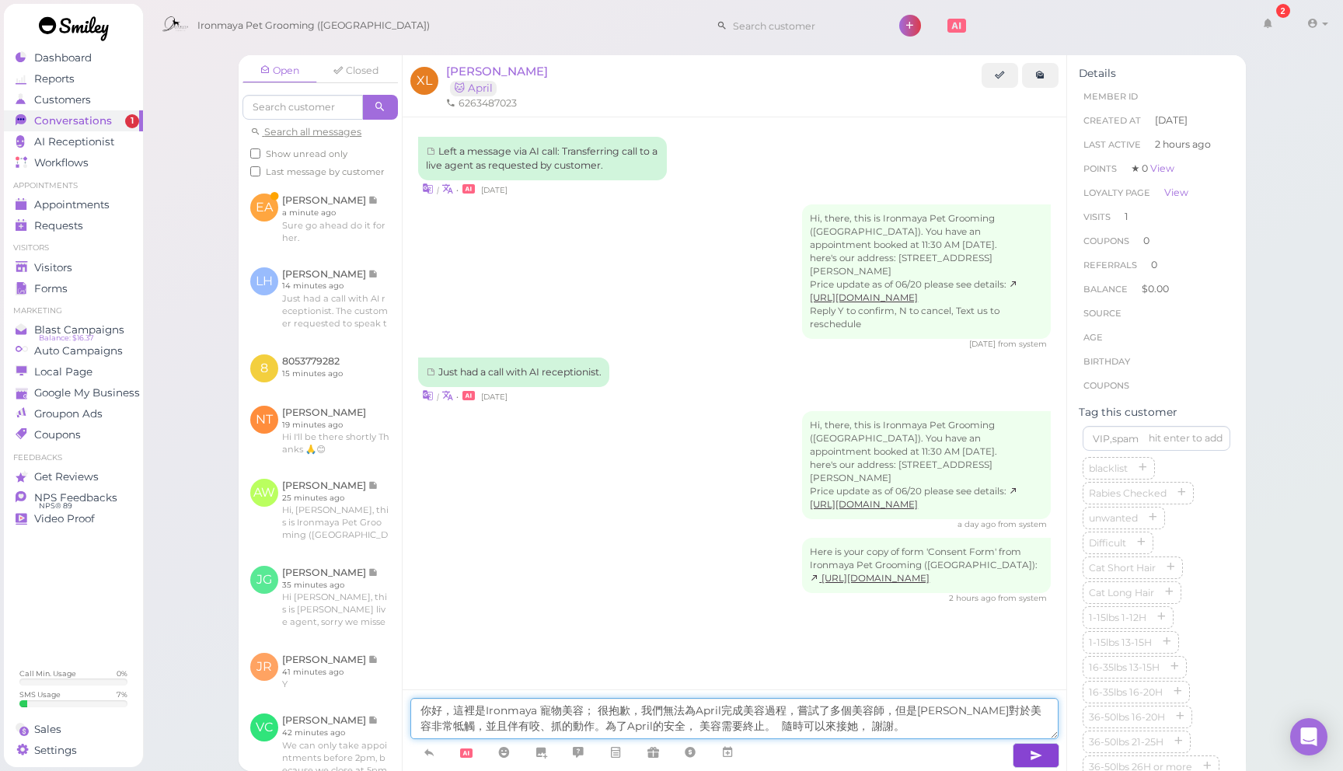
type textarea "你好，這裡是Ironmaya 寵物美容； 很抱歉，我們無法為April完成美容過程，嘗試了多個美容師，但是[PERSON_NAME]對於美容非常牴觸，並且伴有…"
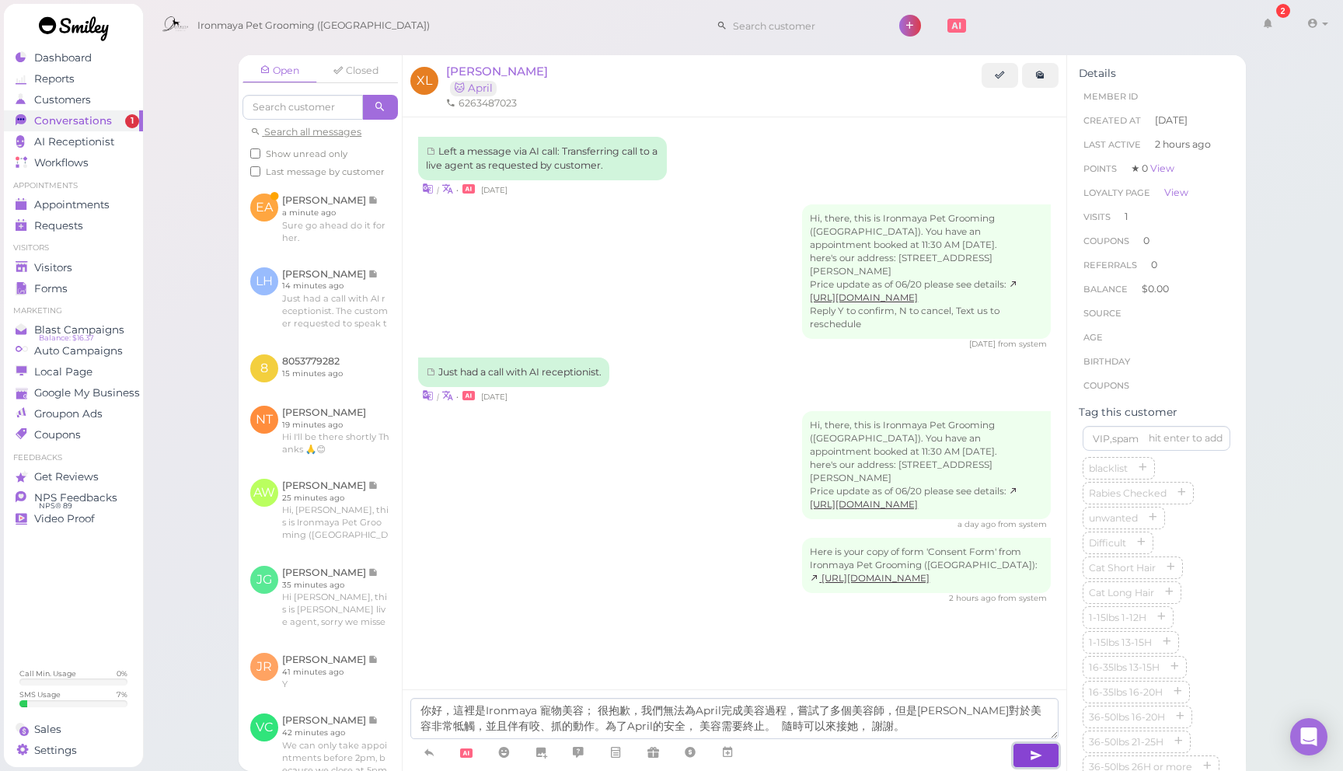
click at [1035, 751] on icon "button" at bounding box center [1035, 755] width 12 height 16
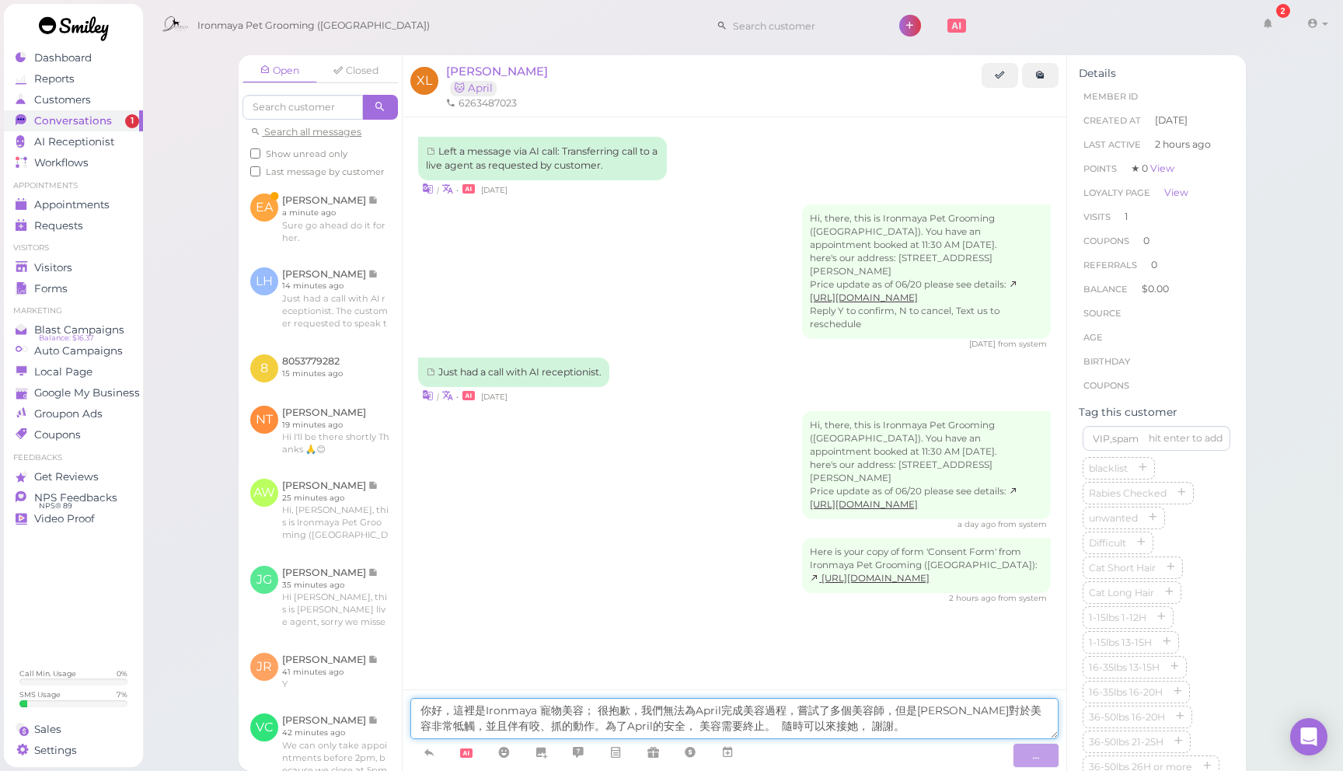
drag, startPoint x: 835, startPoint y: 733, endPoint x: 419, endPoint y: 665, distance: 422.0
click at [397, 671] on div "Open Closed Search all messages Show unread only Last message by customer EA Eu…" at bounding box center [742, 413] width 1007 height 716
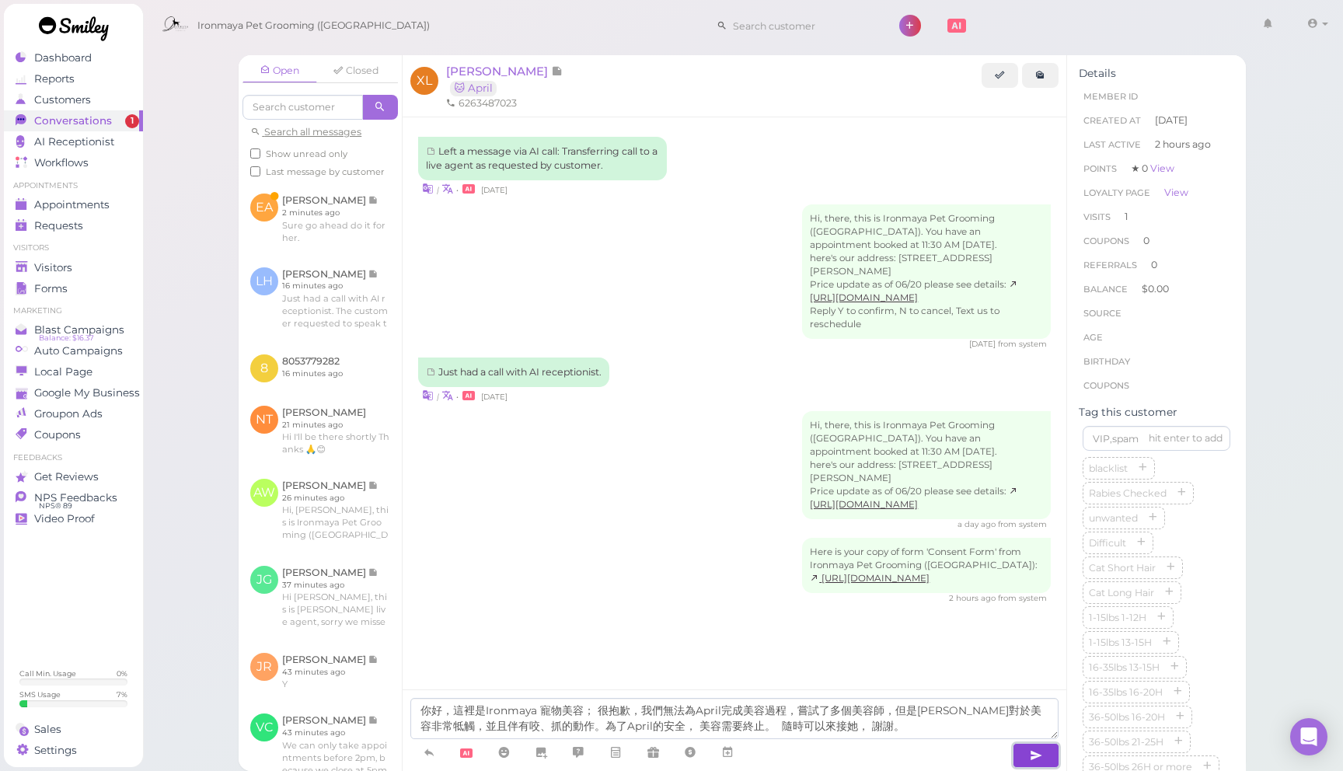
click at [1032, 758] on icon "button" at bounding box center [1035, 755] width 12 height 16
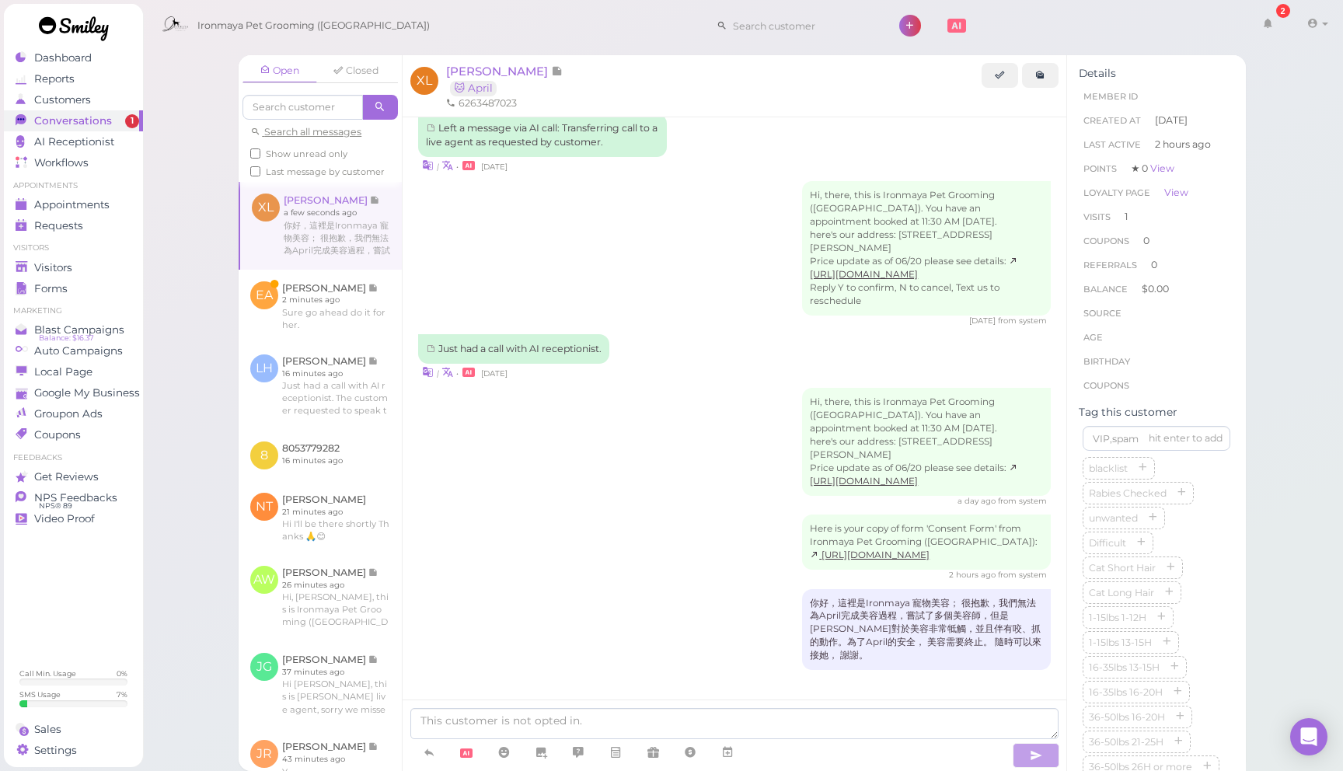
click at [591, 536] on div "Here is your copy of form 'Consent Form' from Ironmaya Pet Grooming ([GEOGRAPHI…" at bounding box center [734, 547] width 632 height 66
click at [71, 266] on div "Visitors" at bounding box center [72, 267] width 112 height 13
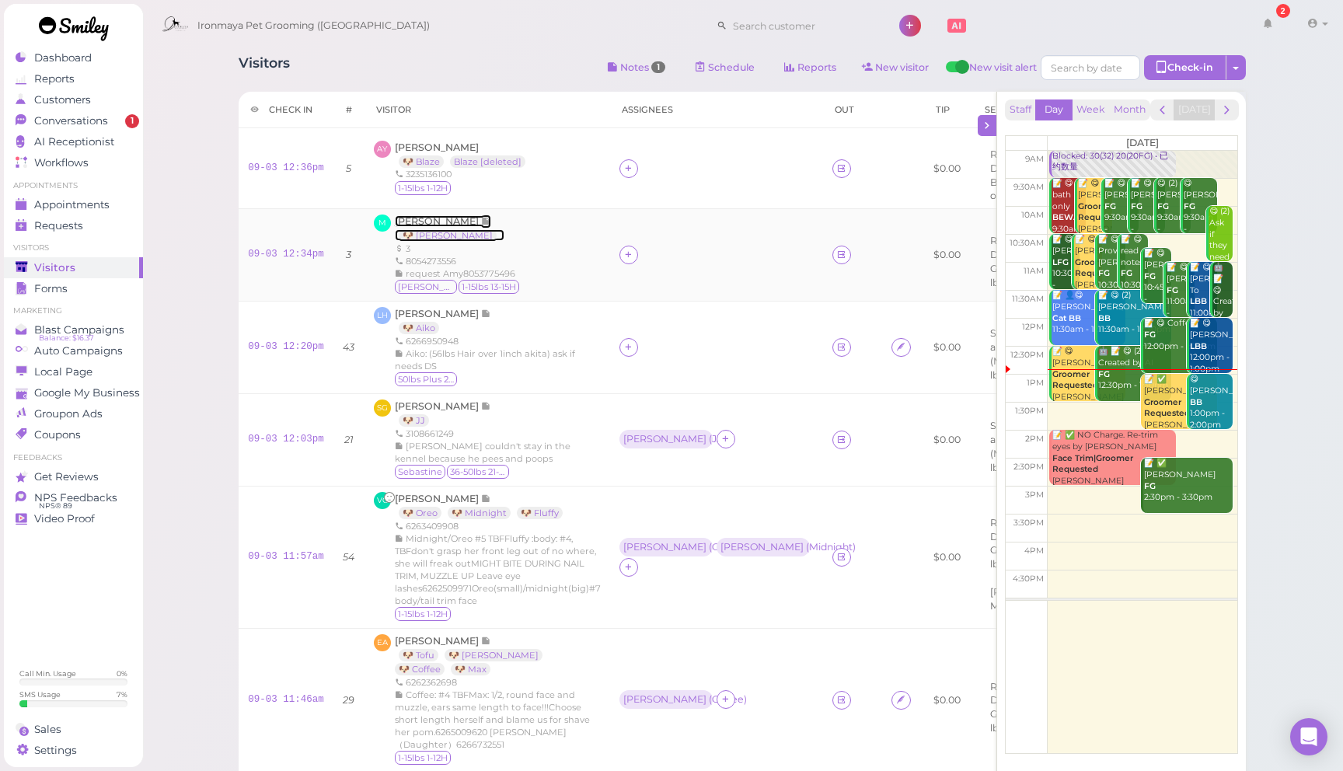
click at [428, 223] on span "[PERSON_NAME]" at bounding box center [438, 221] width 86 height 12
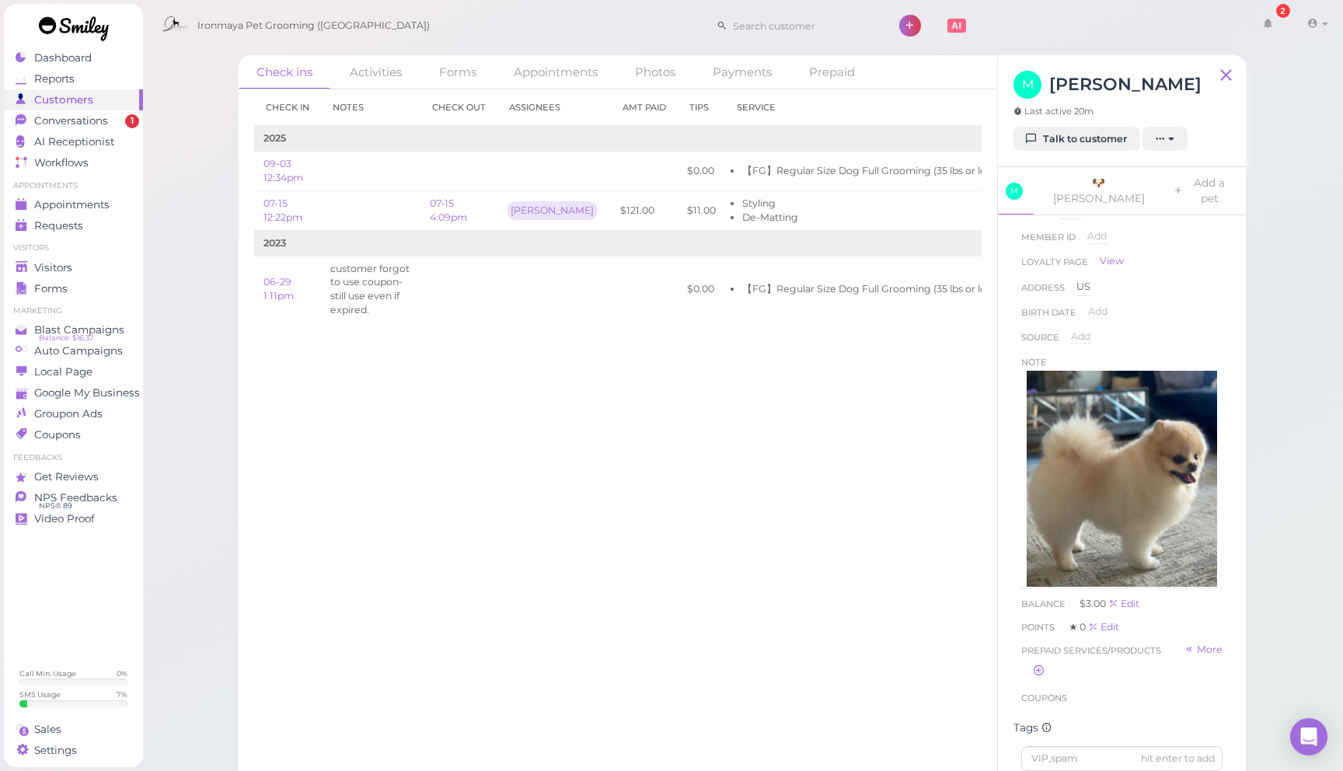
scroll to position [61, 0]
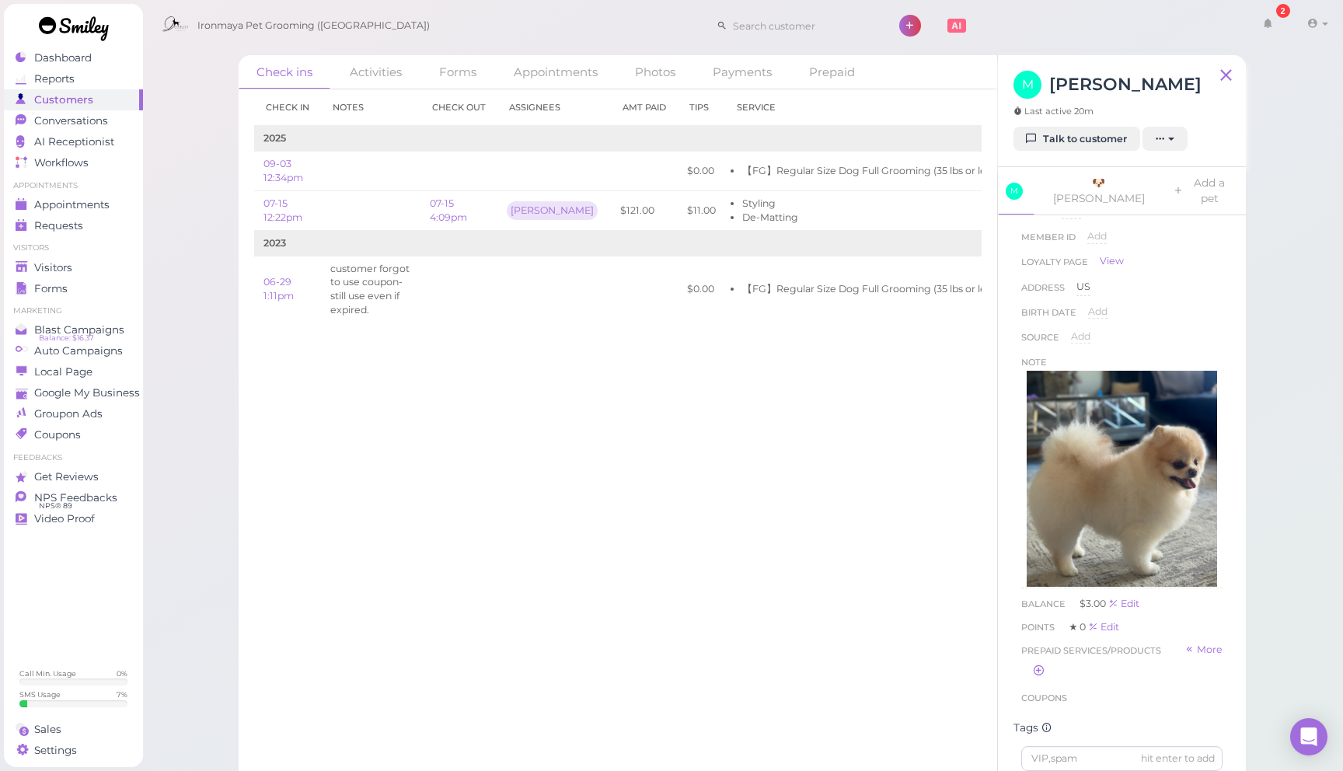
drag, startPoint x: 639, startPoint y: 469, endPoint x: 528, endPoint y: 407, distance: 126.6
click at [639, 469] on div "Check in Notes Check out Assignees Amt Paid Tips Service 2025 09-03 12:34pm $0.…" at bounding box center [618, 429] width 758 height 681
click at [93, 124] on span "Conversations" at bounding box center [73, 120] width 78 height 13
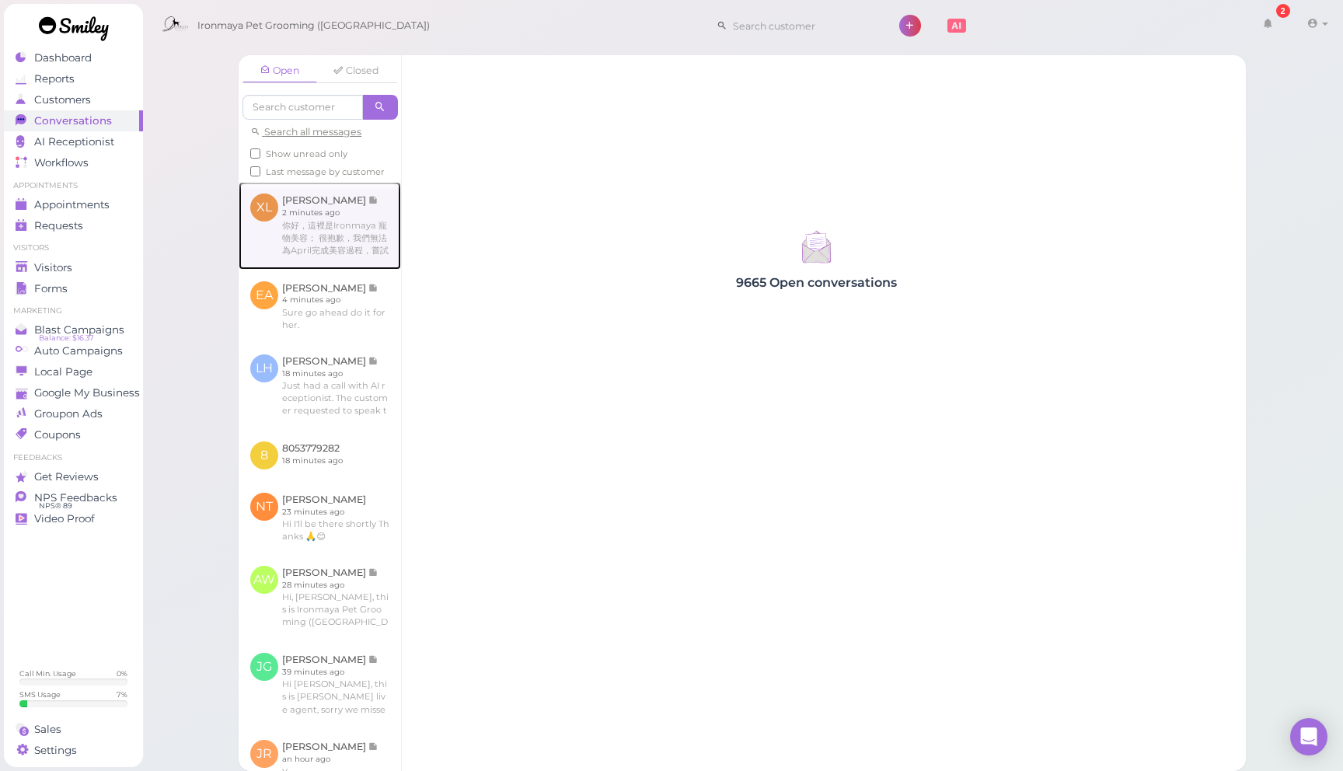
click at [287, 225] on link at bounding box center [320, 225] width 162 height 87
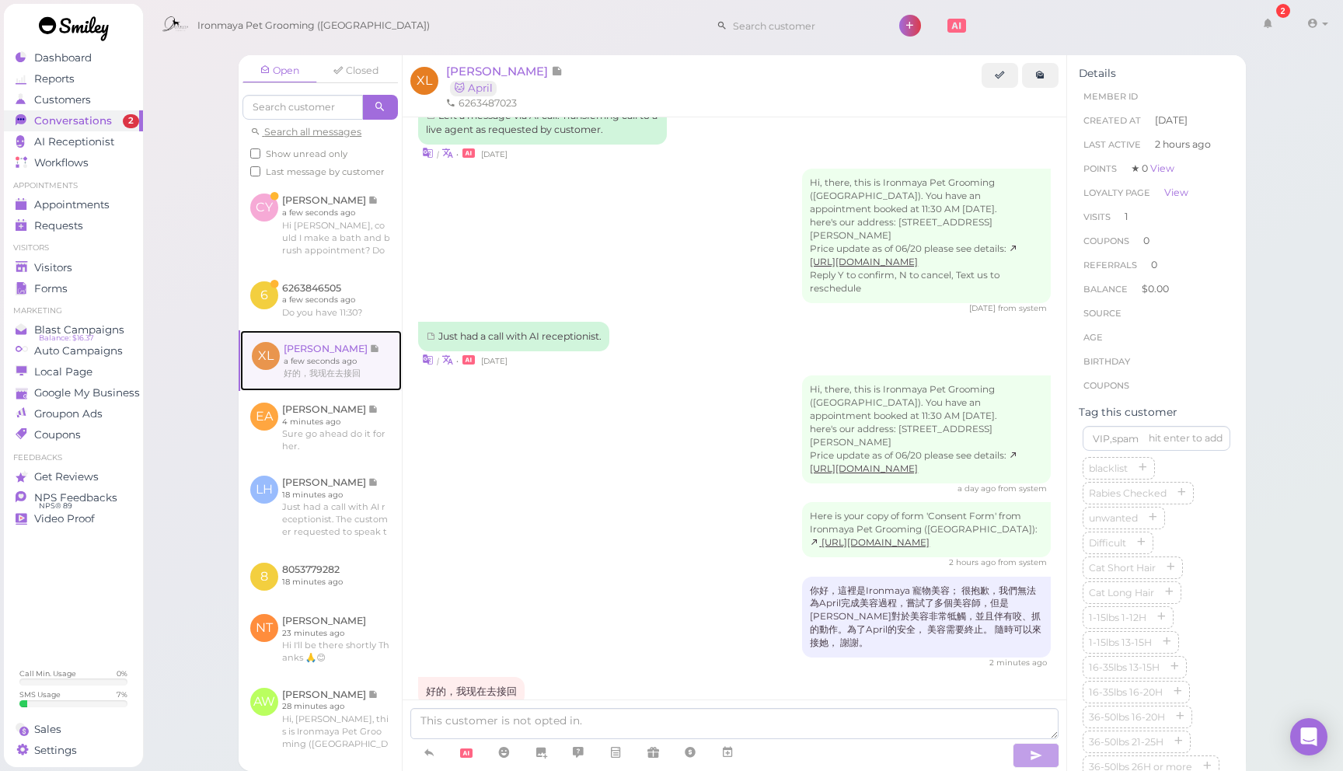
scroll to position [90, 0]
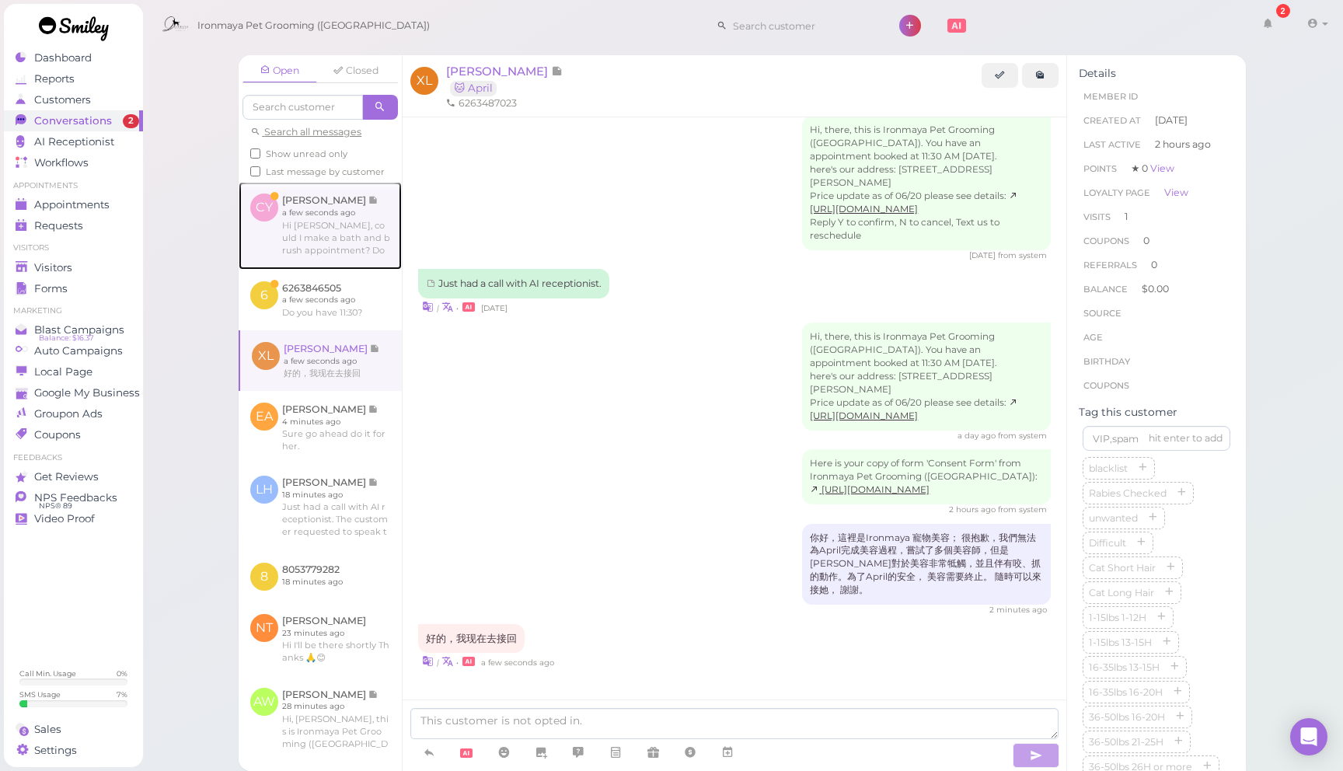
click at [364, 235] on link at bounding box center [320, 225] width 163 height 87
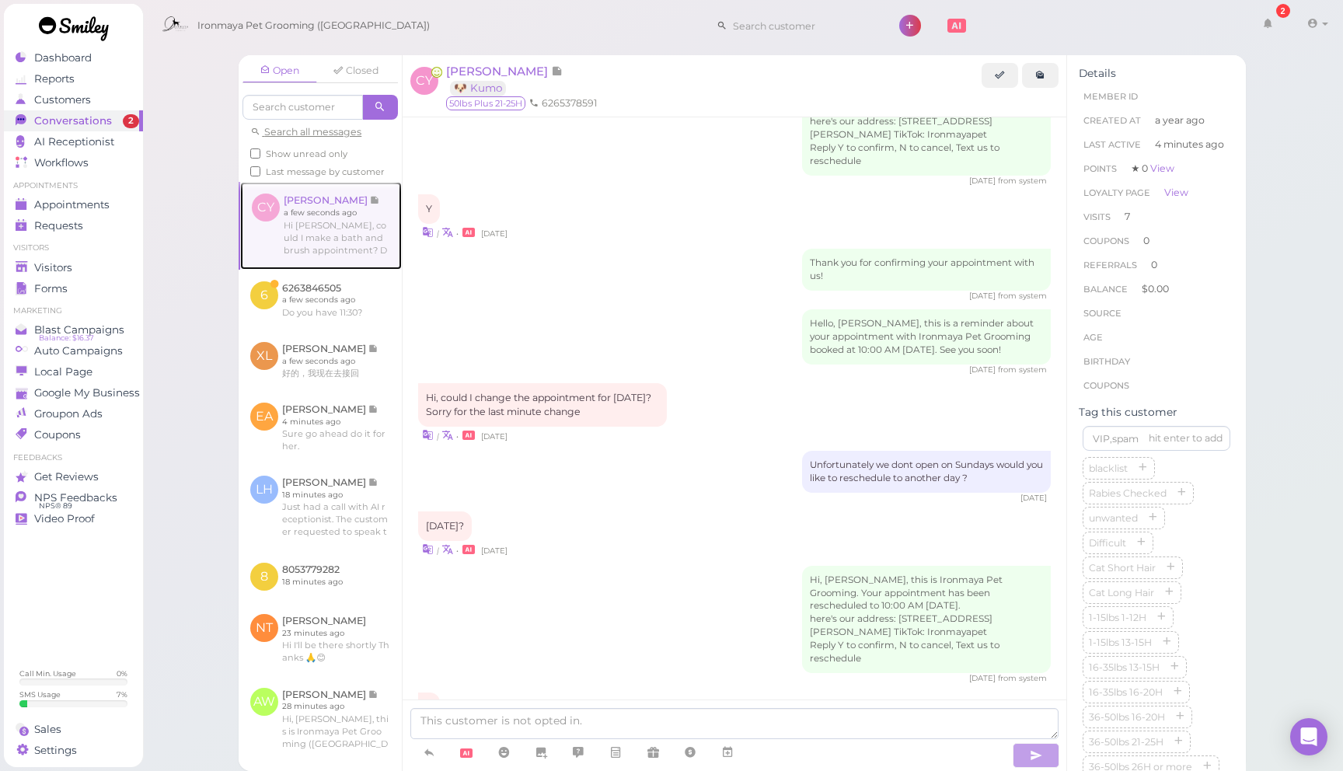
scroll to position [2051, 0]
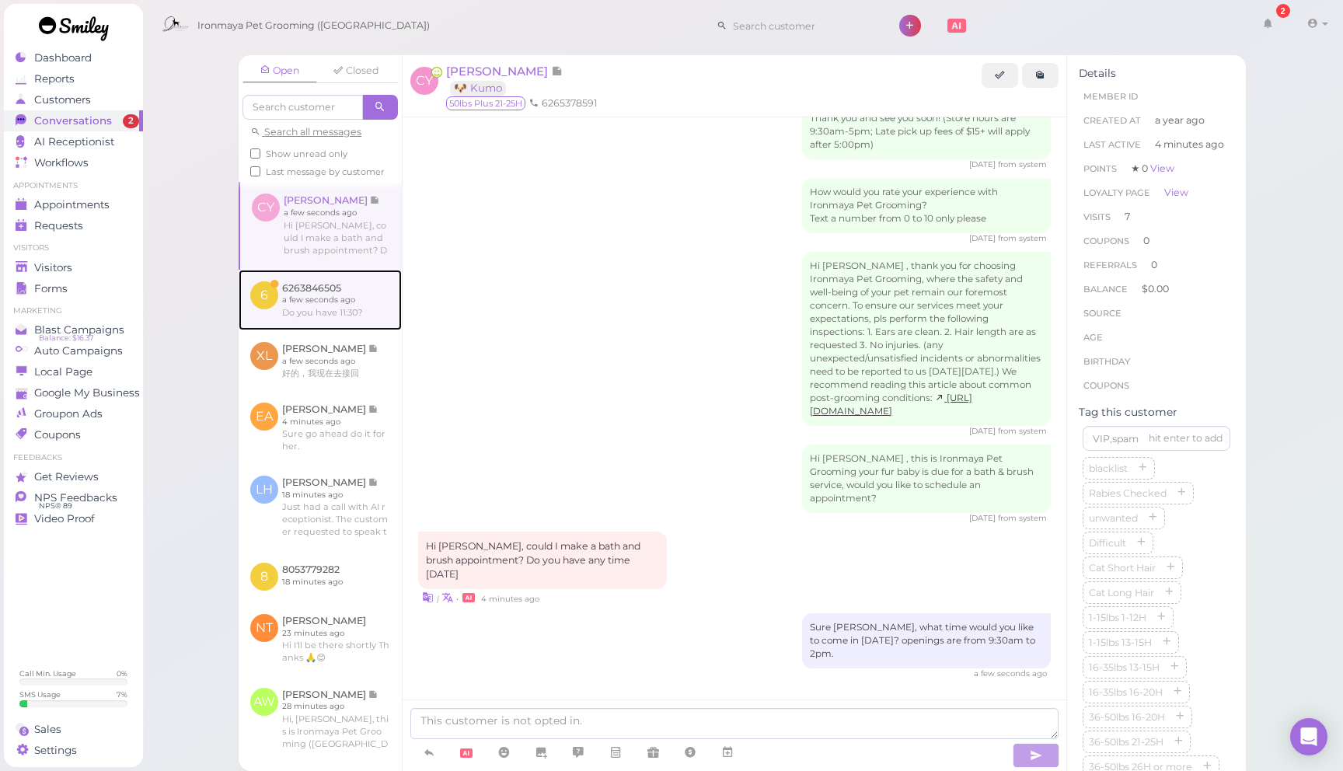
click at [378, 315] on link at bounding box center [320, 300] width 163 height 61
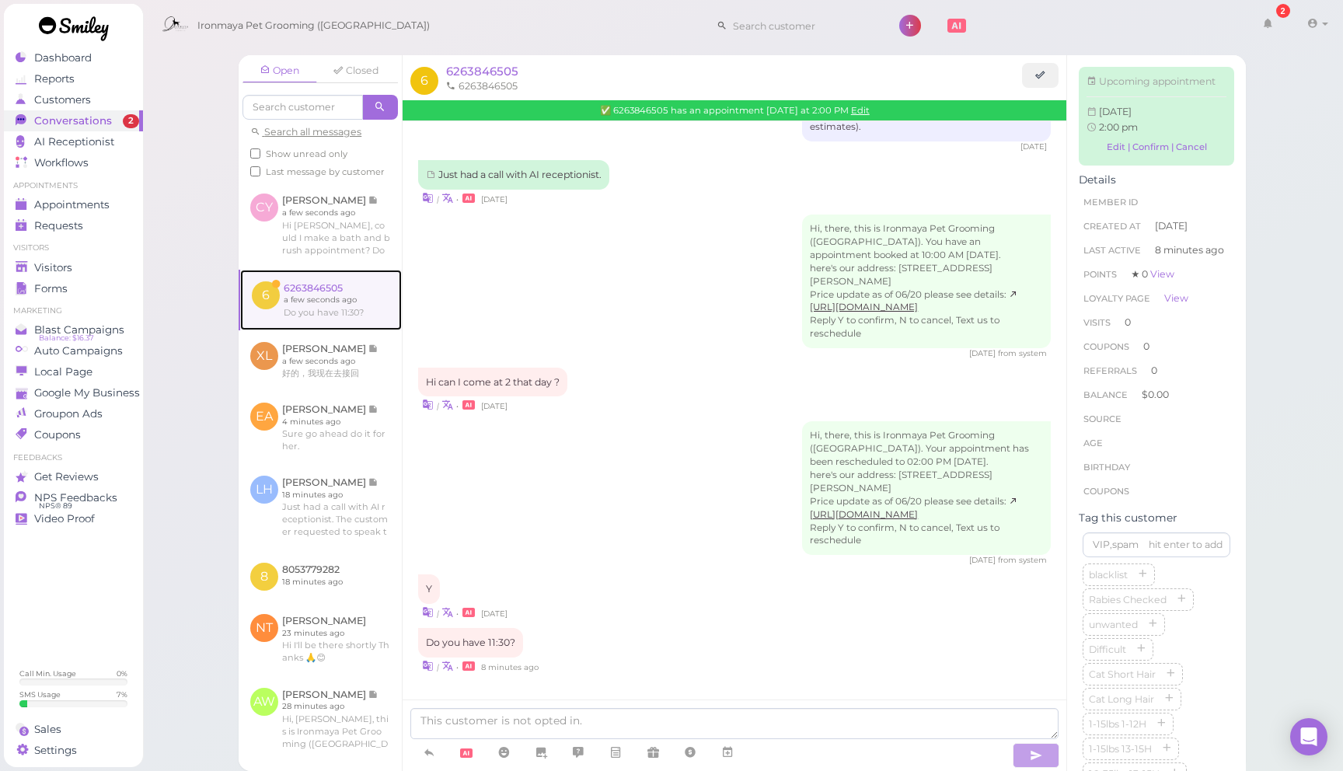
scroll to position [418, 0]
click at [866, 113] on link "Edit" at bounding box center [860, 110] width 19 height 11
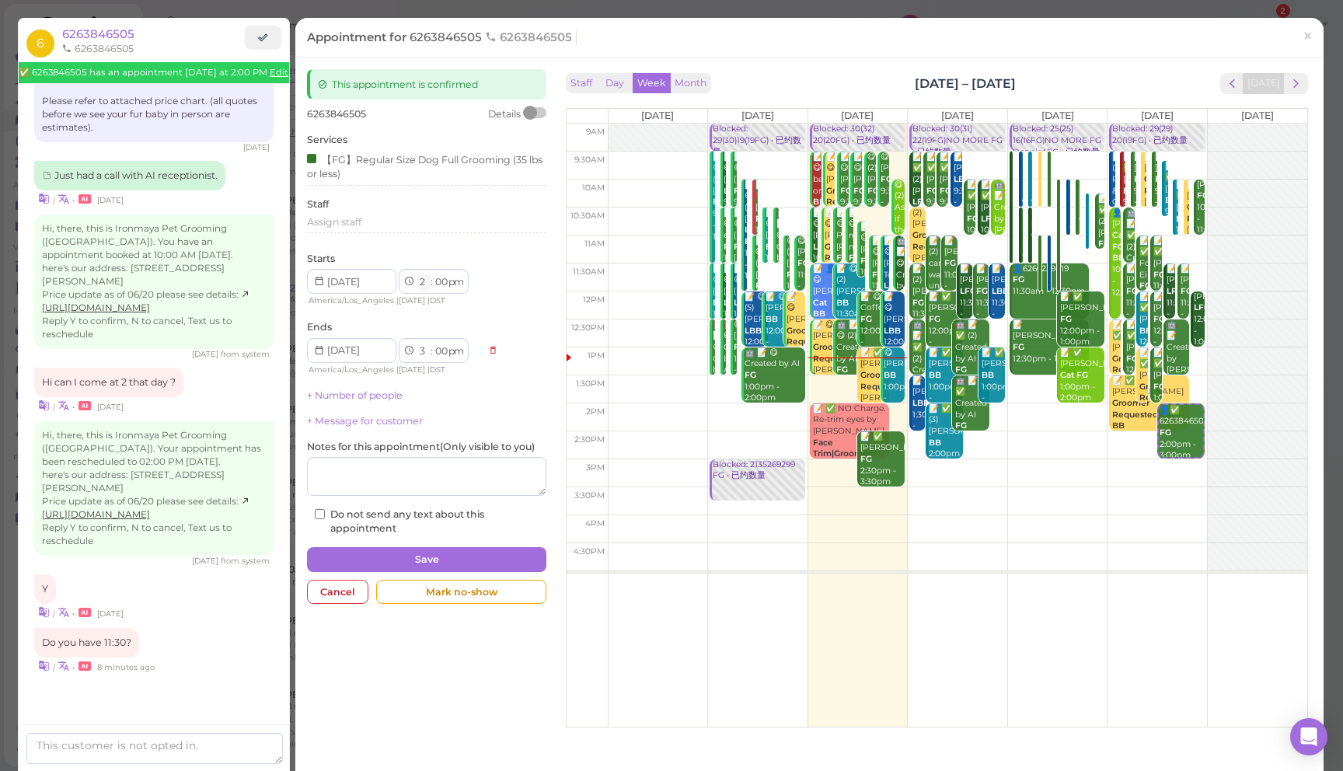
click at [419, 286] on select "1 2 3 4 5 6 7 8 9 10 11 12" at bounding box center [423, 282] width 13 height 16
select select "11"
click at [417, 274] on select "1 2 3 4 5 6 7 8 9 10 11 12" at bounding box center [423, 282] width 13 height 16
type input "2025-09-07"
select select "12"
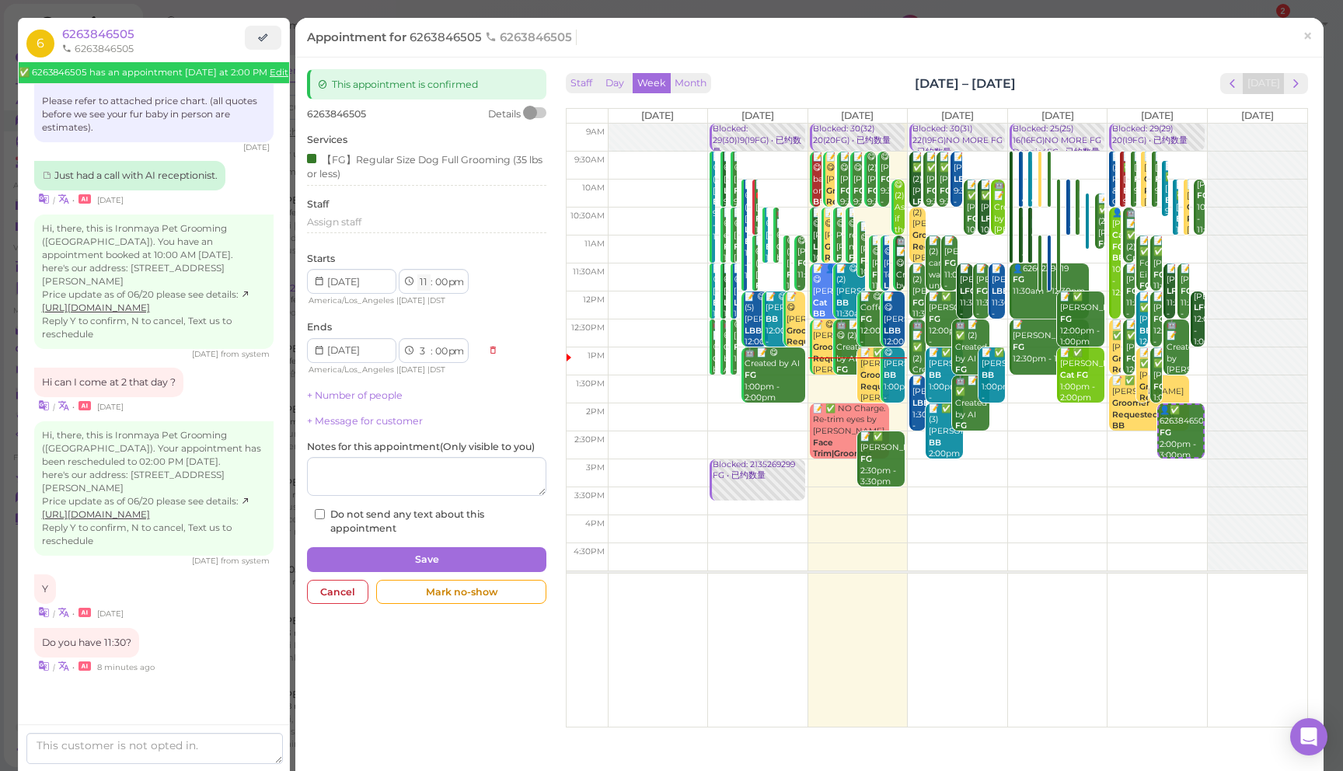
select select "am"
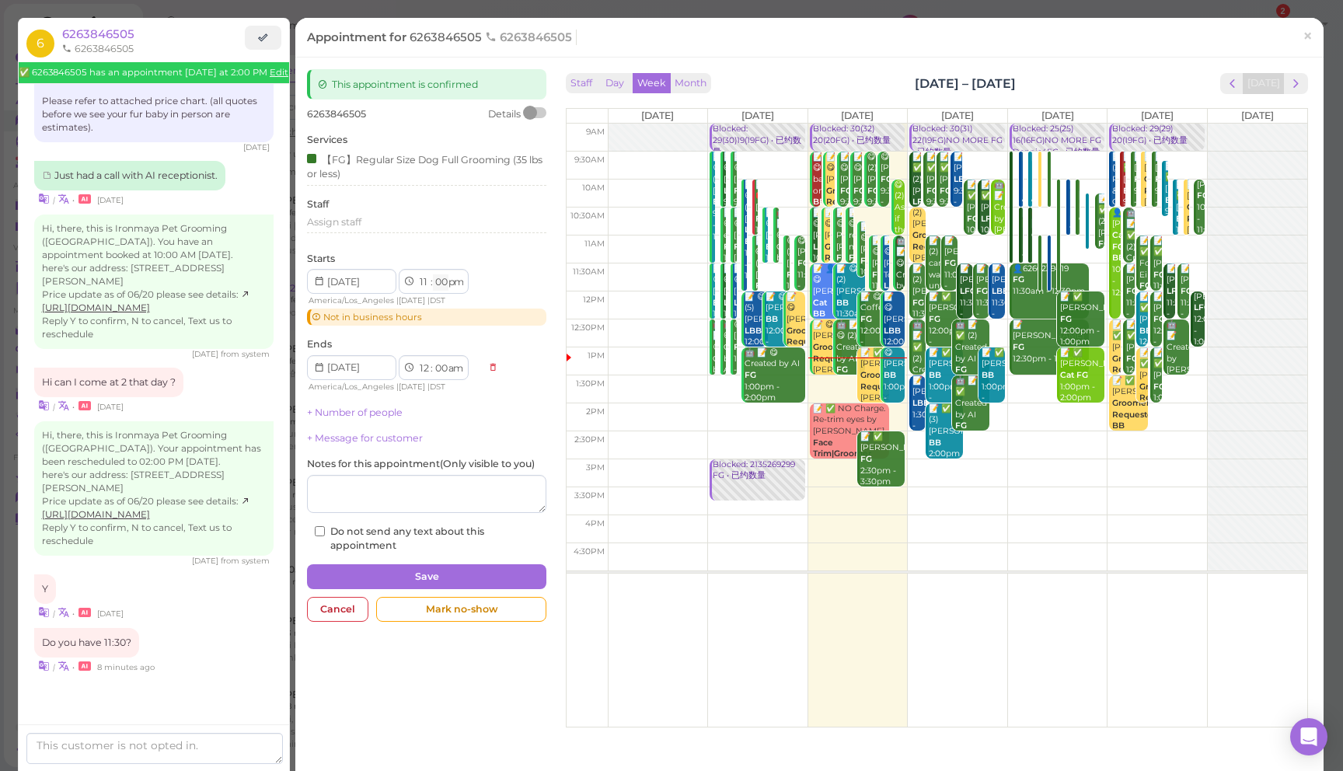
click at [441, 286] on select "00 05 10 15 20 25 30 35 40 45 50 55" at bounding box center [441, 282] width 16 height 16
select select "30"
click at [433, 274] on select "00 05 10 15 20 25 30 35 40 45 50 55" at bounding box center [441, 282] width 16 height 16
select select "30"
click at [458, 288] on select "am pm" at bounding box center [455, 282] width 18 height 16
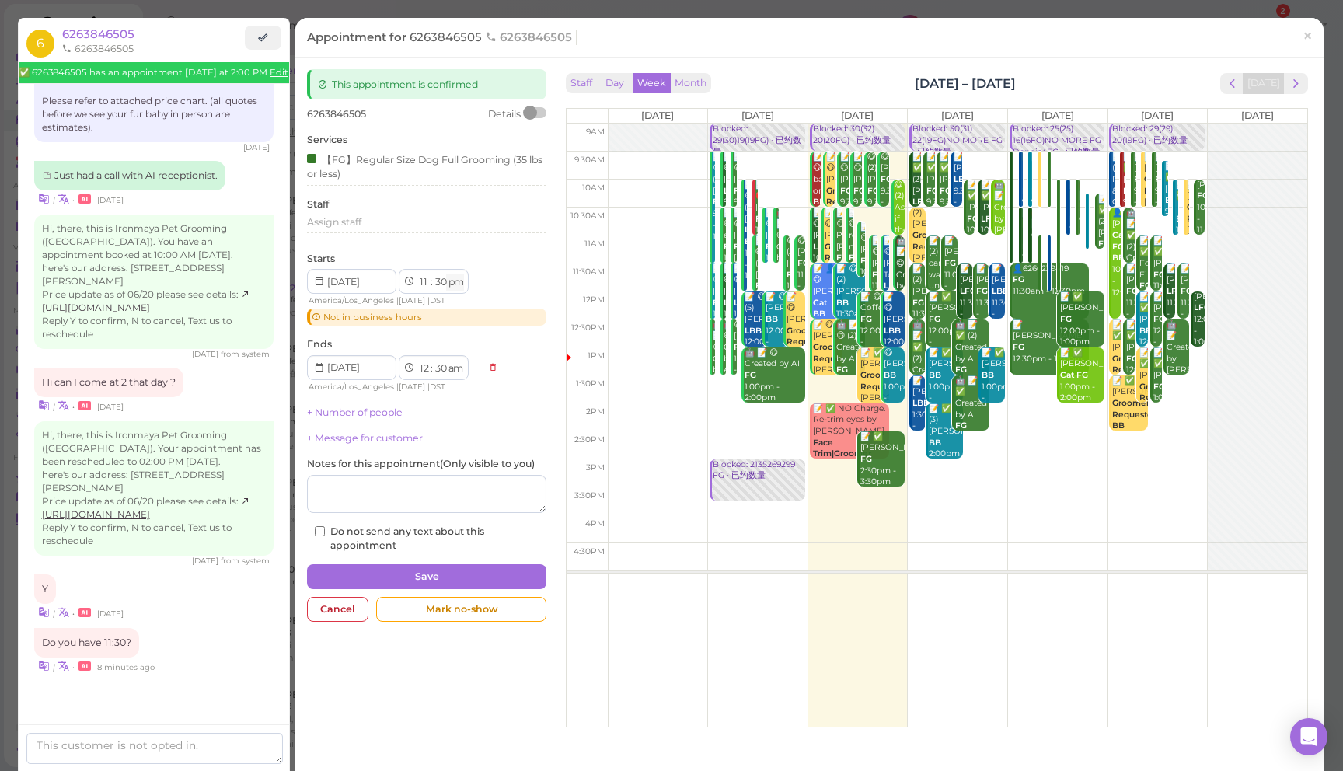
select select "am"
click at [447, 274] on select "am pm" at bounding box center [455, 282] width 18 height 16
type input "2025-09-06"
select select "pm"
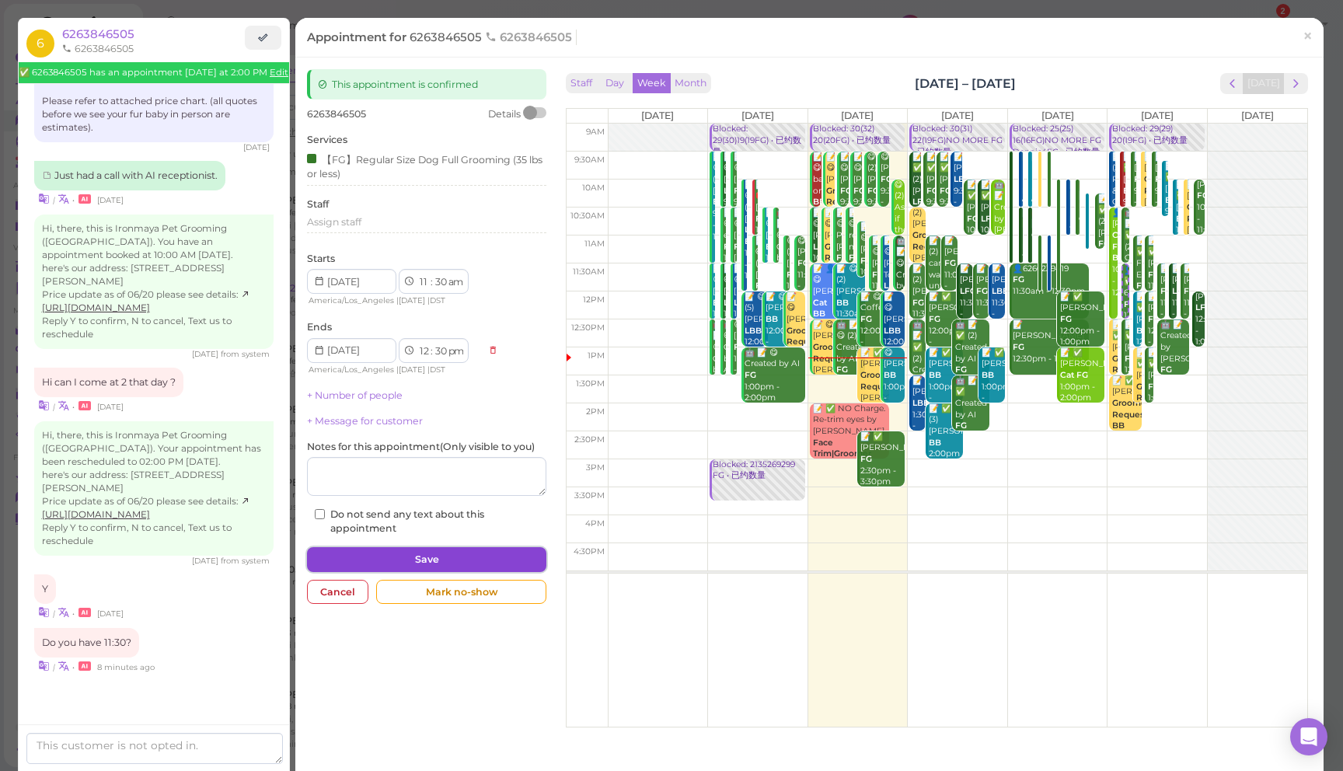
click at [419, 556] on button "Save" at bounding box center [426, 559] width 239 height 25
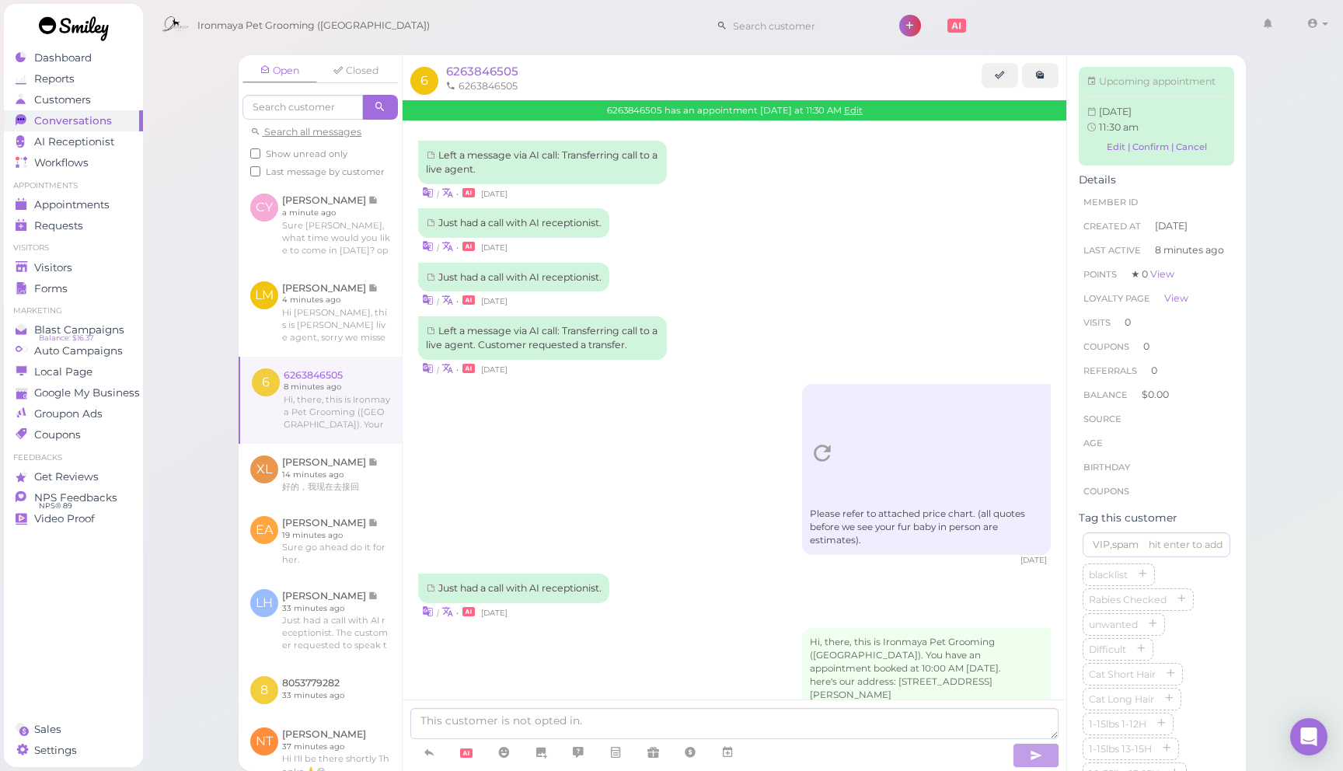
scroll to position [571, 0]
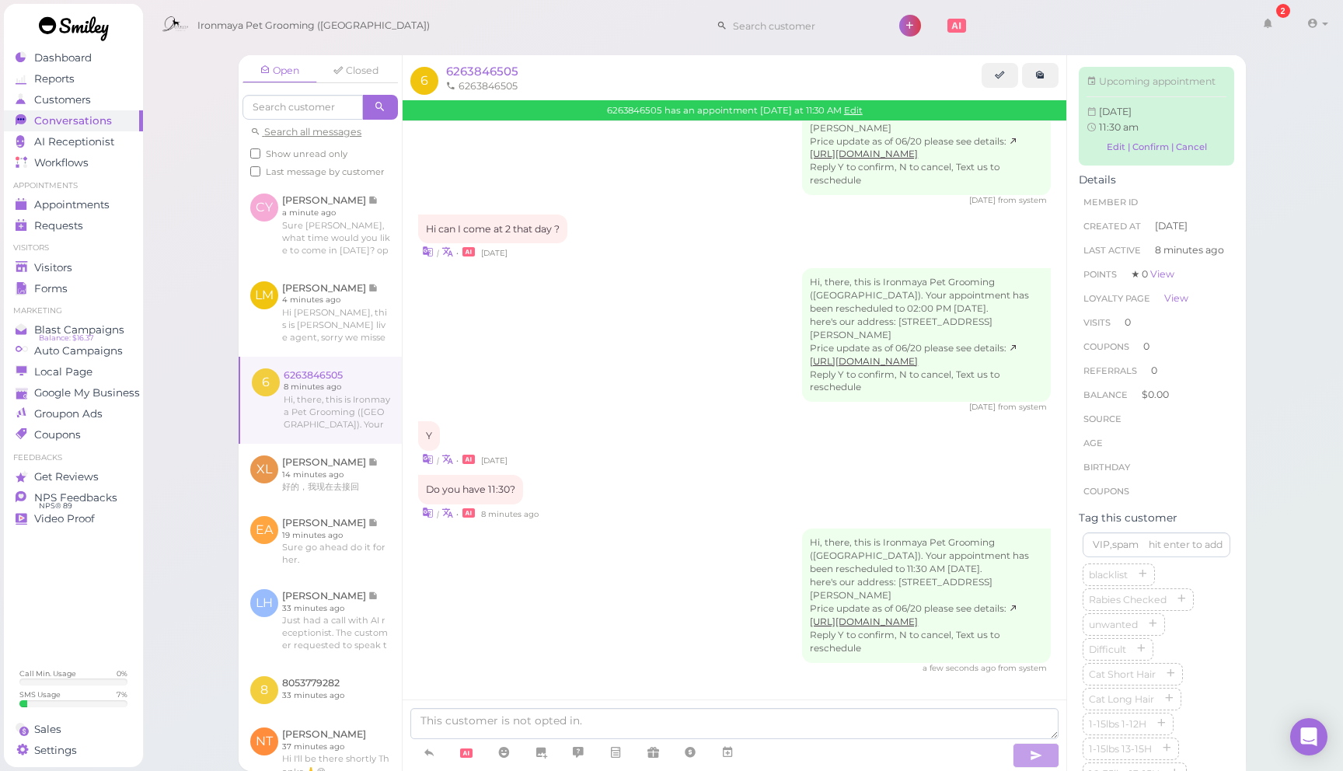
drag, startPoint x: 173, startPoint y: 237, endPoint x: 146, endPoint y: 242, distance: 27.7
click at [172, 237] on div "Open Closed Search all messages Show unread only Last message by customer CY [P…" at bounding box center [742, 385] width 1201 height 771
click at [90, 270] on div "Visitors" at bounding box center [72, 267] width 112 height 13
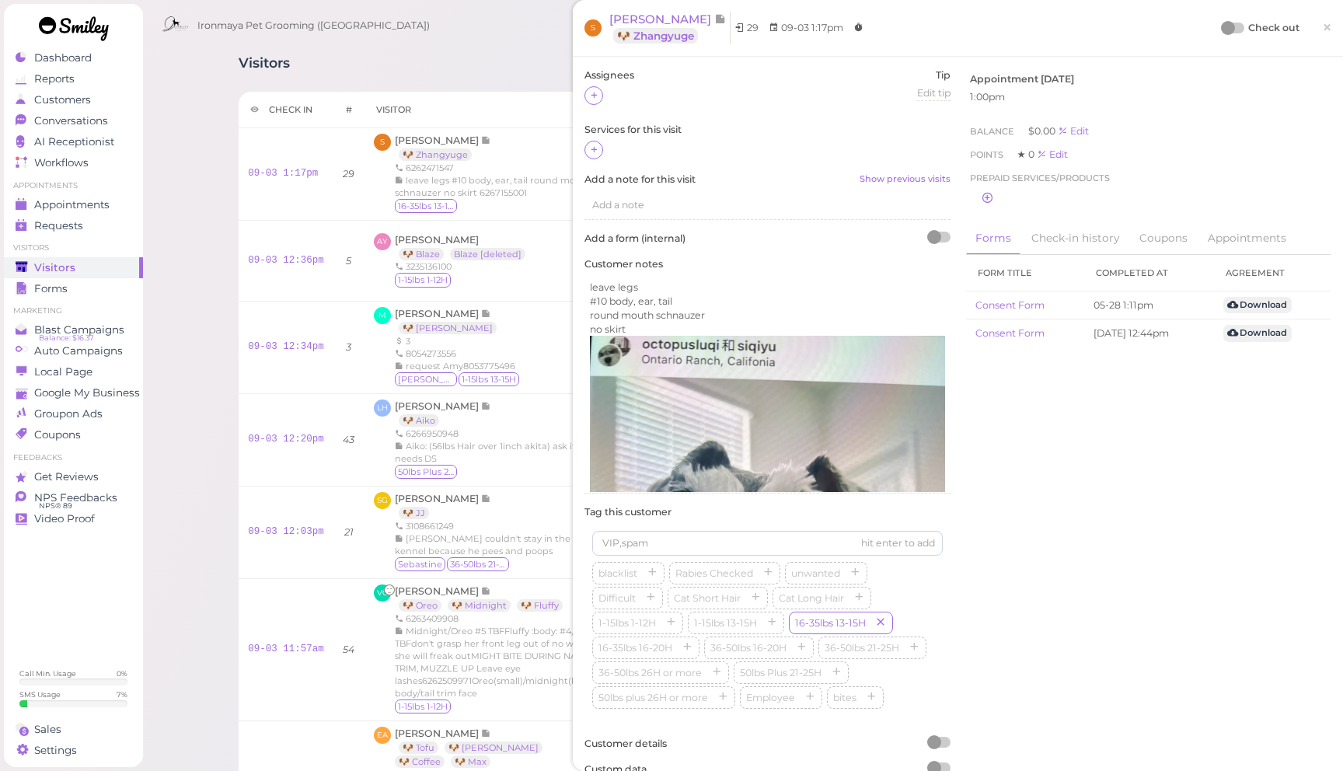
click at [1328, 31] on span "×" at bounding box center [1327, 27] width 10 height 22
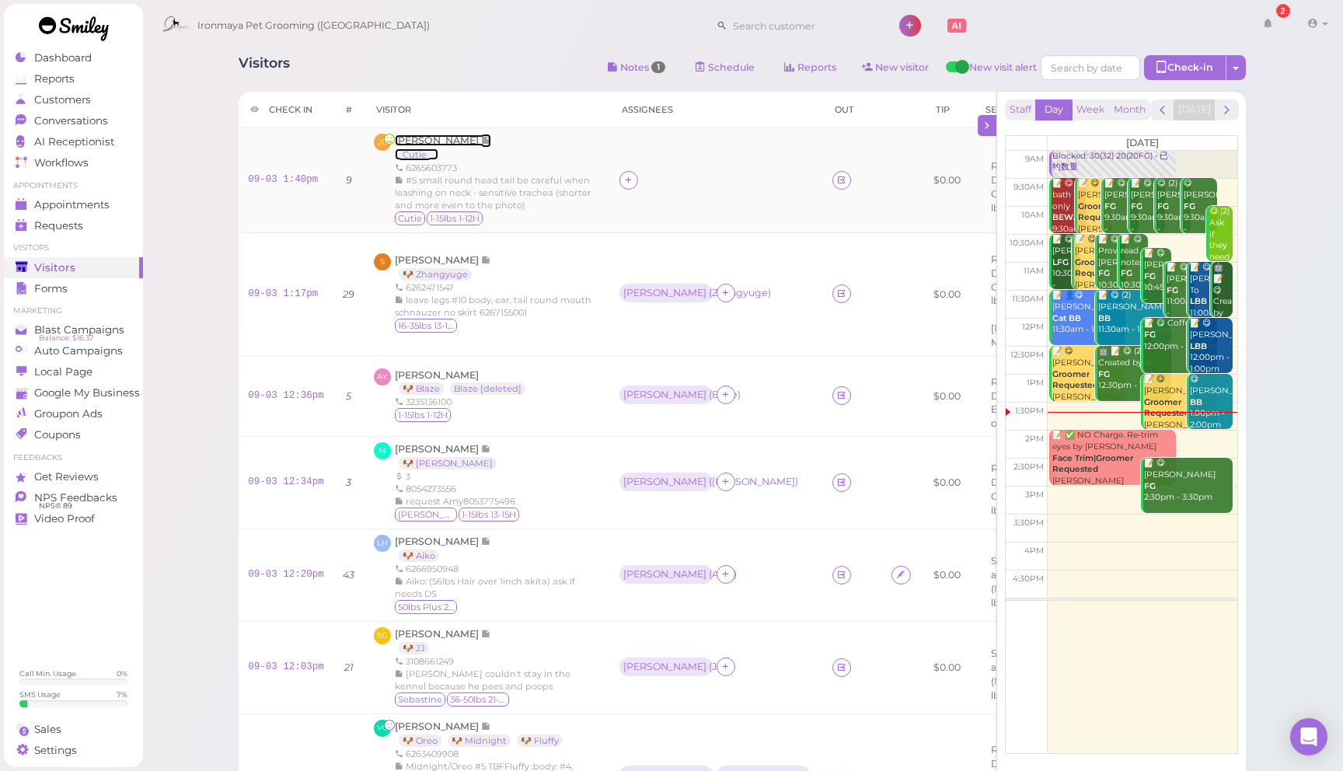
click at [423, 142] on span "[PERSON_NAME]" at bounding box center [438, 140] width 86 height 12
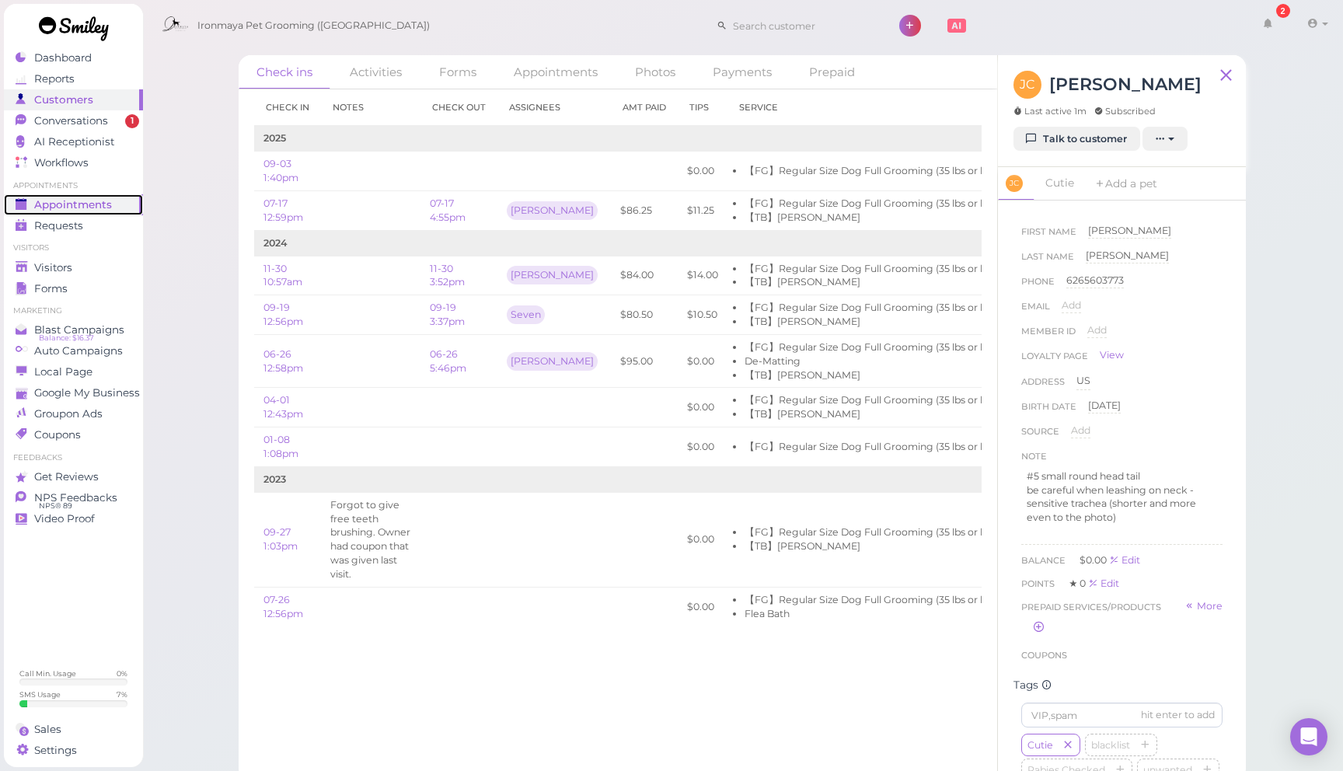
click at [90, 209] on span "Appointments" at bounding box center [73, 204] width 78 height 13
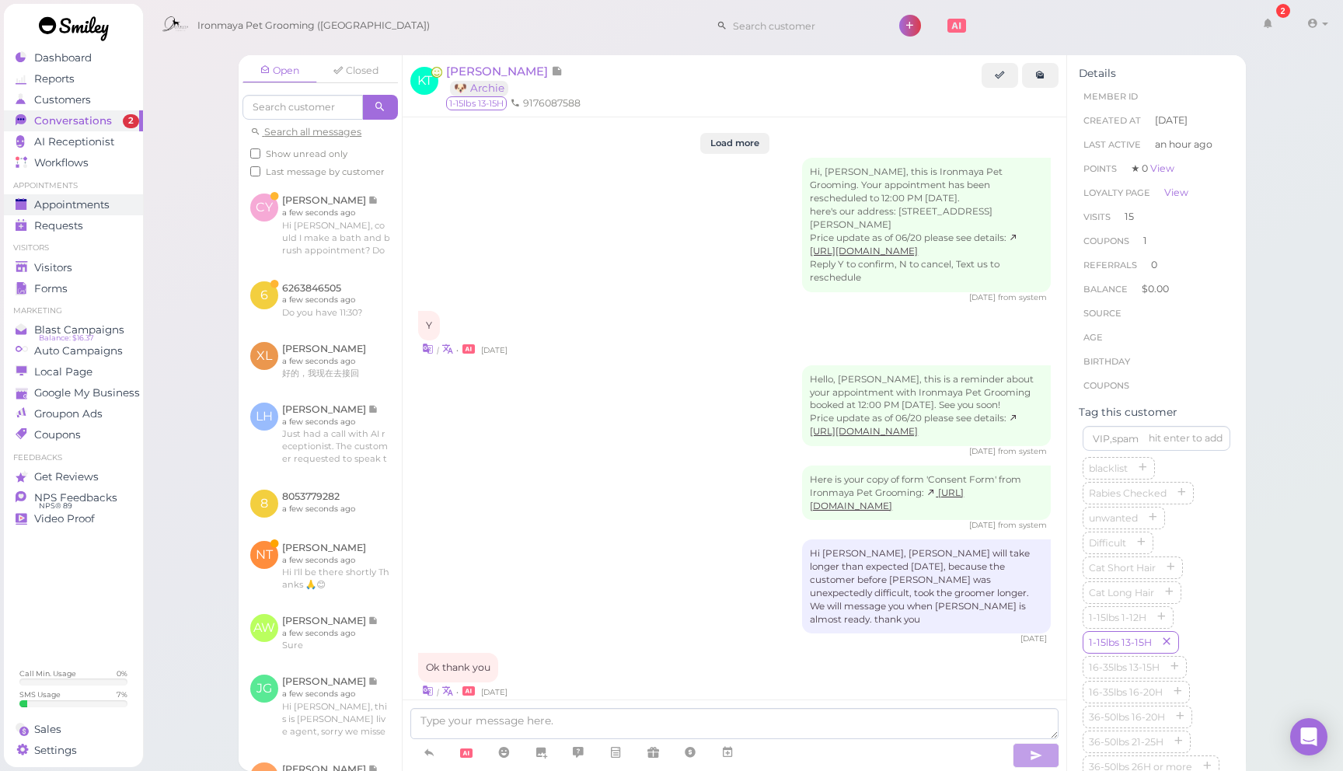
scroll to position [2075, 0]
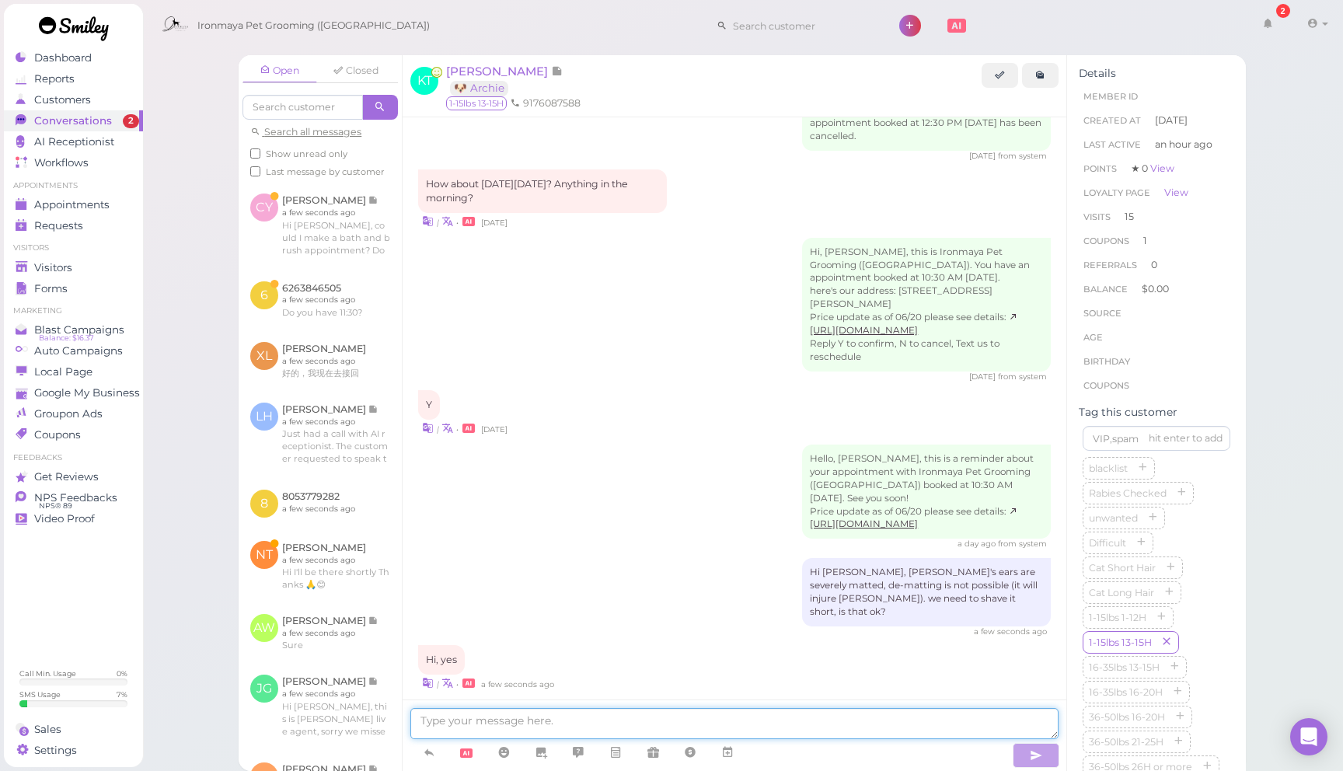
click at [671, 729] on textarea at bounding box center [734, 723] width 648 height 31
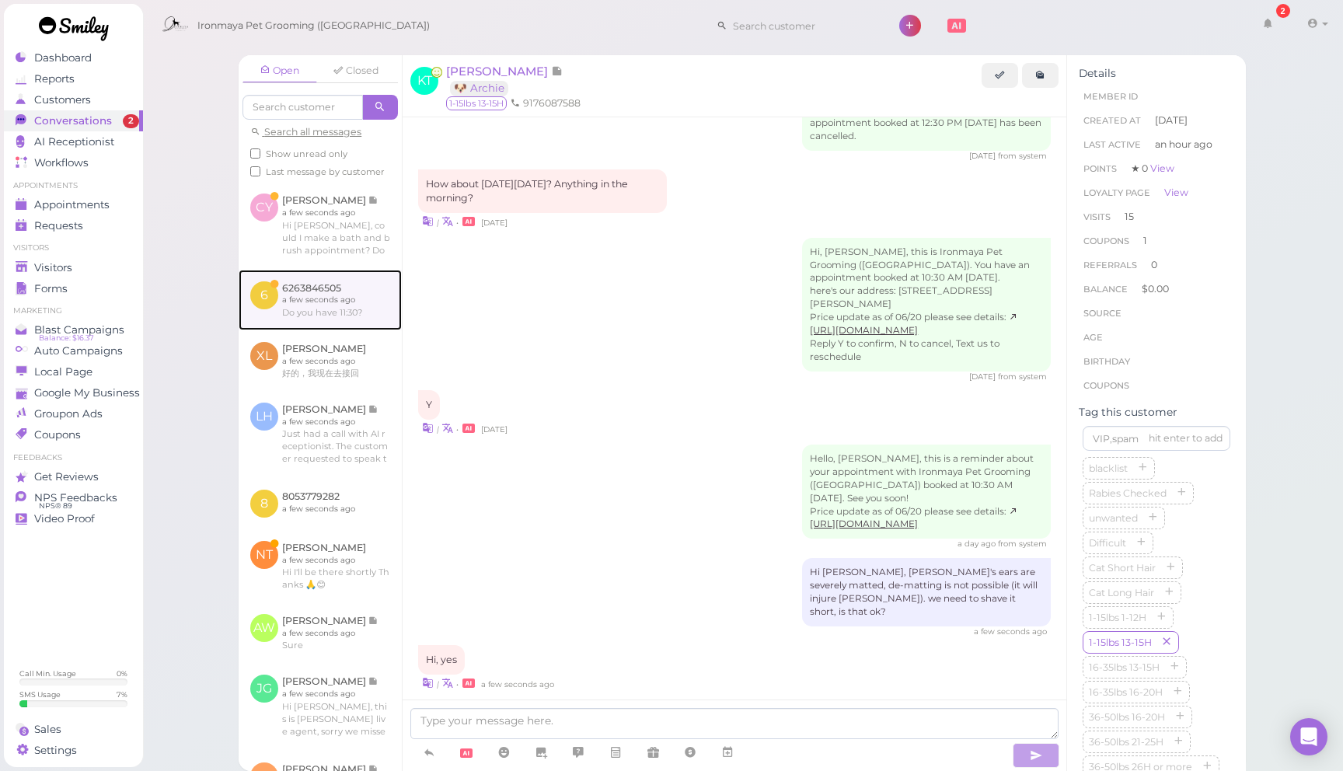
click at [381, 307] on link at bounding box center [320, 300] width 163 height 61
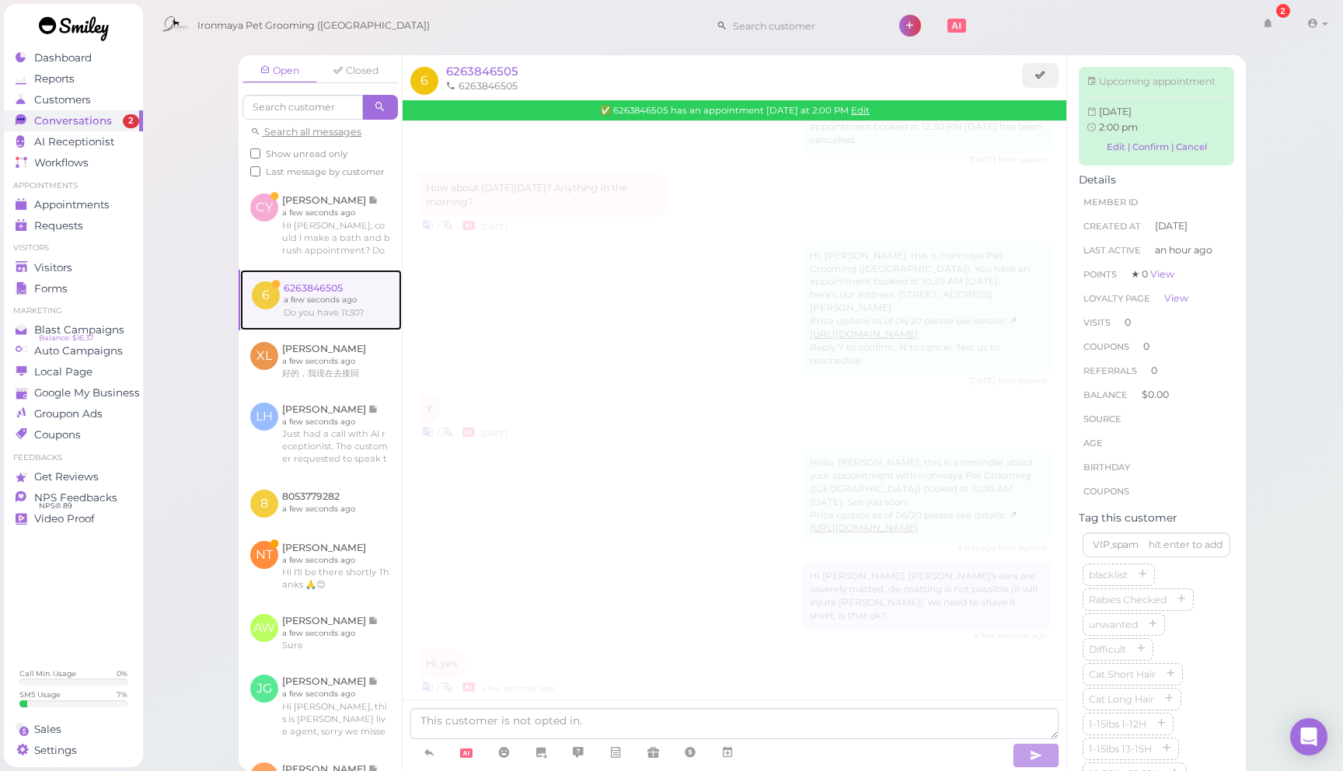
scroll to position [625, 0]
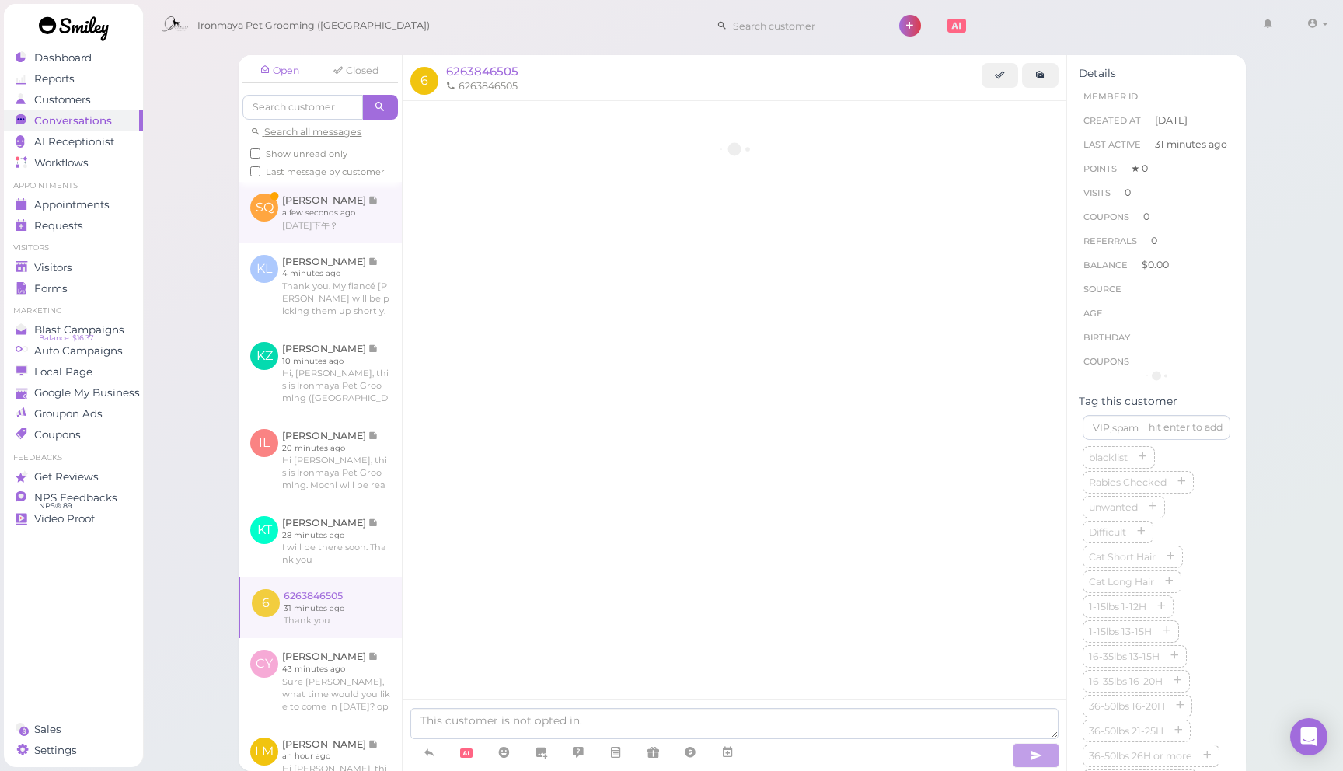
scroll to position [625, 0]
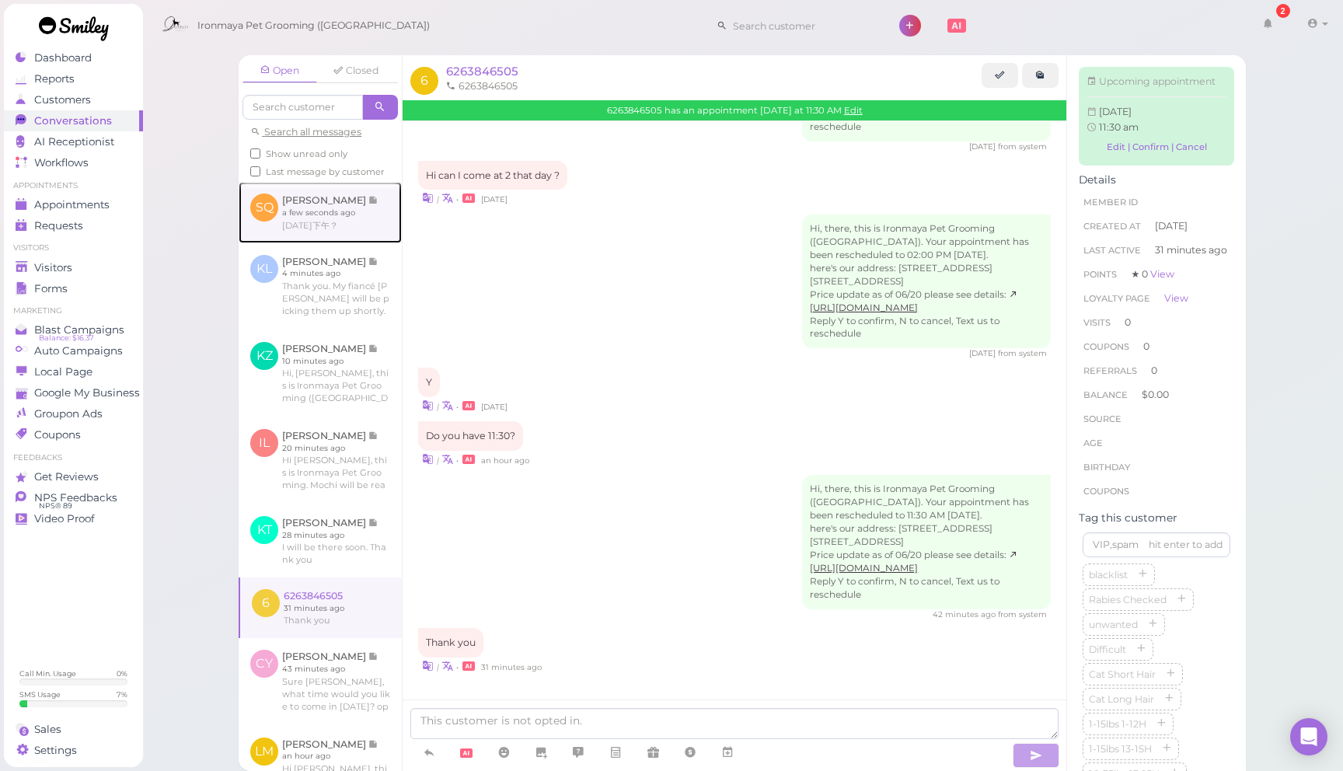
click at [342, 221] on link at bounding box center [320, 212] width 163 height 61
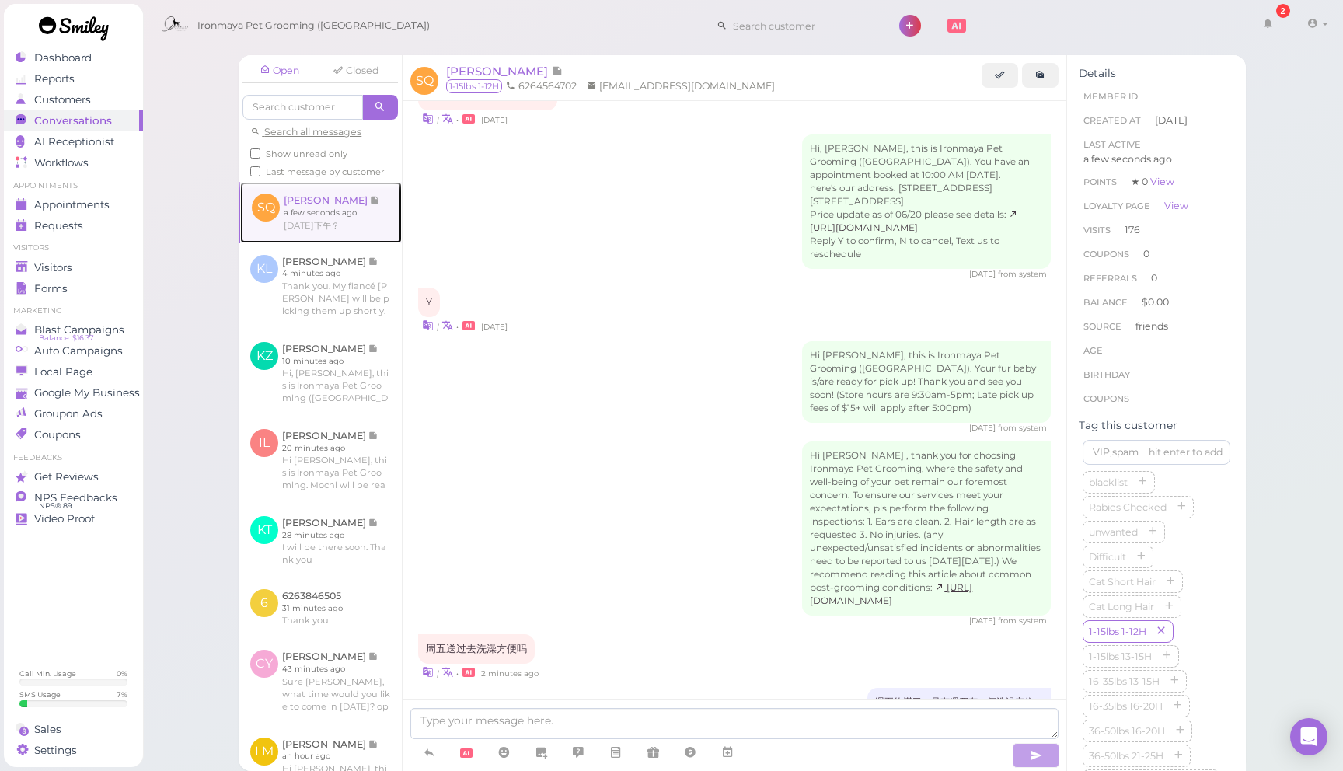
scroll to position [2234, 0]
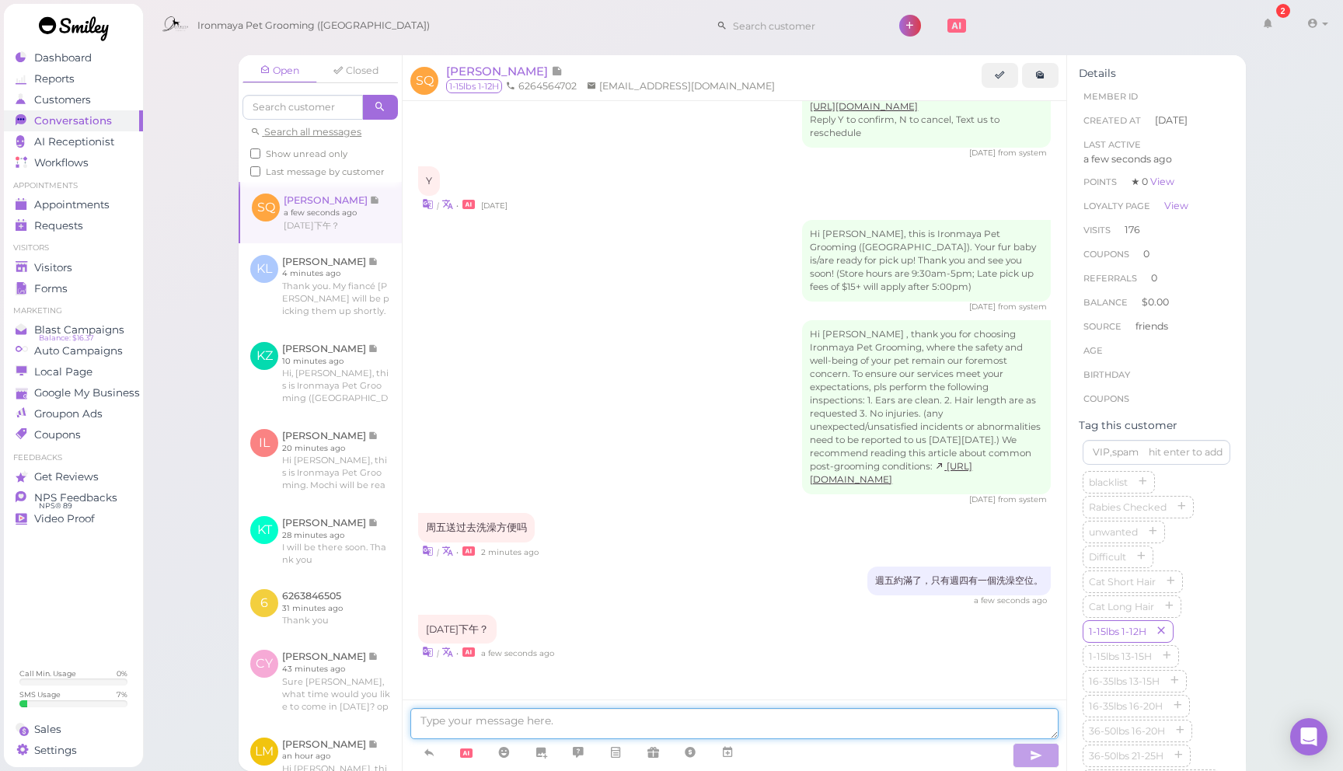
click at [678, 716] on textarea at bounding box center [734, 723] width 648 height 31
type textarea "f"
type textarea "好的 請盡早過來 謝謝"
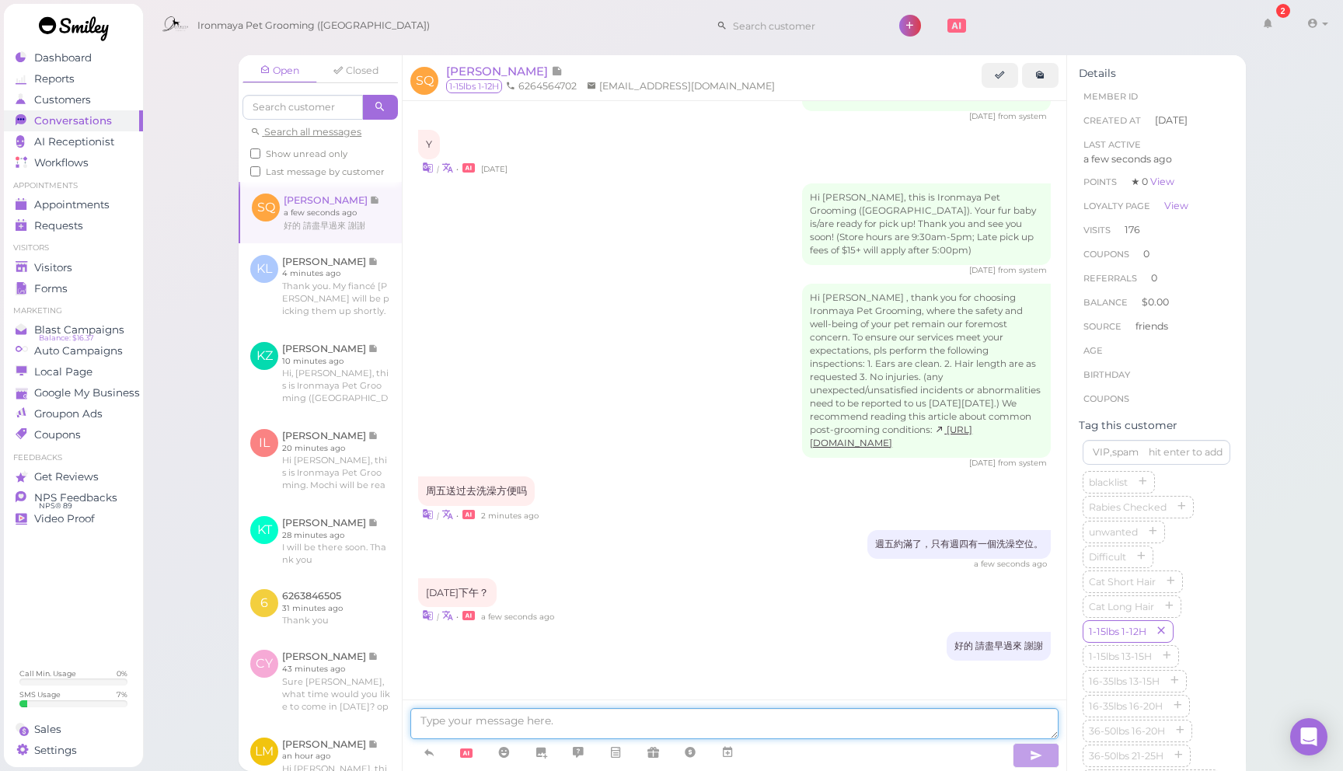
click at [762, 727] on textarea at bounding box center [734, 723] width 648 height 31
type textarea "請問幾個需要洗？"
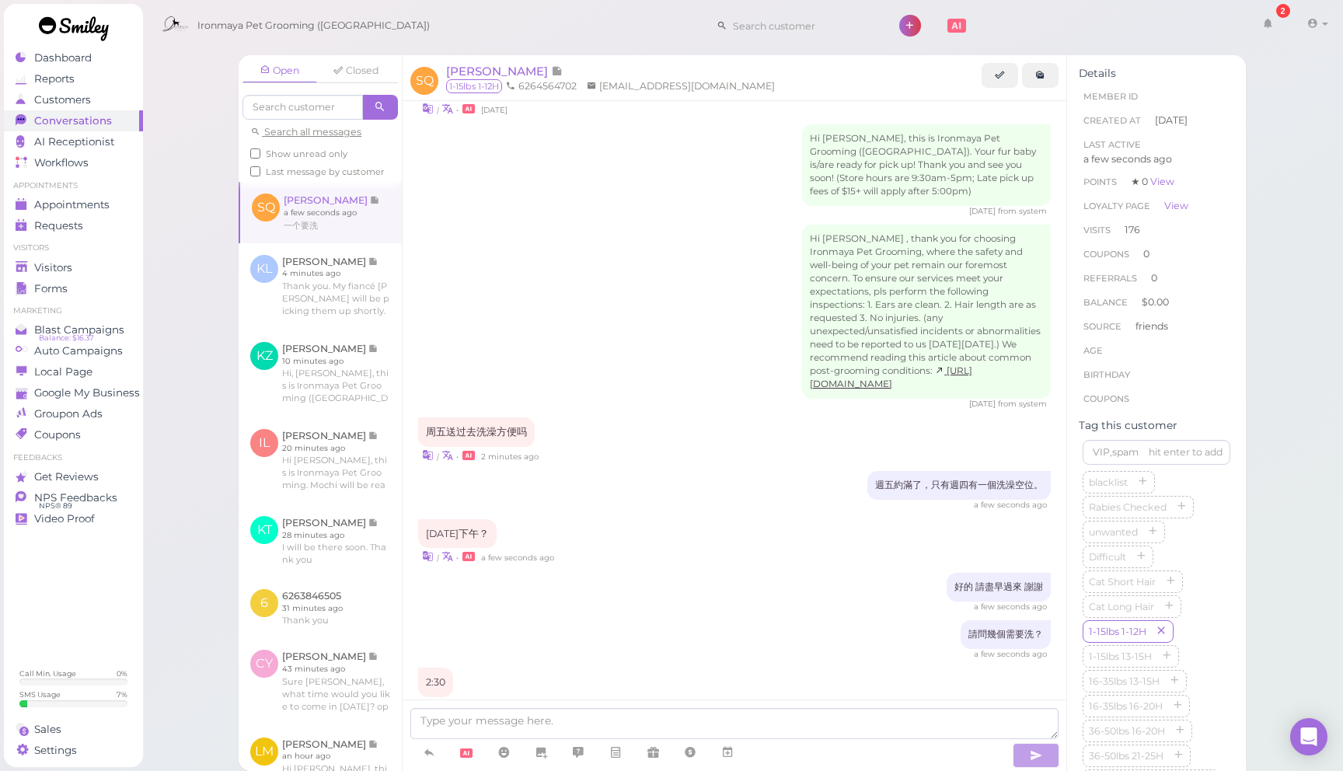
scroll to position [2437, 0]
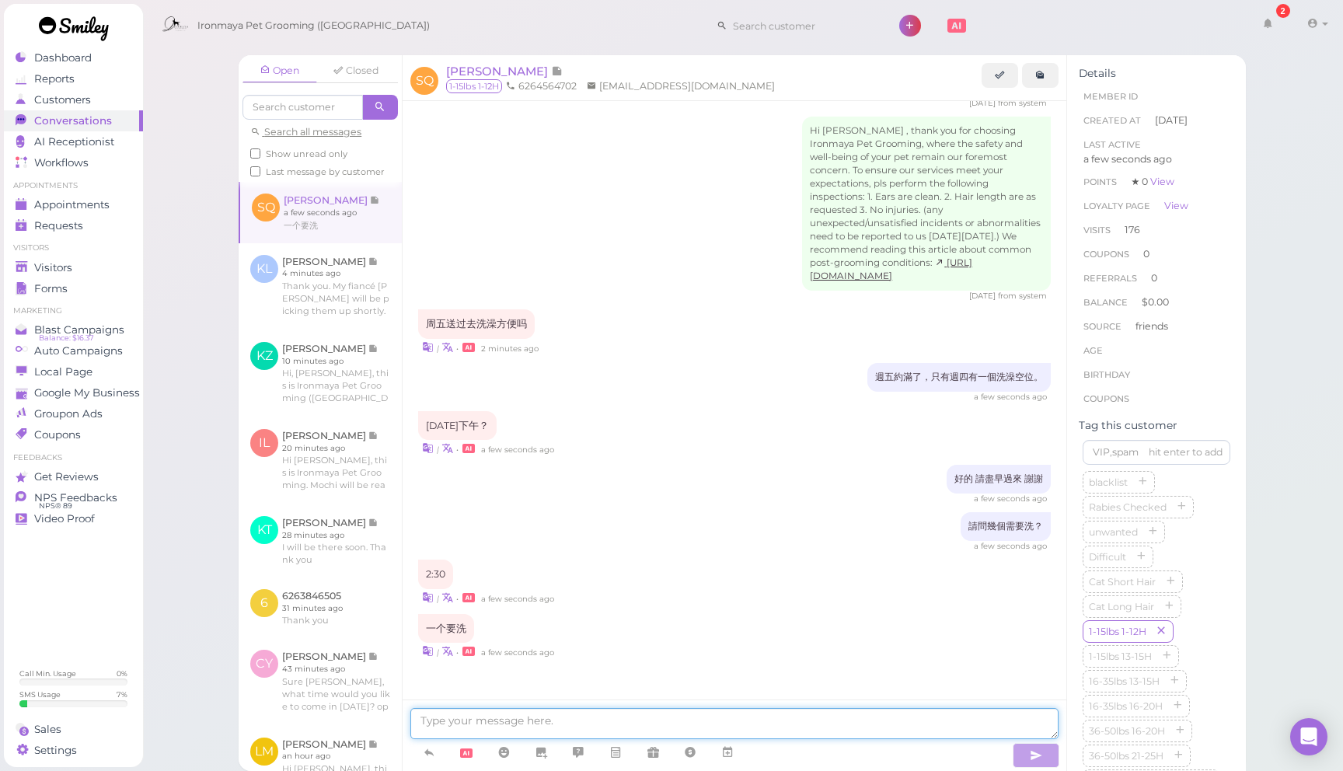
click at [586, 716] on textarea at bounding box center [734, 723] width 648 height 31
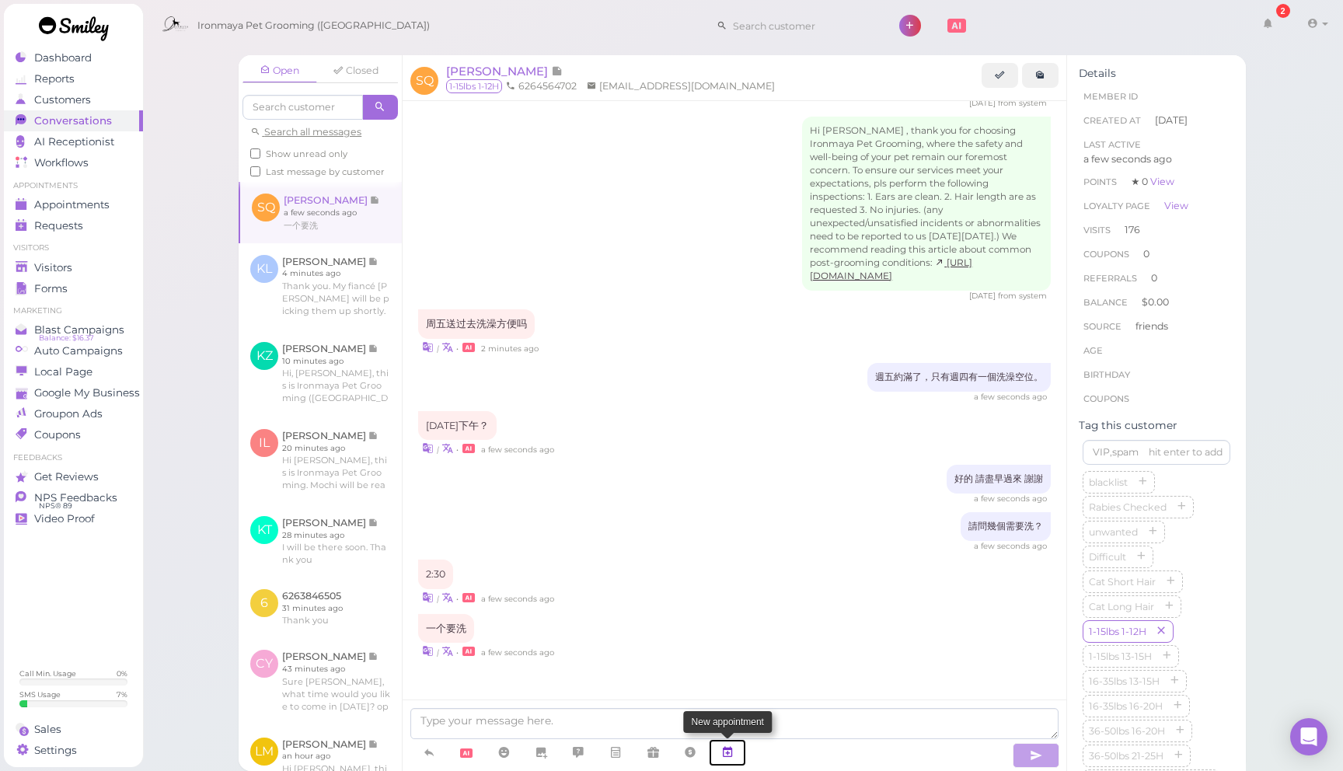
click at [722, 745] on link at bounding box center [727, 752] width 37 height 27
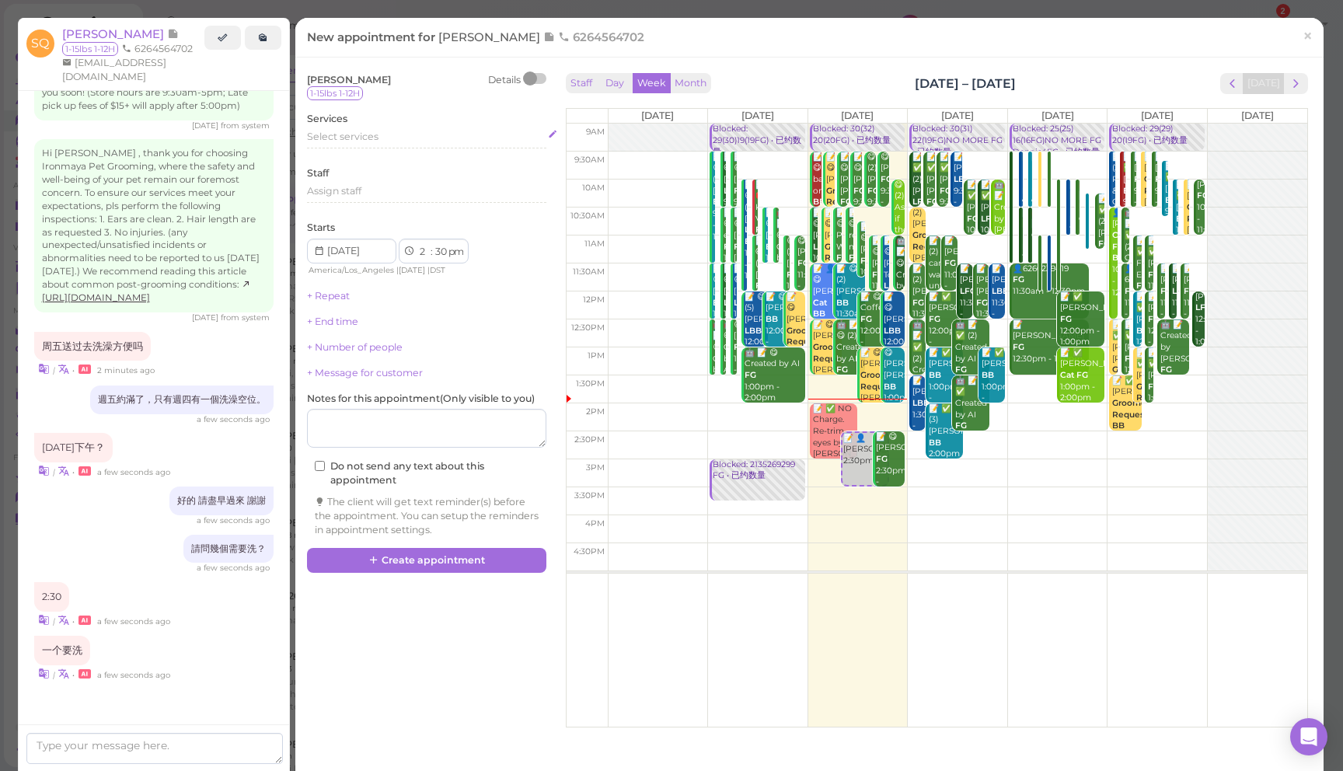
click at [361, 139] on span "Select services" at bounding box center [342, 137] width 71 height 12
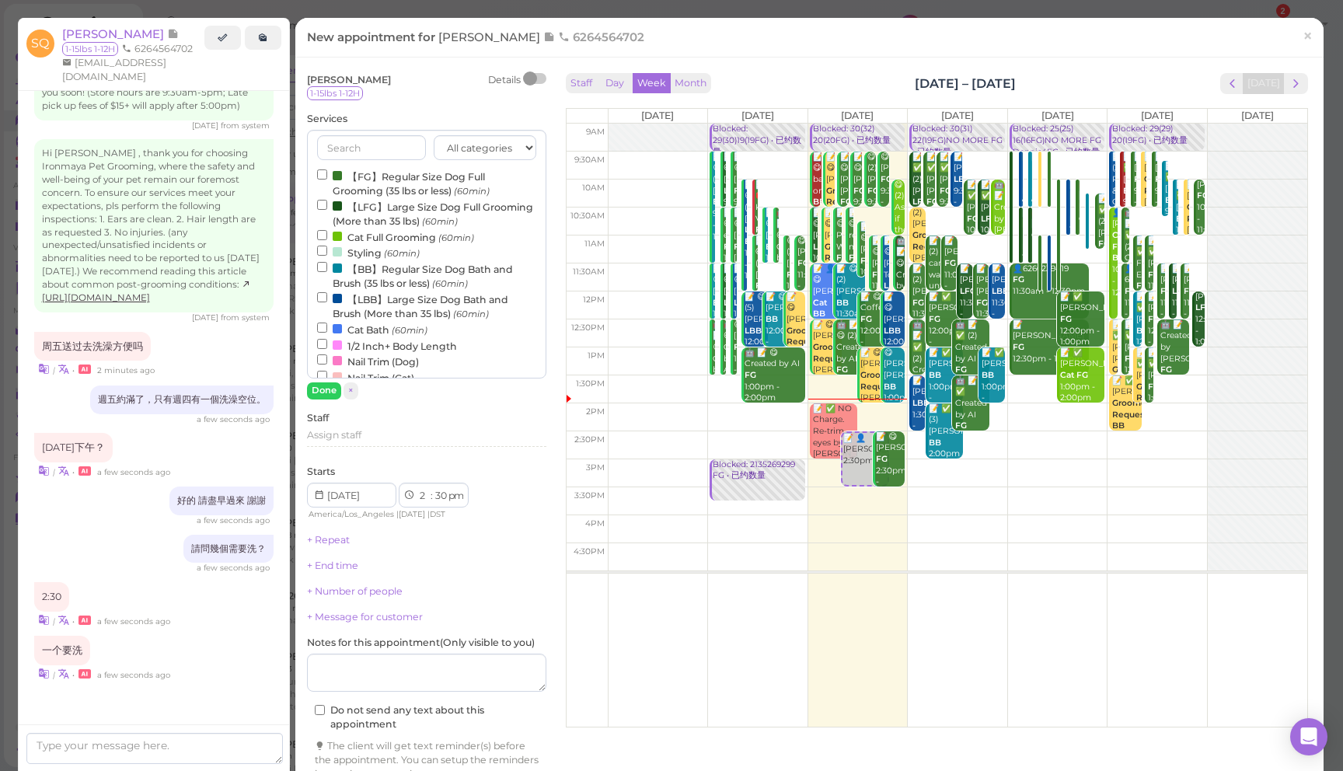
click at [389, 270] on label "【BB】Regular Size Dog Bath and Brush (35 lbs or less) (60min)" at bounding box center [426, 275] width 219 height 30
click at [327, 270] on input "【BB】Regular Size Dog Bath and Brush (35 lbs or less) (60min)" at bounding box center [322, 267] width 10 height 10
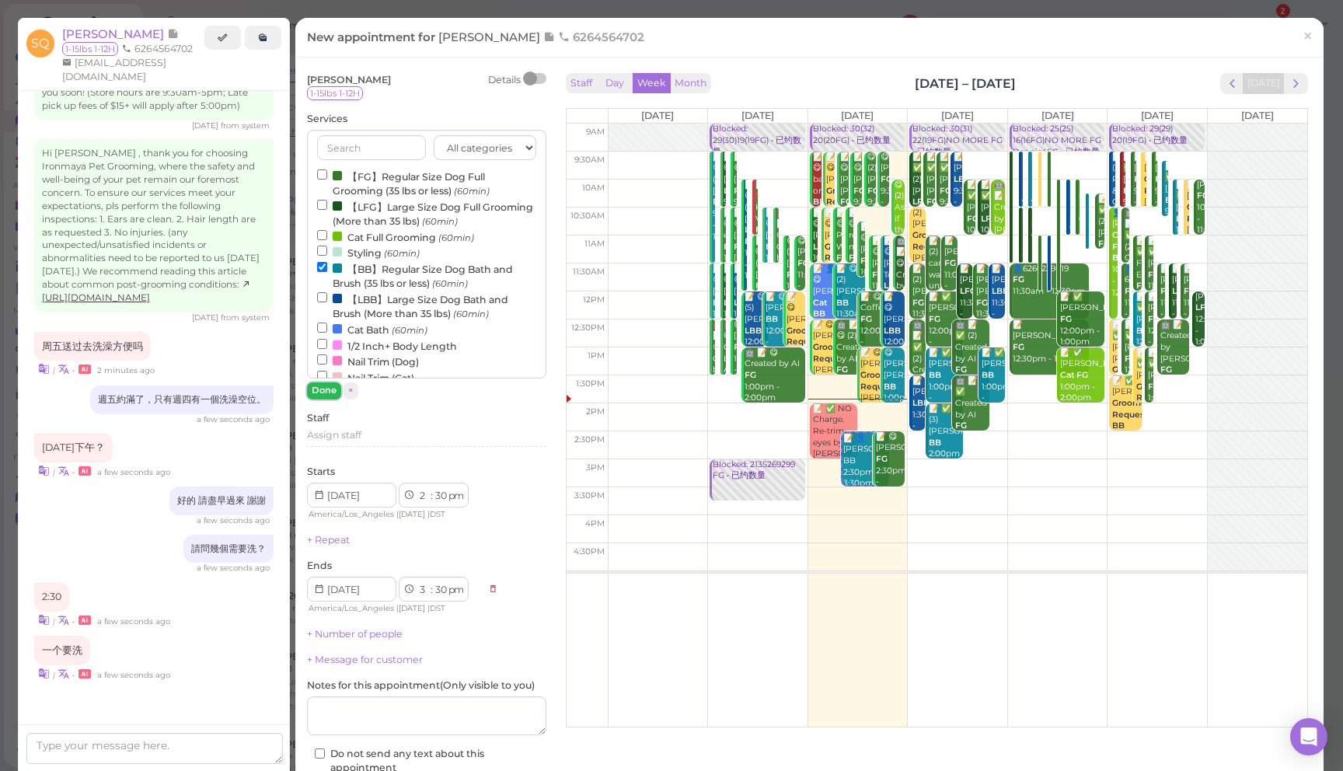
click at [322, 391] on button "Done" at bounding box center [324, 390] width 34 height 16
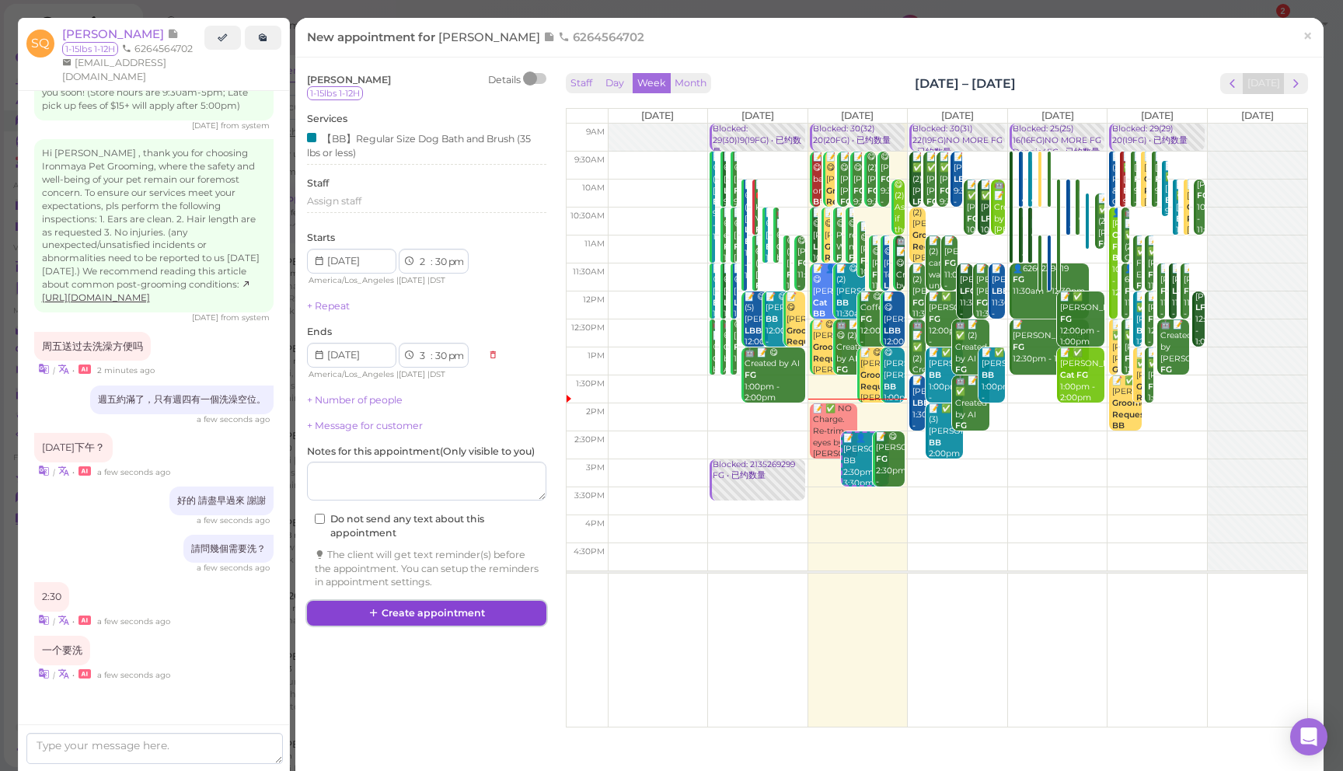
click at [441, 611] on button "Create appointment" at bounding box center [426, 613] width 239 height 25
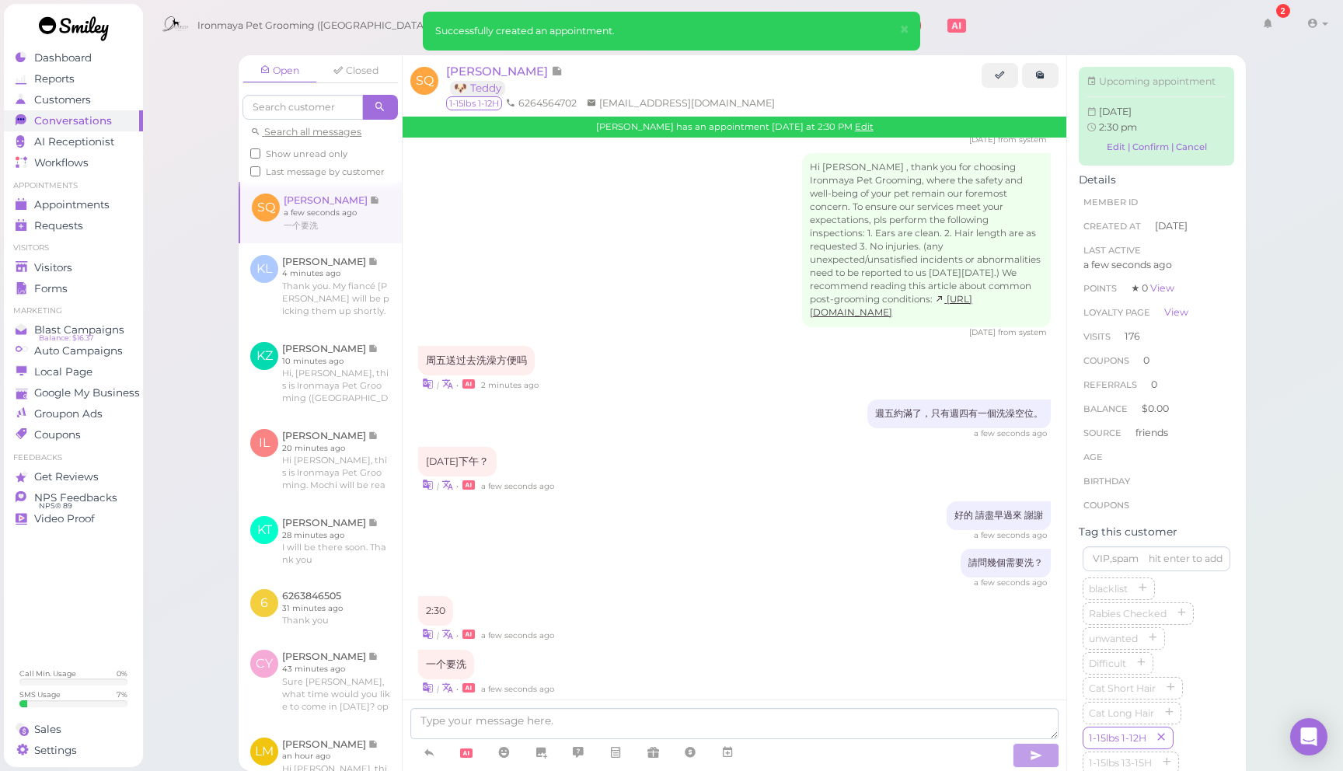
scroll to position [2600, 0]
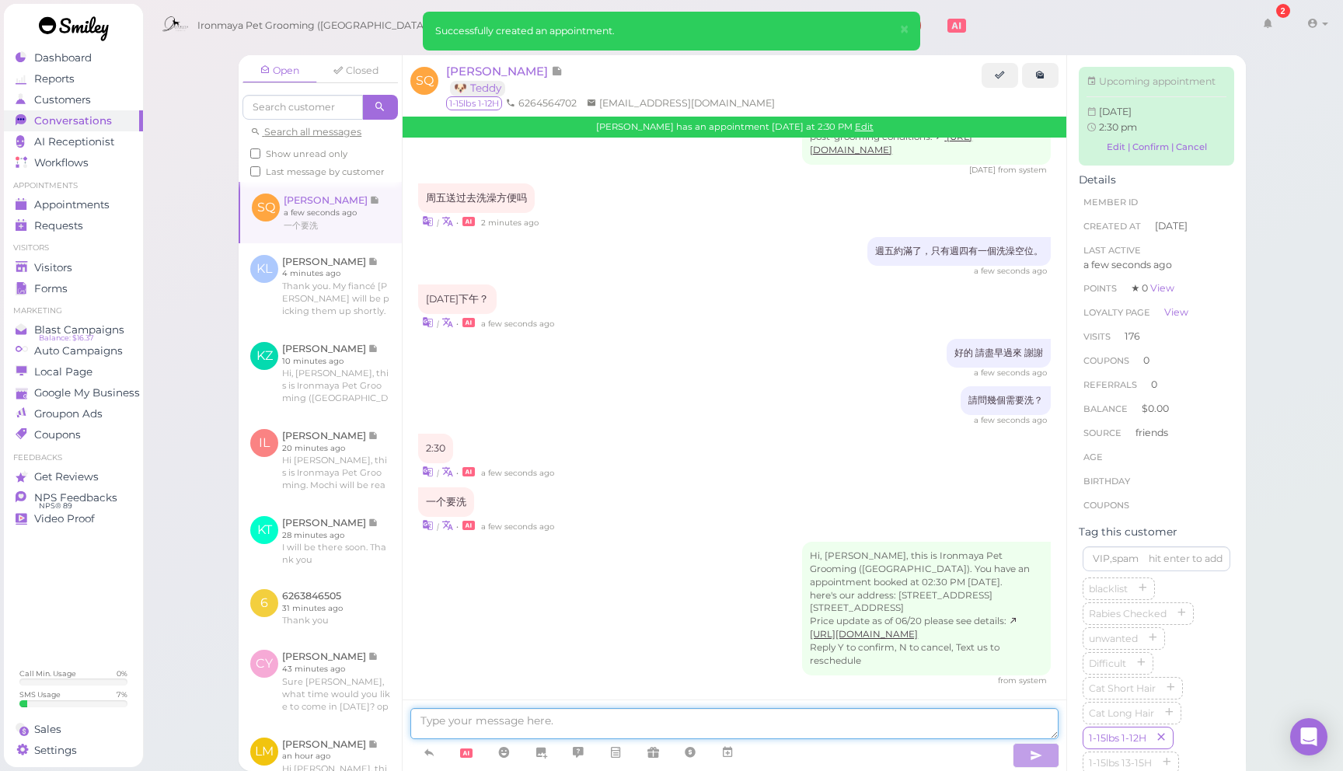
click at [627, 719] on textarea at bounding box center [734, 723] width 648 height 31
type textarea "f"
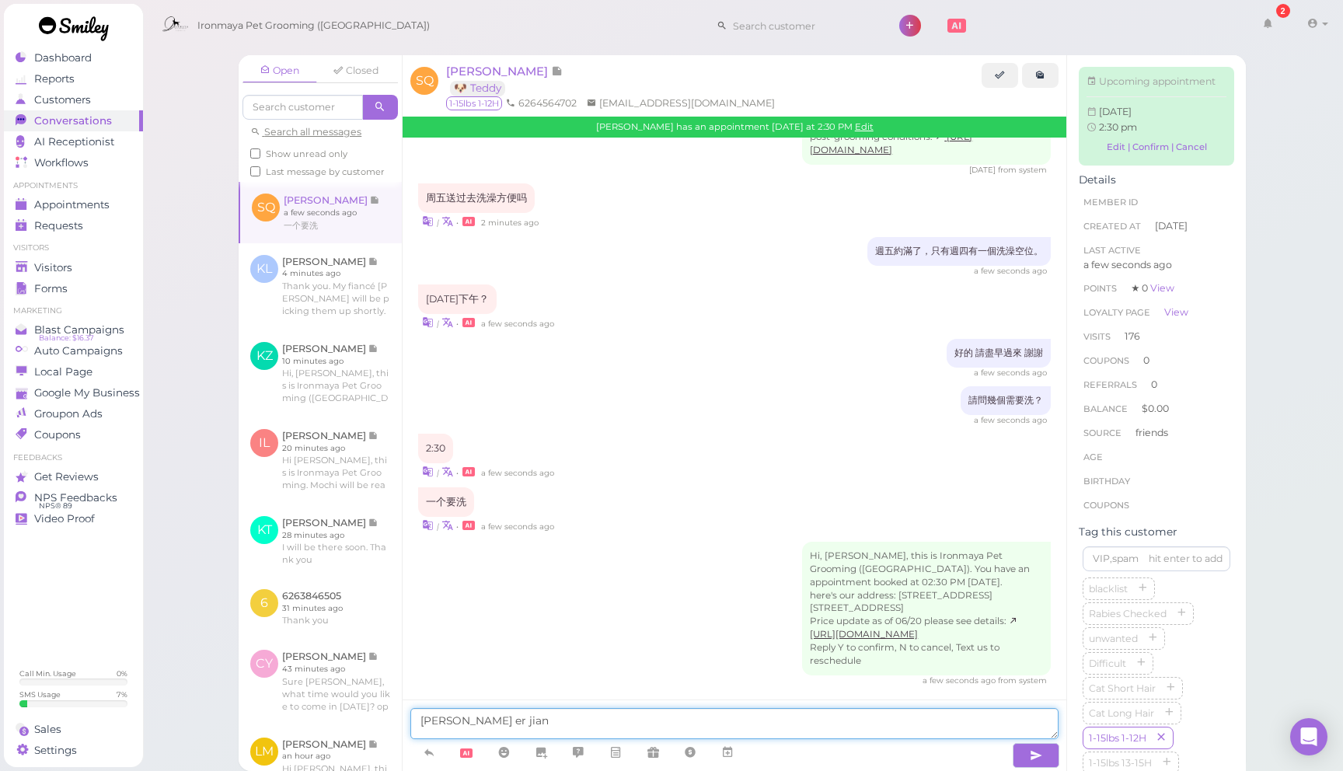
type textarea "一會兒見"
